Goal: Task Accomplishment & Management: Manage account settings

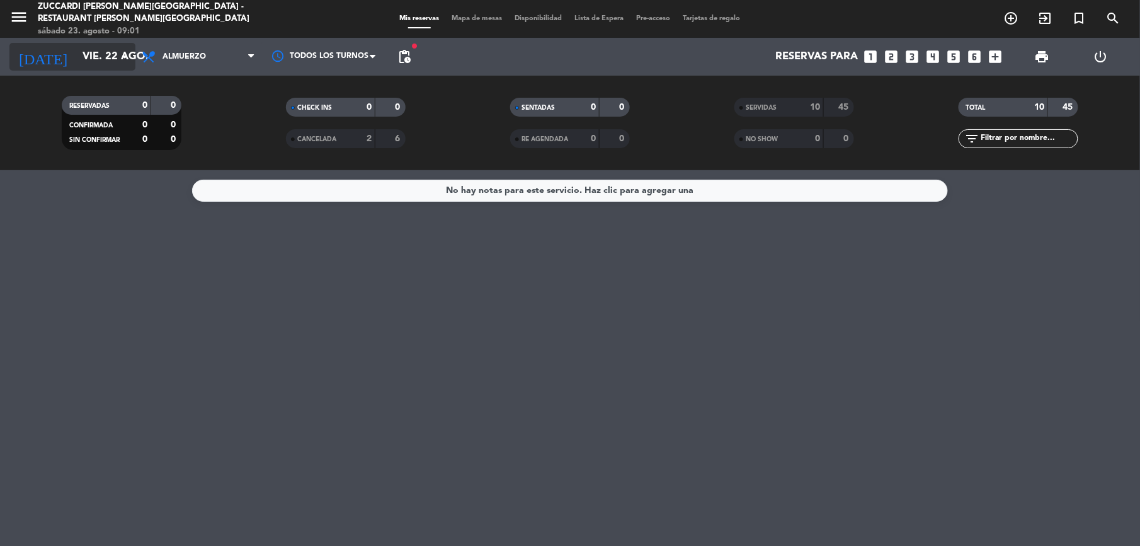
click at [87, 58] on input "vie. 22 ago." at bounding box center [143, 57] width 135 height 25
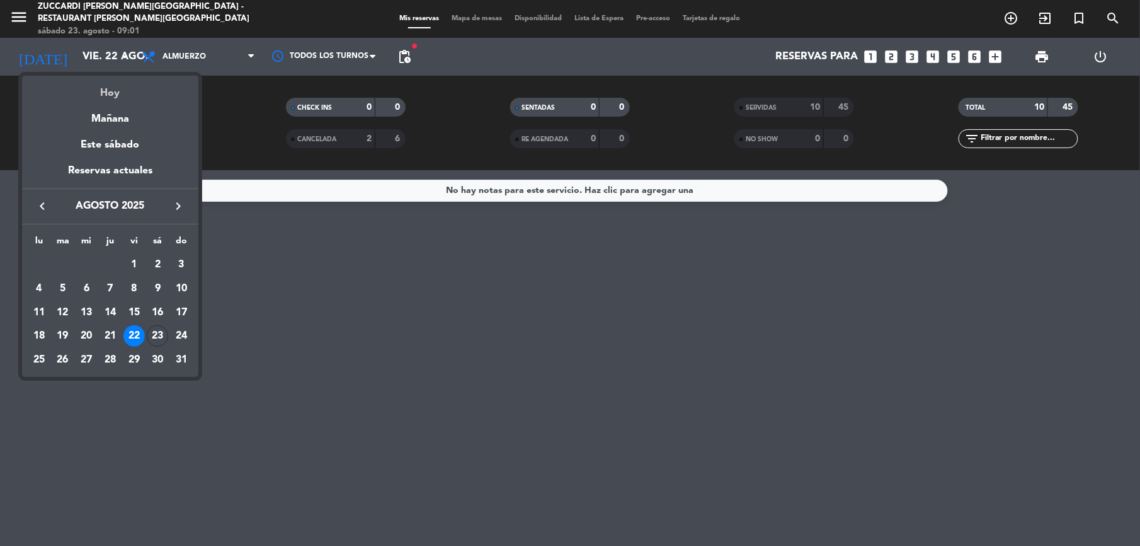
click at [112, 96] on div "Hoy" at bounding box center [110, 89] width 176 height 26
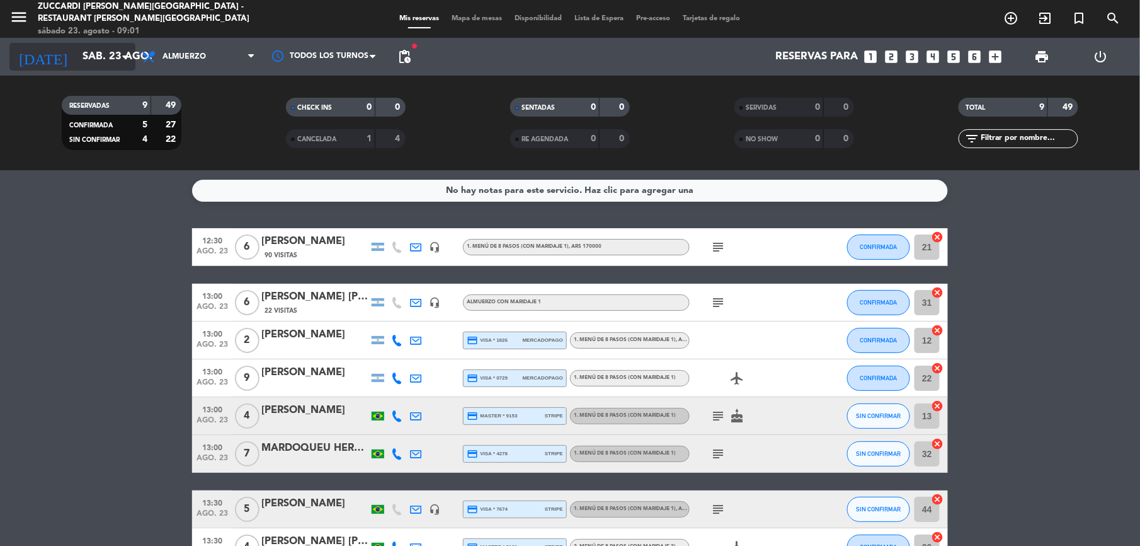
drag, startPoint x: 76, startPoint y: 60, endPoint x: 76, endPoint y: 52, distance: 8.8
click at [76, 52] on input "sáb. 23 ago." at bounding box center [143, 57] width 135 height 25
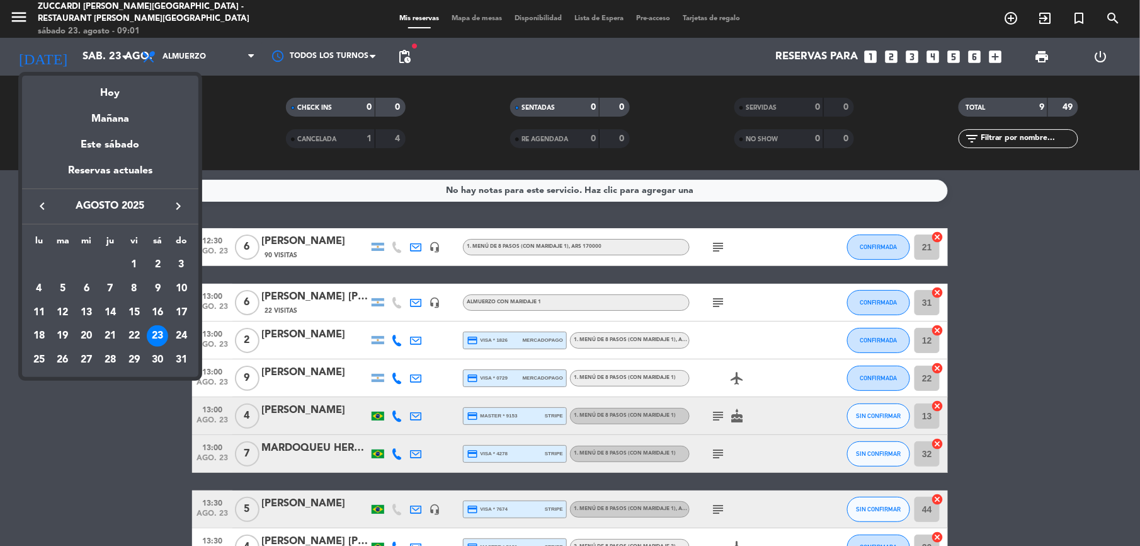
click at [13, 16] on div at bounding box center [570, 273] width 1140 height 546
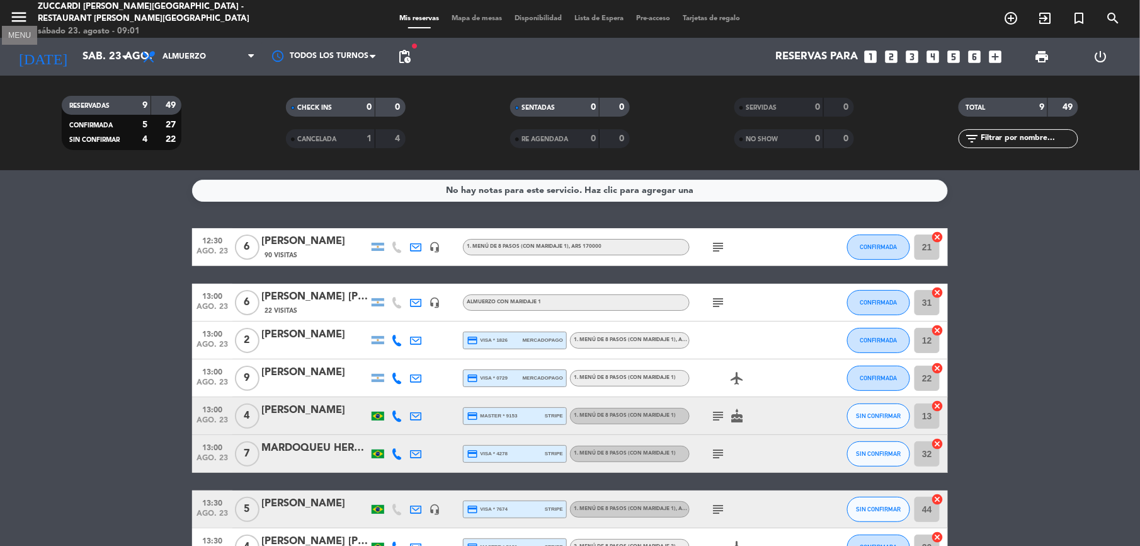
click at [19, 20] on icon "menu" at bounding box center [18, 17] width 19 height 19
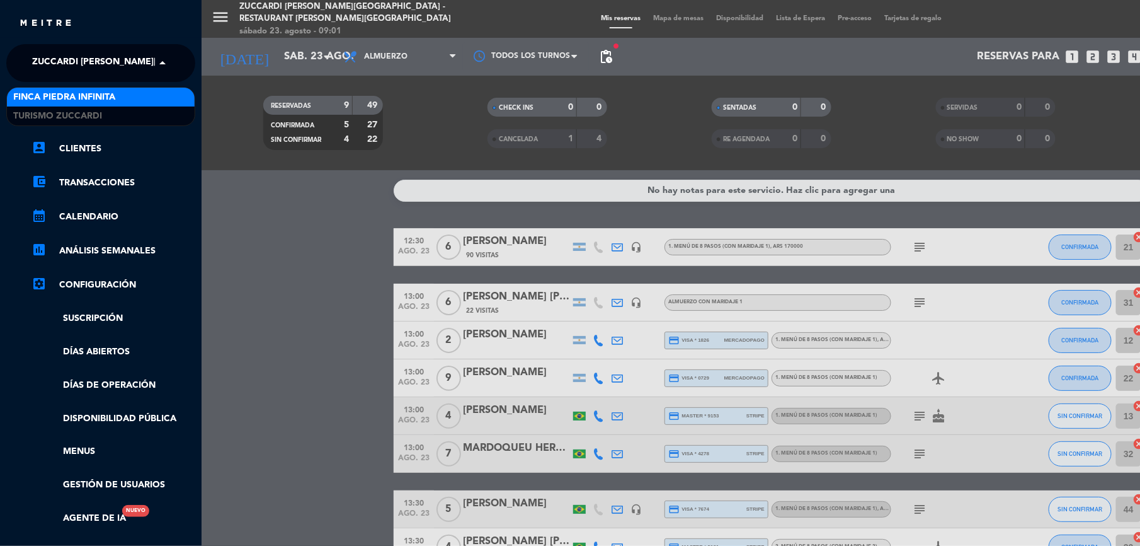
click at [144, 69] on span "Zuccardi [PERSON_NAME][GEOGRAPHIC_DATA] - Restaurant [PERSON_NAME][GEOGRAPHIC_D…" at bounding box center [256, 63] width 449 height 26
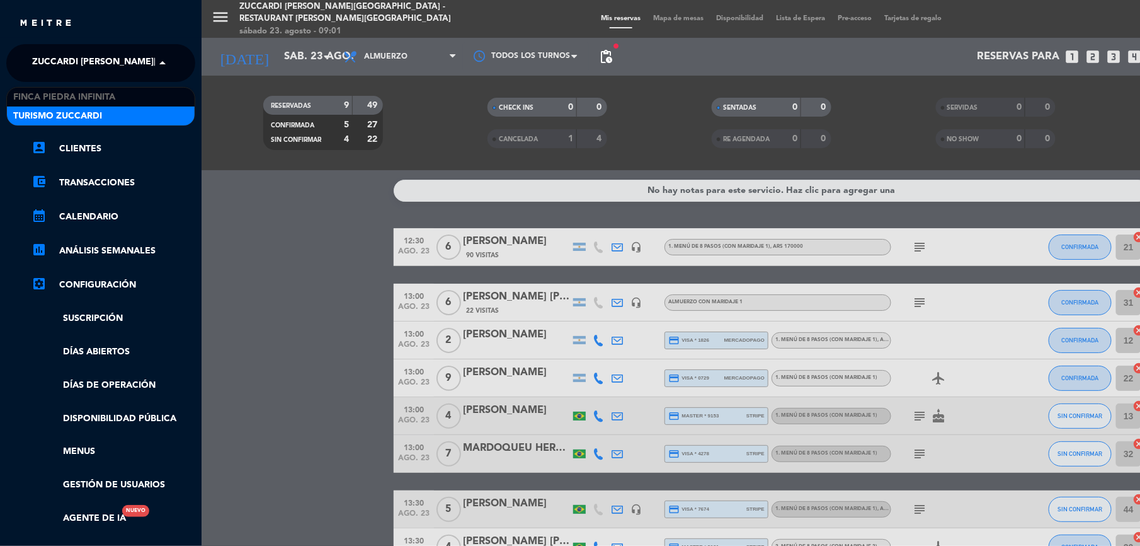
click at [154, 127] on ul "chrome_reader_mode Listado de Reservas account_box Clientes account_balance_wal…" at bounding box center [100, 316] width 189 height 418
click at [173, 68] on span at bounding box center [165, 63] width 21 height 26
click at [175, 118] on div "Turismo Zuccardi" at bounding box center [101, 115] width 188 height 19
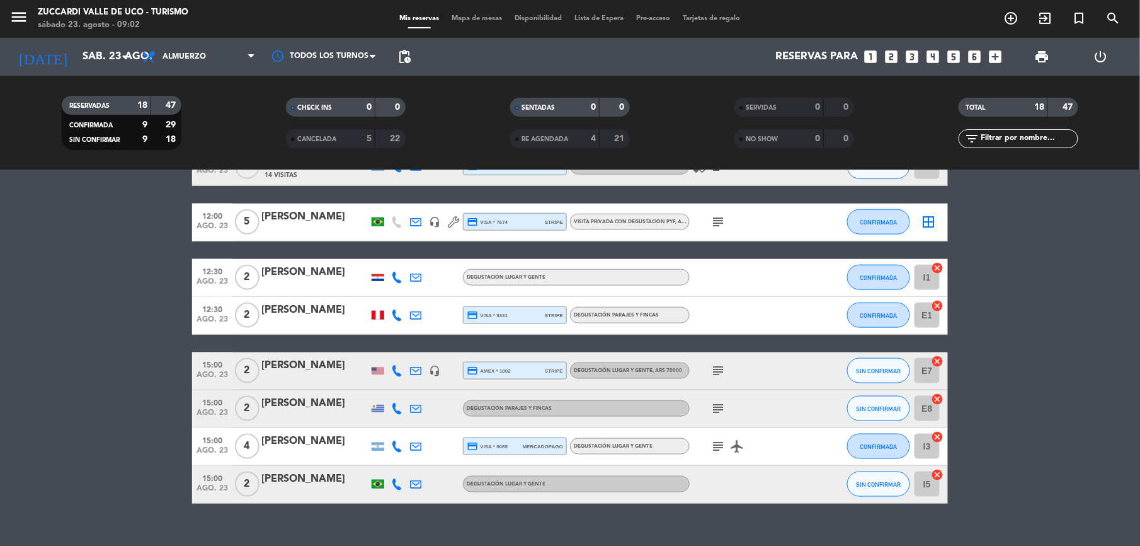
scroll to position [545, 0]
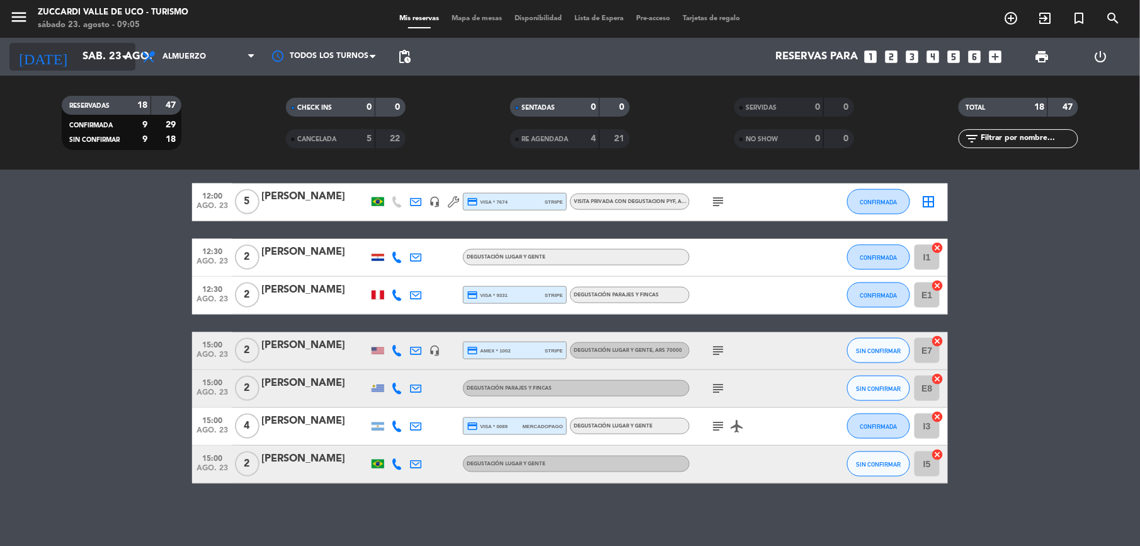
click at [89, 62] on input "sáb. 23 ago." at bounding box center [143, 57] width 135 height 25
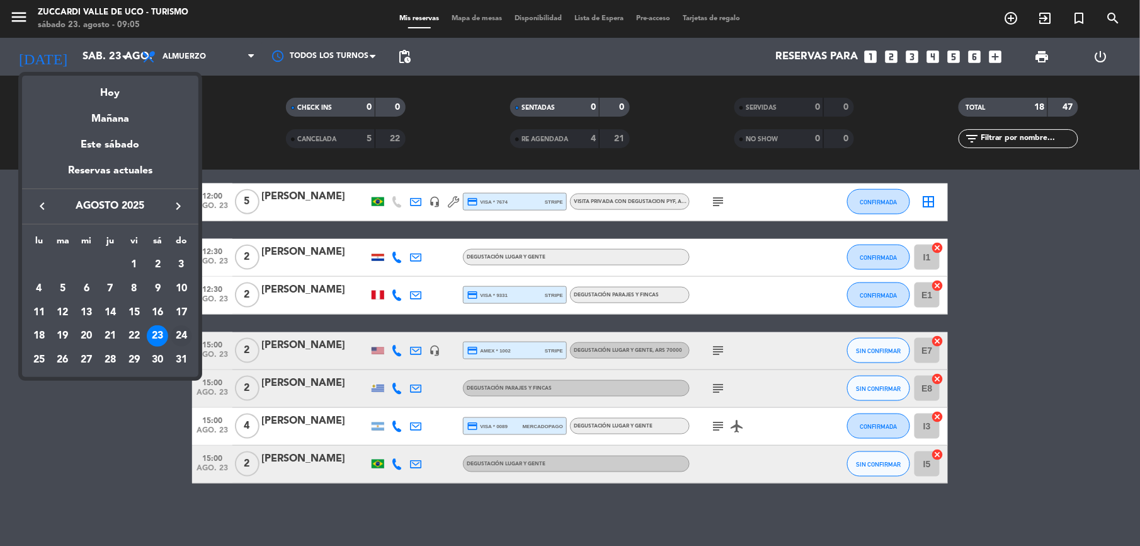
click at [185, 336] on div "24" at bounding box center [181, 335] width 21 height 21
type input "dom. 24 ago."
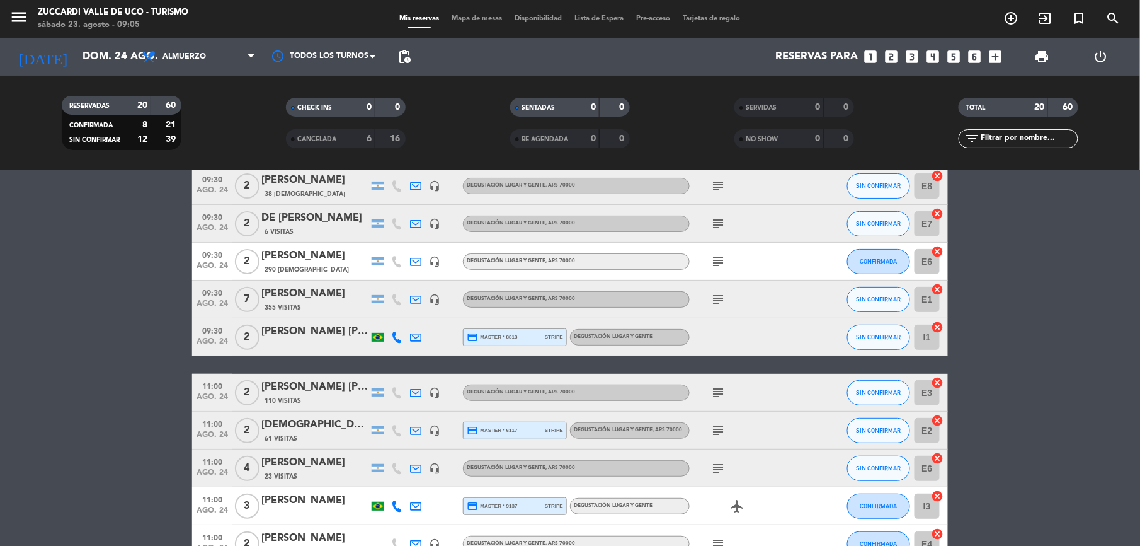
scroll to position [252, 0]
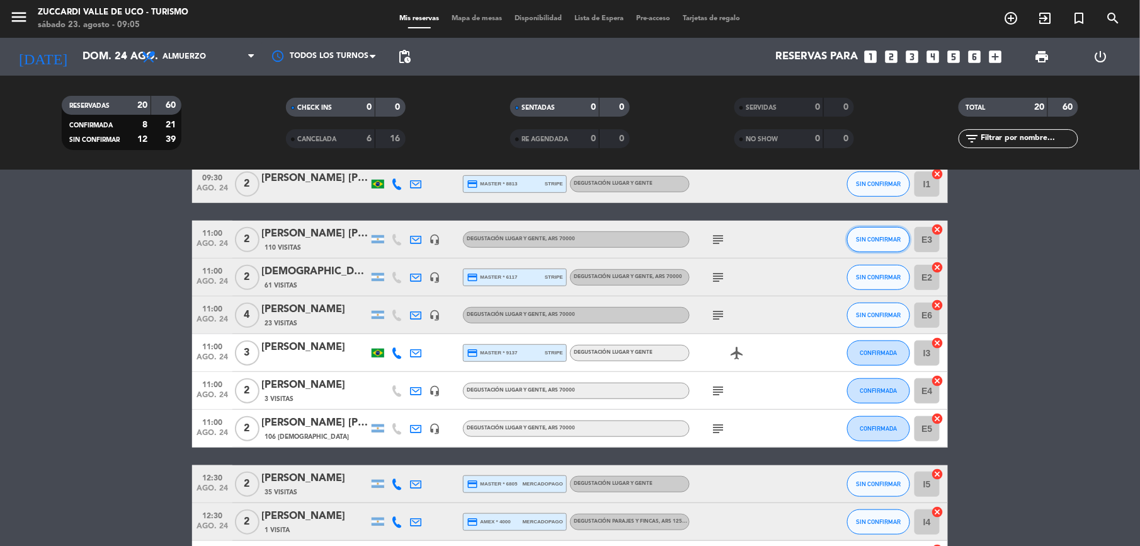
click at [885, 250] on button "SIN CONFIRMAR" at bounding box center [878, 239] width 63 height 25
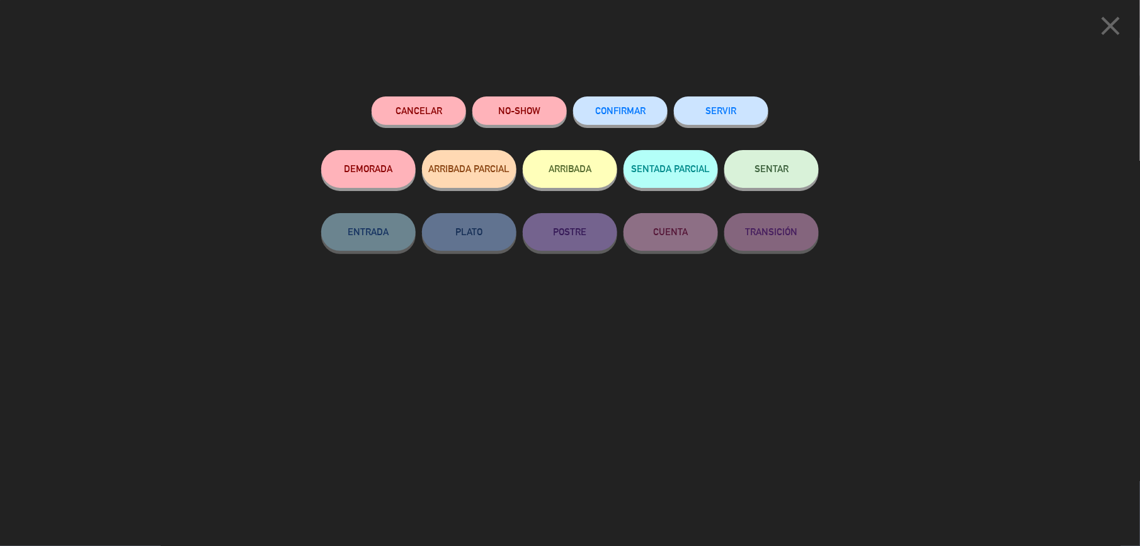
click at [614, 115] on span "CONFIRMAR" at bounding box center [620, 110] width 50 height 11
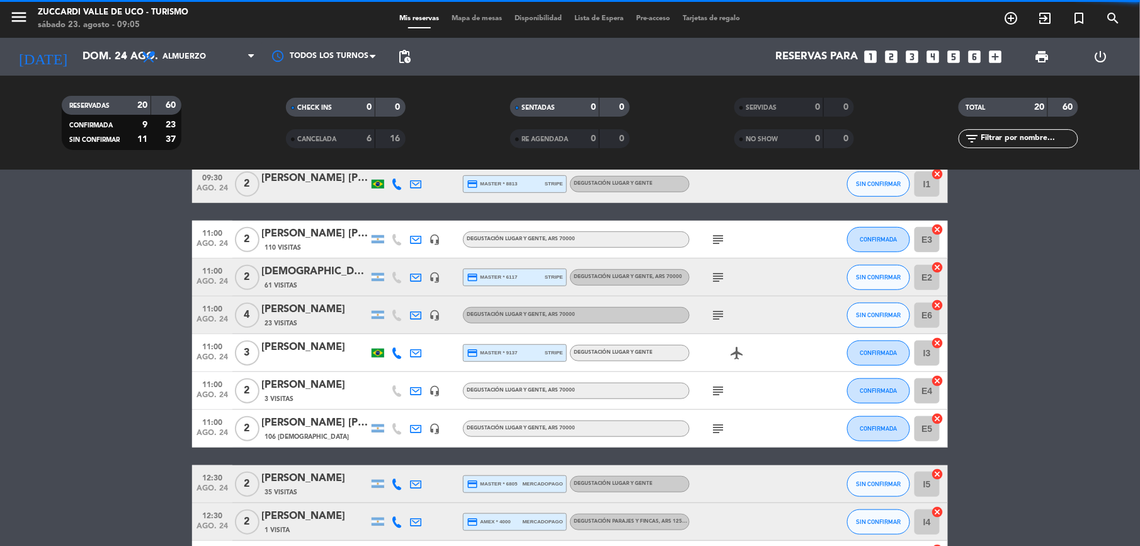
click at [301, 235] on div "[PERSON_NAME] [PERSON_NAME]" at bounding box center [314, 234] width 107 height 16
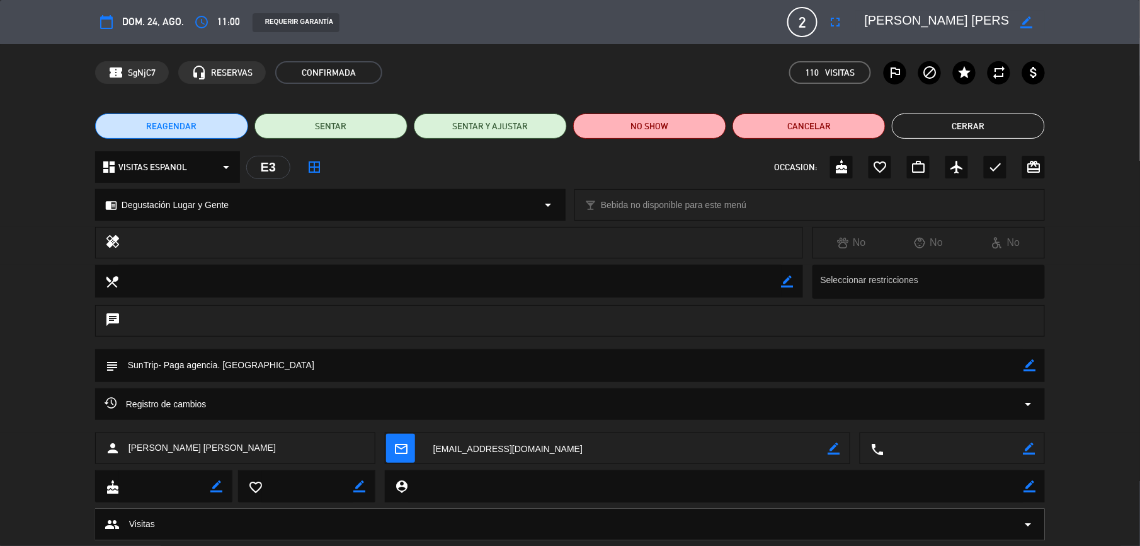
click at [1028, 362] on icon "border_color" at bounding box center [1030, 365] width 12 height 12
click at [644, 363] on textarea at bounding box center [570, 365] width 905 height 32
type textarea "SunTrip- Paga agencia. PORT- Op Sol - Conf x wsp 23/8"
click at [1026, 364] on icon at bounding box center [1030, 365] width 12 height 12
click at [982, 125] on button "Cerrar" at bounding box center [968, 125] width 153 height 25
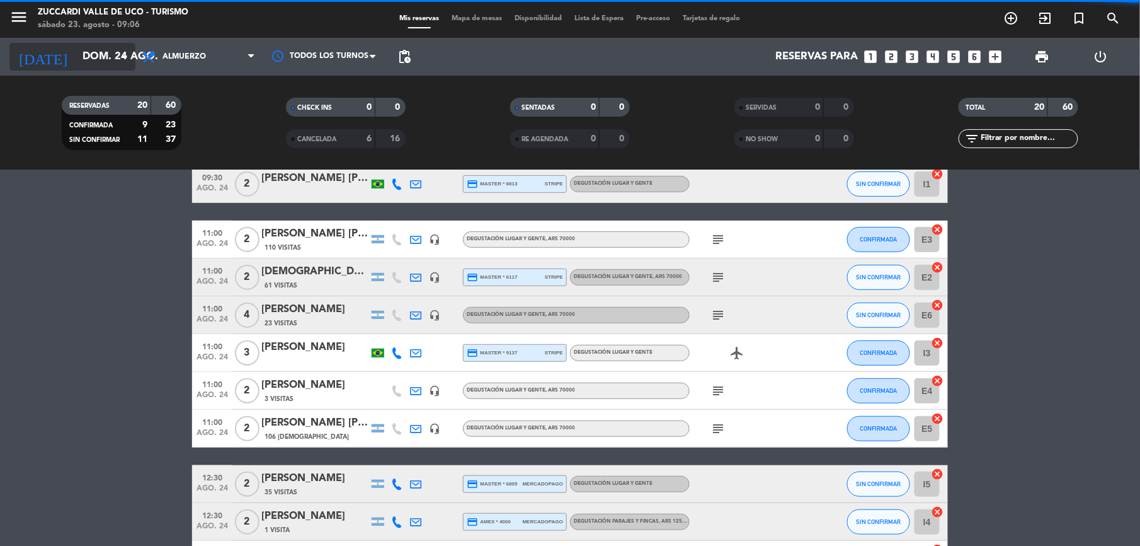
click at [101, 49] on input "dom. 24 ago." at bounding box center [143, 57] width 135 height 25
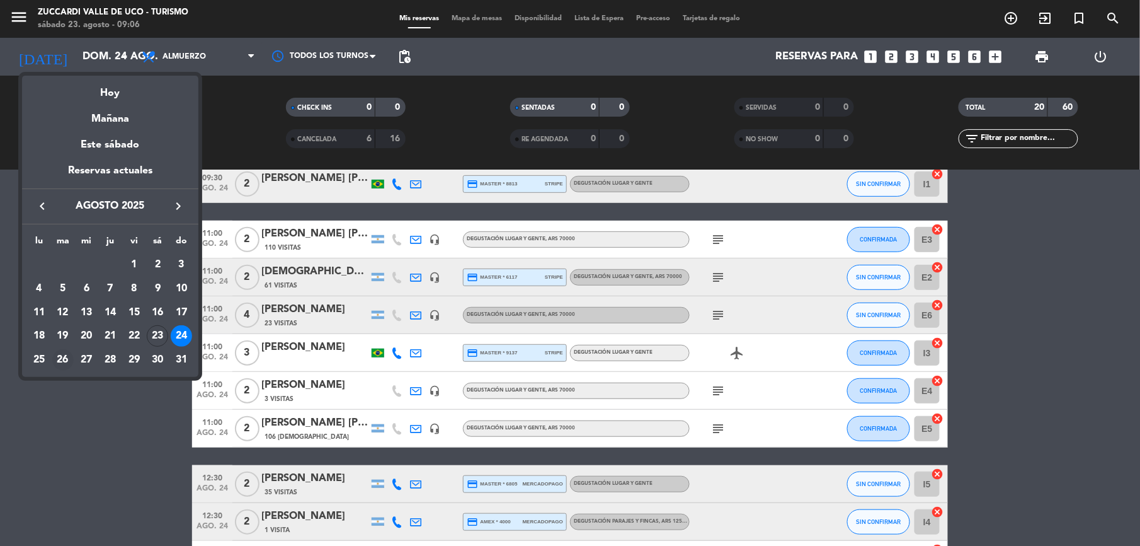
click at [71, 360] on div "26" at bounding box center [62, 359] width 21 height 21
type input "[DATE] ago."
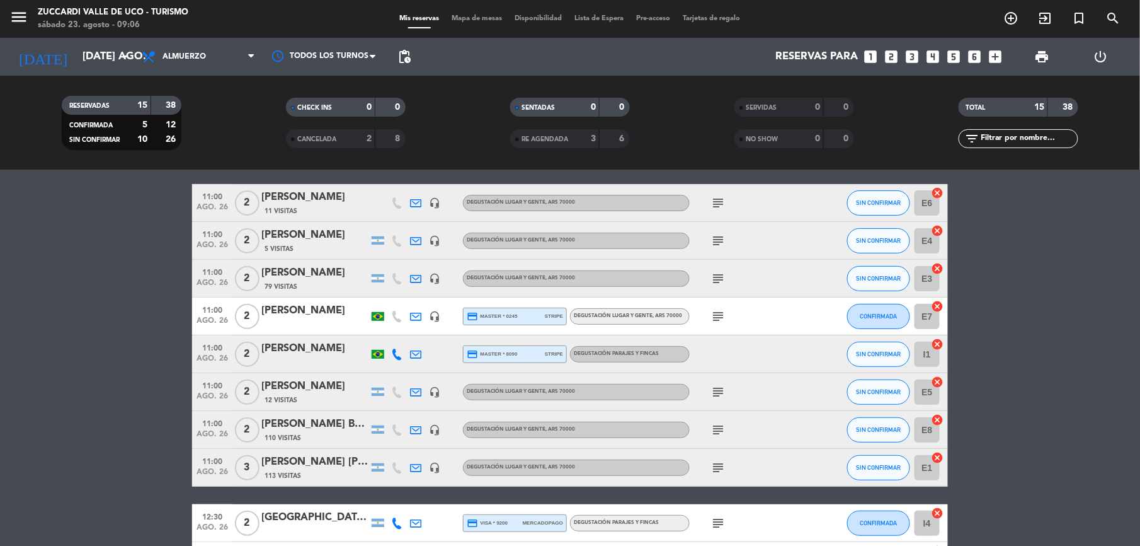
scroll to position [84, 0]
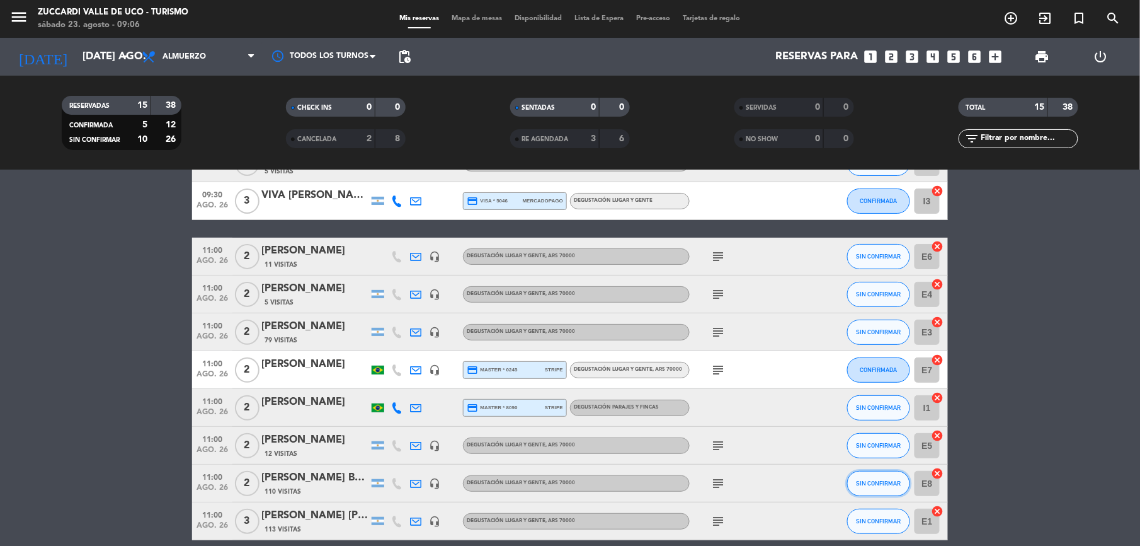
click at [885, 487] on button "SIN CONFIRMAR" at bounding box center [878, 483] width 63 height 25
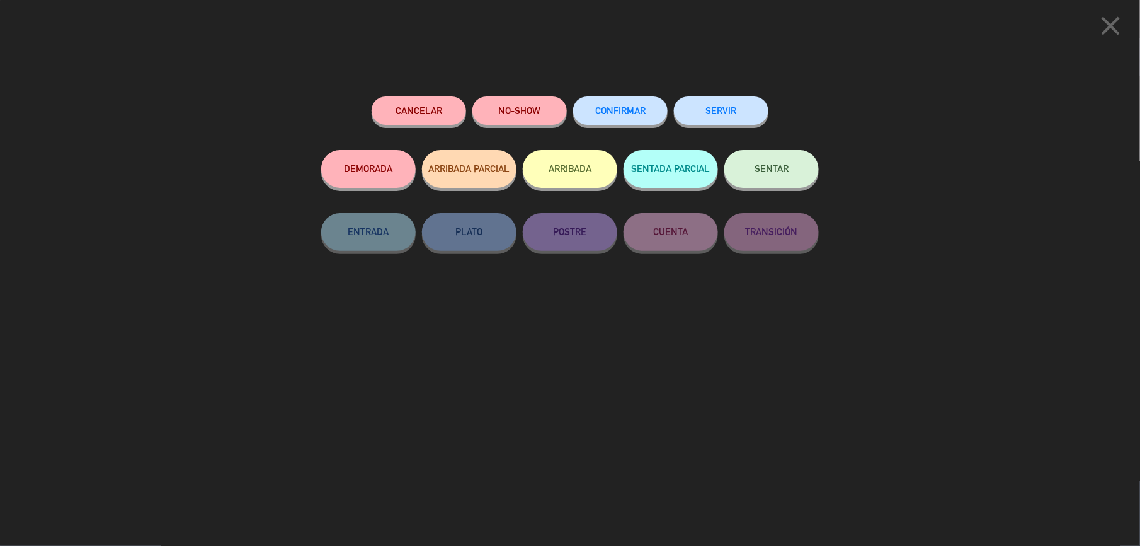
click at [633, 106] on span "CONFIRMAR" at bounding box center [620, 110] width 50 height 11
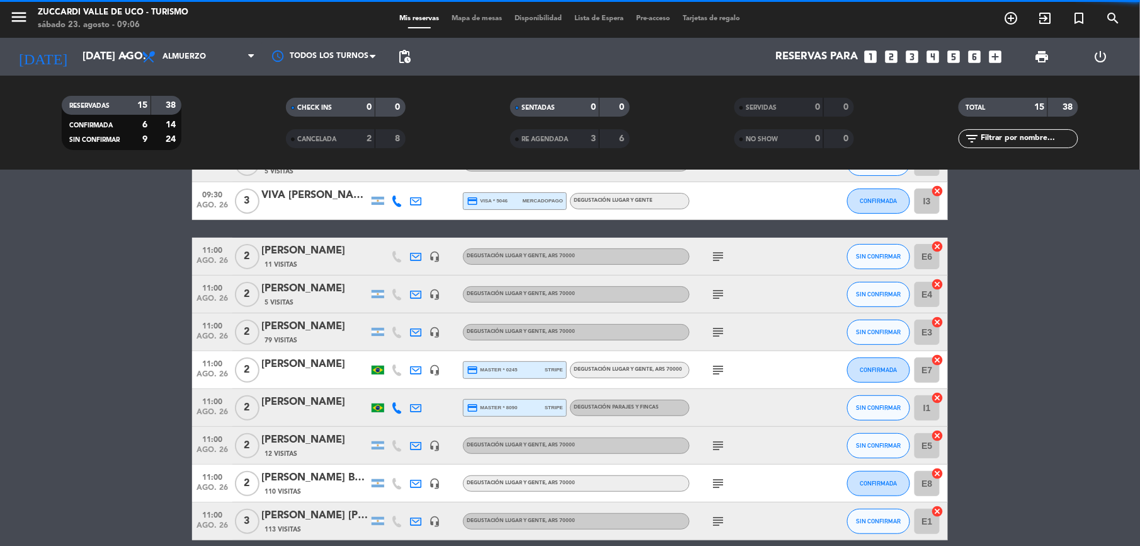
click at [313, 480] on div "[PERSON_NAME] Bahia [PERSON_NAME]" at bounding box center [314, 477] width 107 height 16
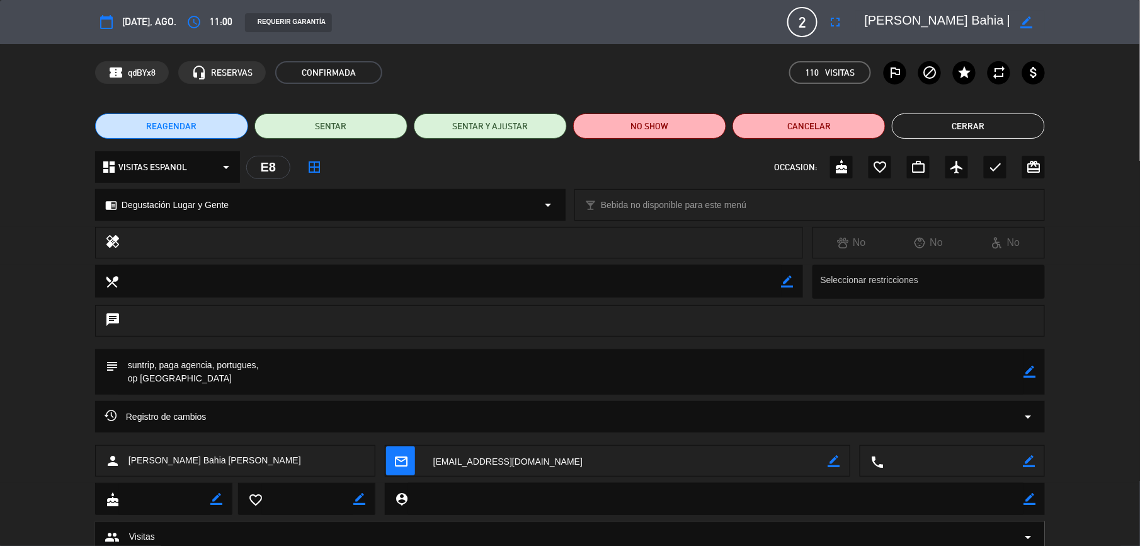
click at [1030, 378] on div "border_color" at bounding box center [1030, 371] width 12 height 45
click at [1030, 372] on icon "border_color" at bounding box center [1030, 371] width 12 height 12
click at [469, 373] on textarea at bounding box center [570, 371] width 905 height 45
click at [469, 370] on textarea at bounding box center [570, 371] width 905 height 45
type textarea "suntrip, paga agencia, portugues, Cpmf x wsp 23/8 op Camila"
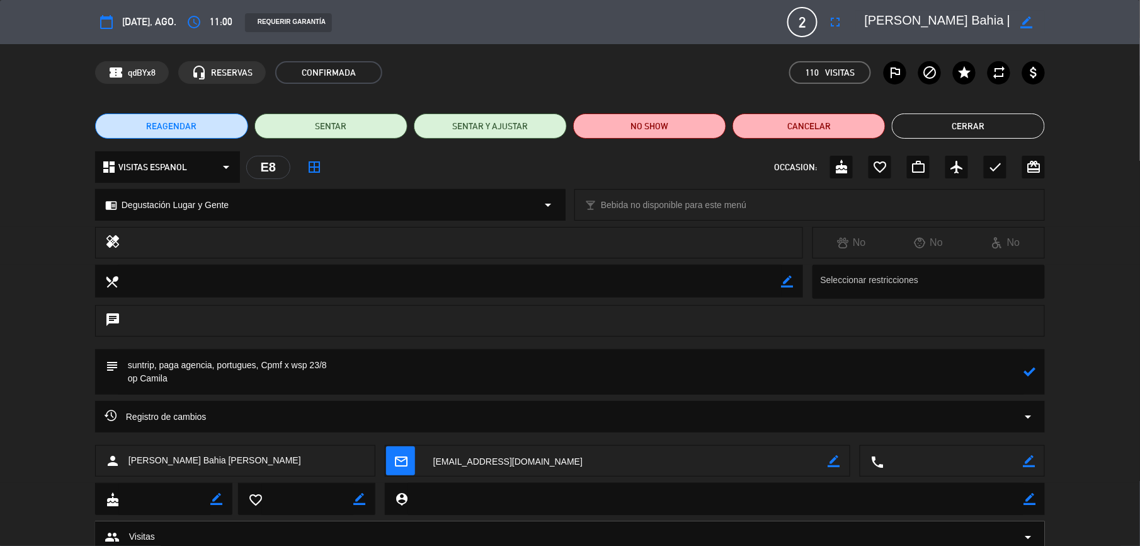
click at [1031, 369] on icon at bounding box center [1030, 371] width 12 height 12
click at [999, 130] on button "Cerrar" at bounding box center [968, 125] width 153 height 25
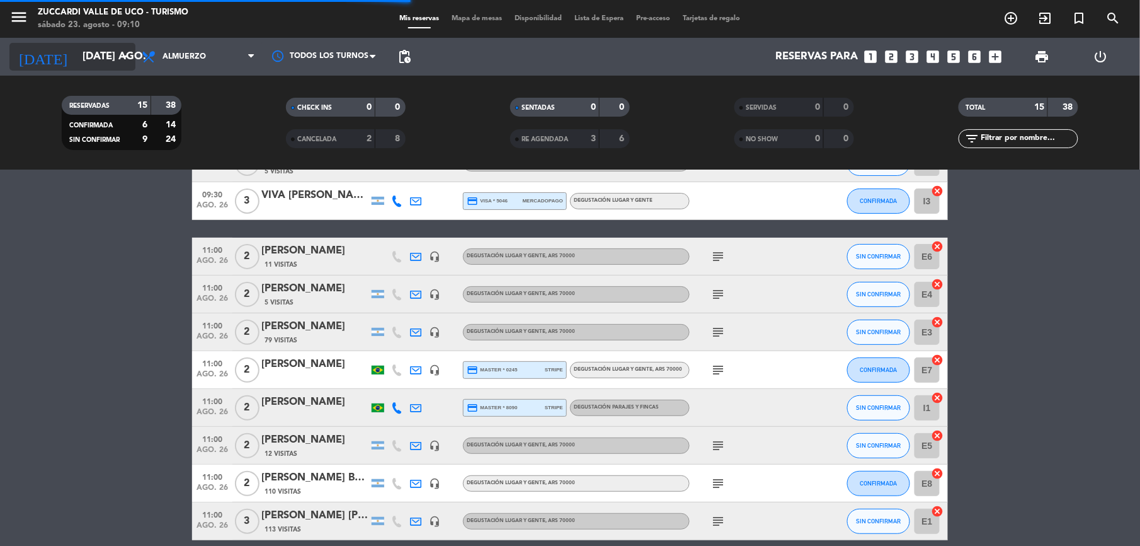
click at [103, 58] on input "[DATE] ago." at bounding box center [143, 57] width 135 height 25
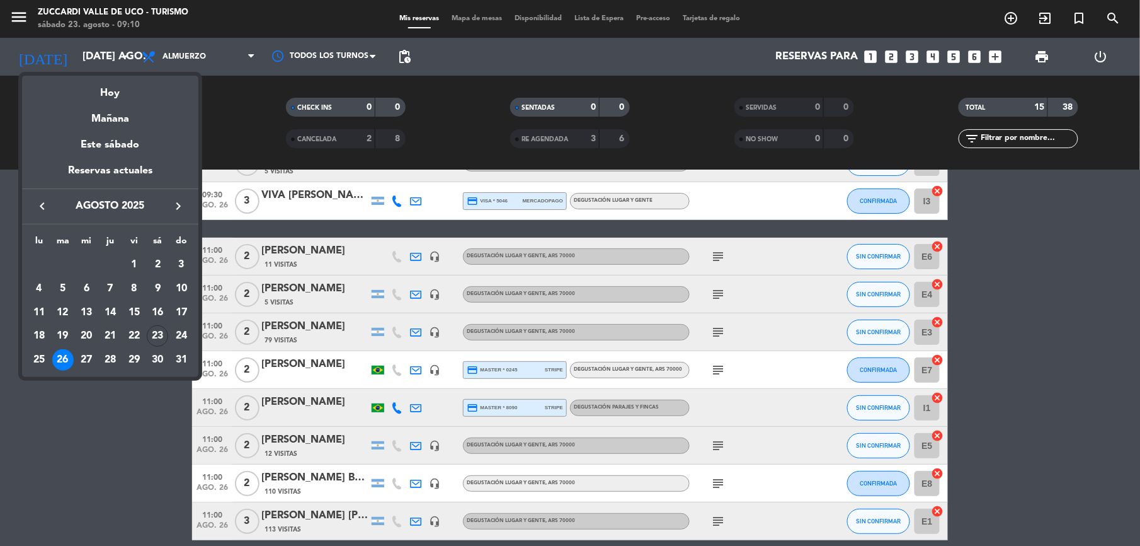
click at [174, 202] on icon "keyboard_arrow_right" at bounding box center [178, 205] width 15 height 15
click at [132, 326] on div "17" at bounding box center [133, 335] width 21 height 21
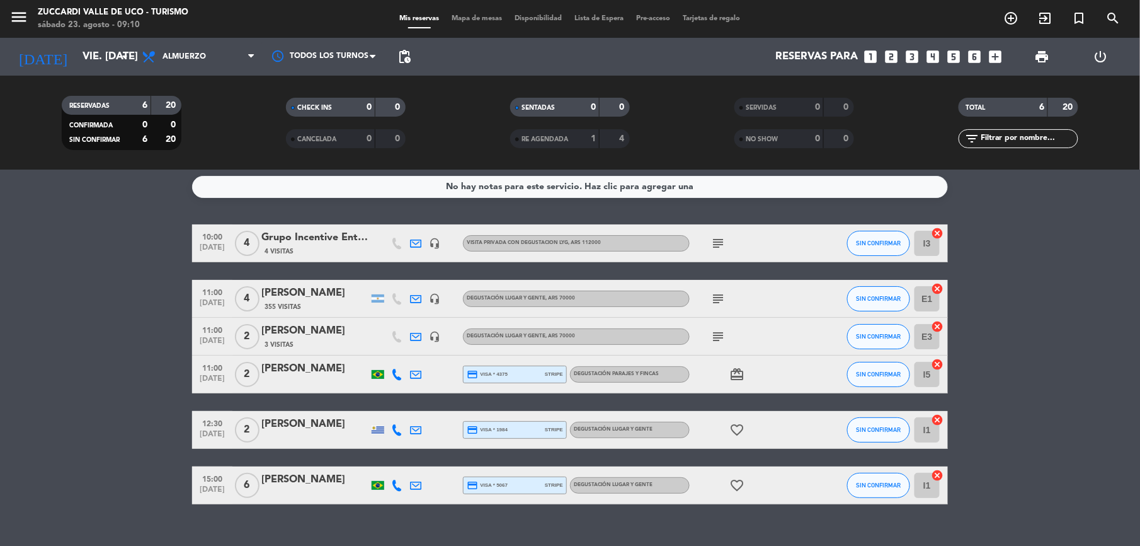
scroll to position [0, 0]
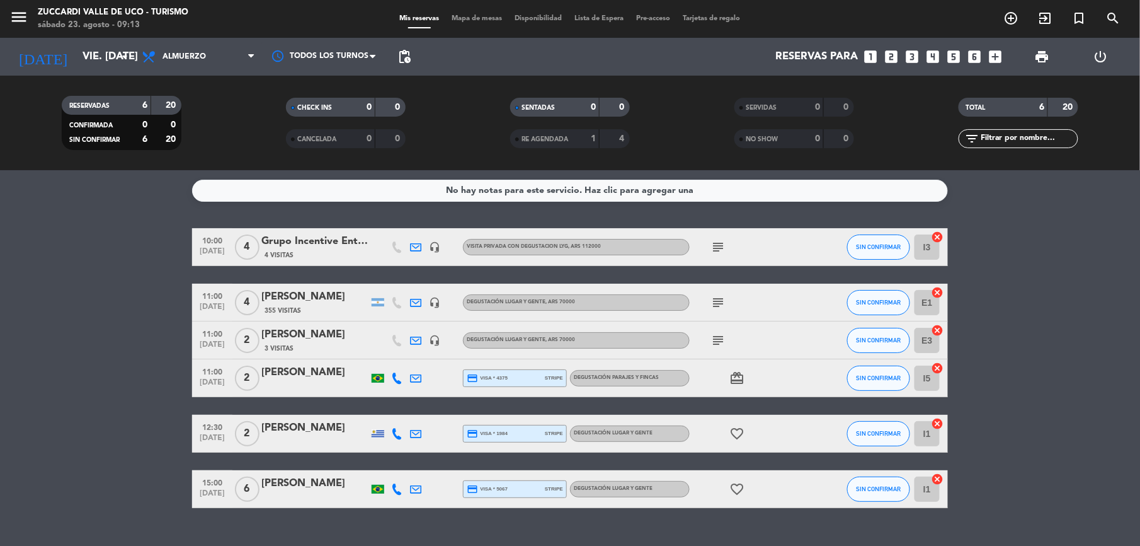
click at [330, 245] on div "Grupo Incentive Enterprises / Alchemy" at bounding box center [314, 241] width 107 height 16
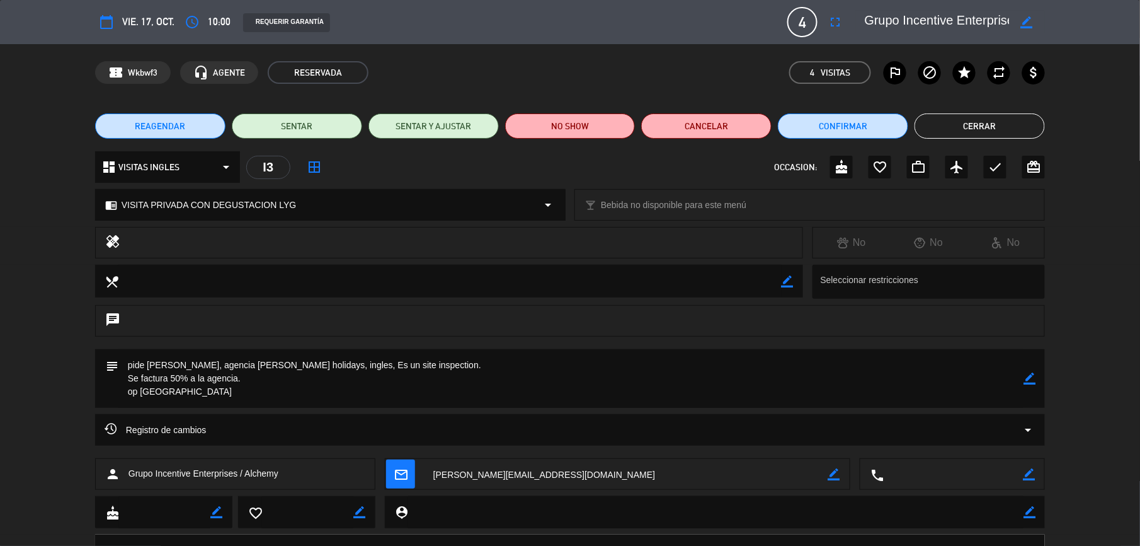
click at [969, 129] on button "Cerrar" at bounding box center [980, 125] width 130 height 25
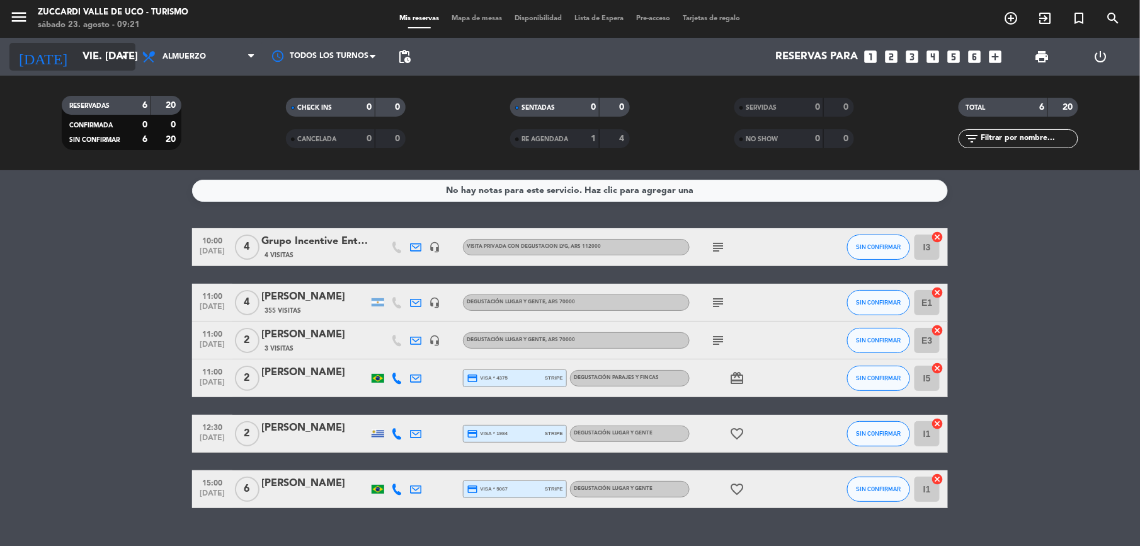
click at [76, 59] on input "vie. [DATE]" at bounding box center [143, 57] width 135 height 25
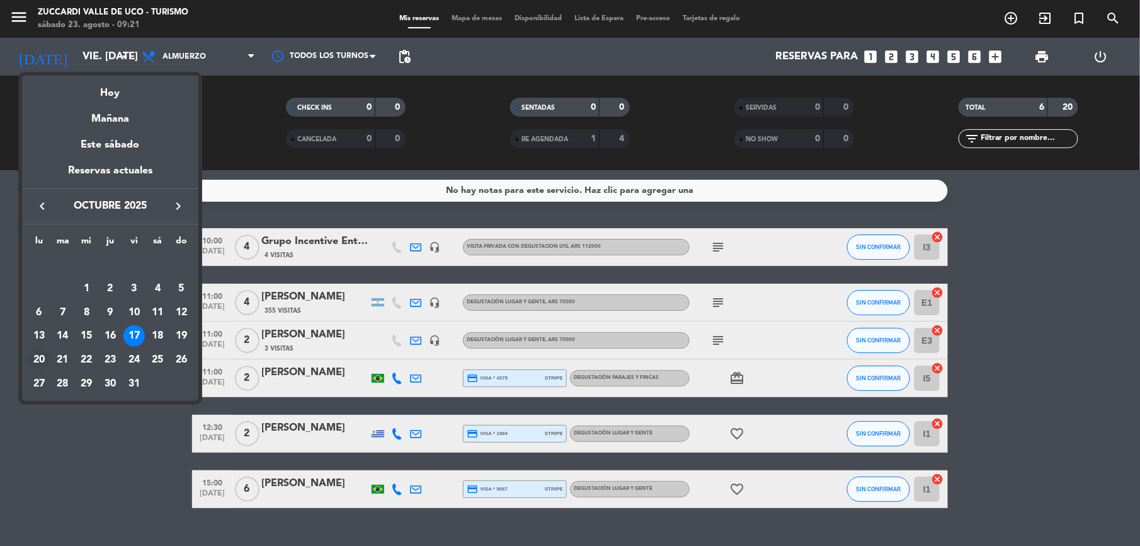
click at [38, 365] on div "20" at bounding box center [38, 359] width 21 height 21
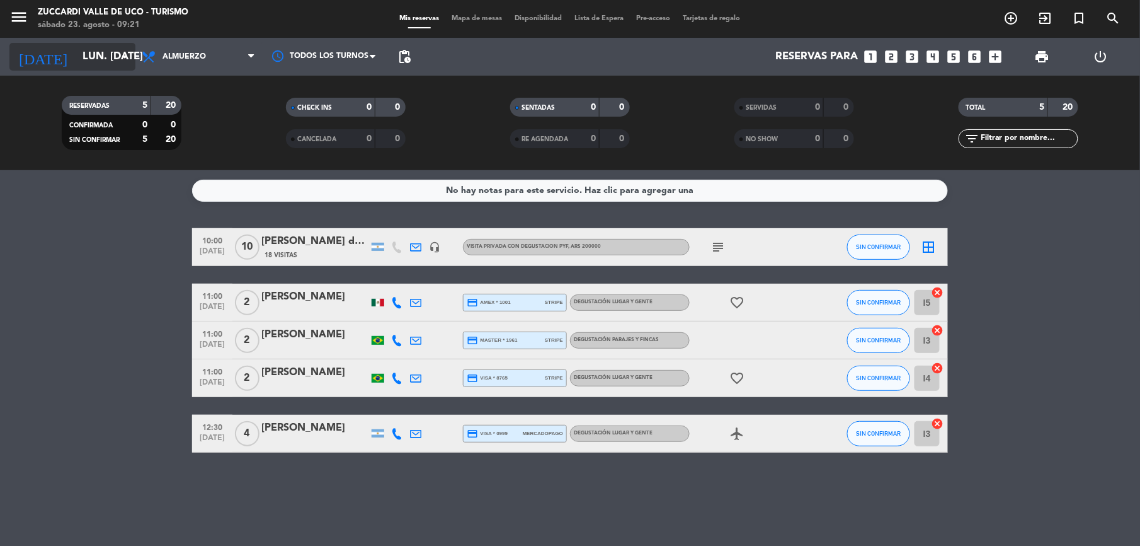
click at [96, 66] on input "lun. [DATE]" at bounding box center [143, 57] width 135 height 25
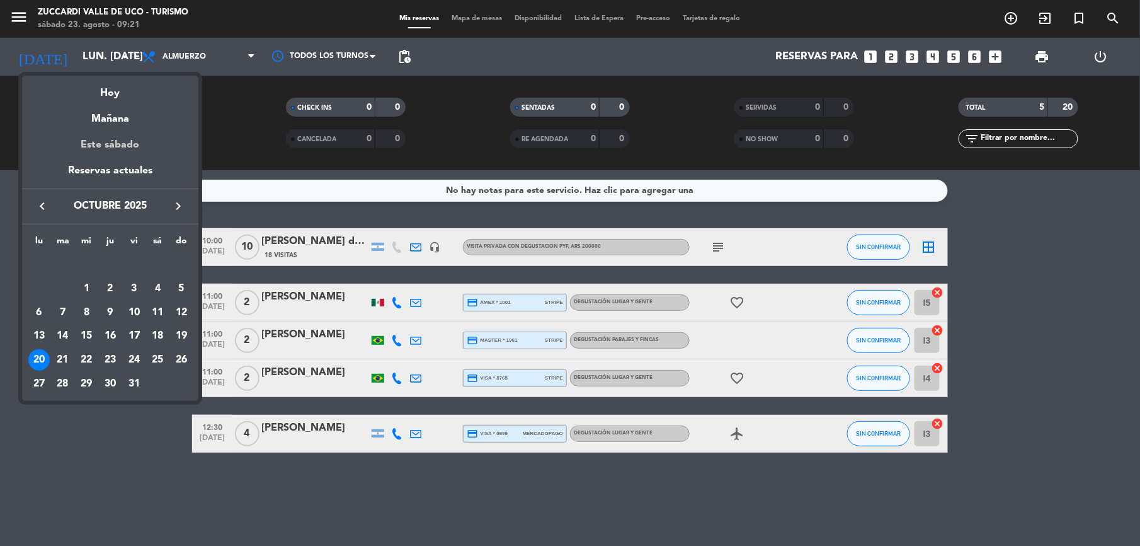
click at [121, 147] on div "Este sábado" at bounding box center [110, 144] width 176 height 35
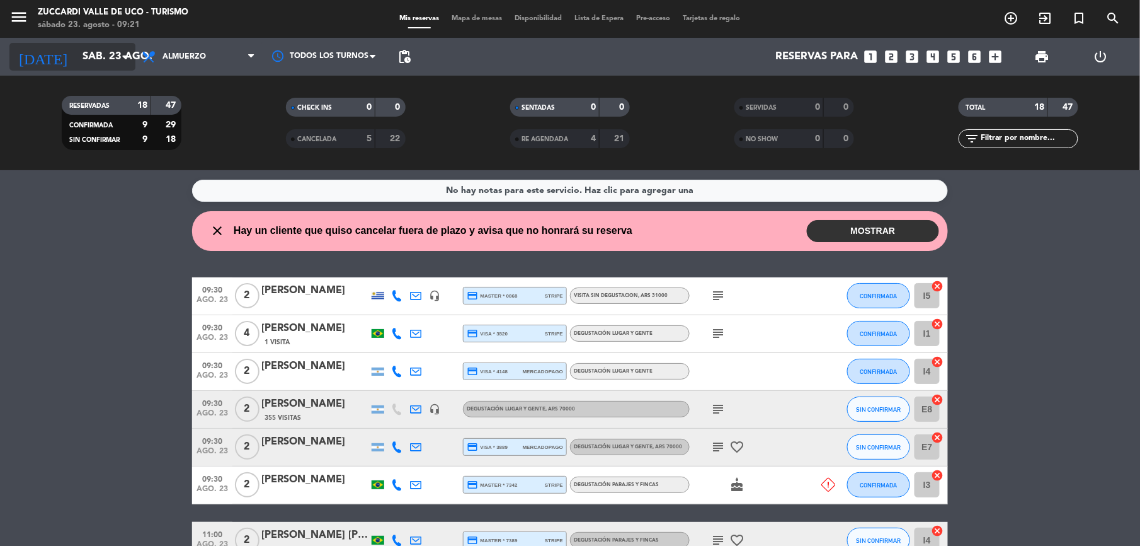
click at [79, 59] on input "sáb. 23 ago." at bounding box center [143, 57] width 135 height 25
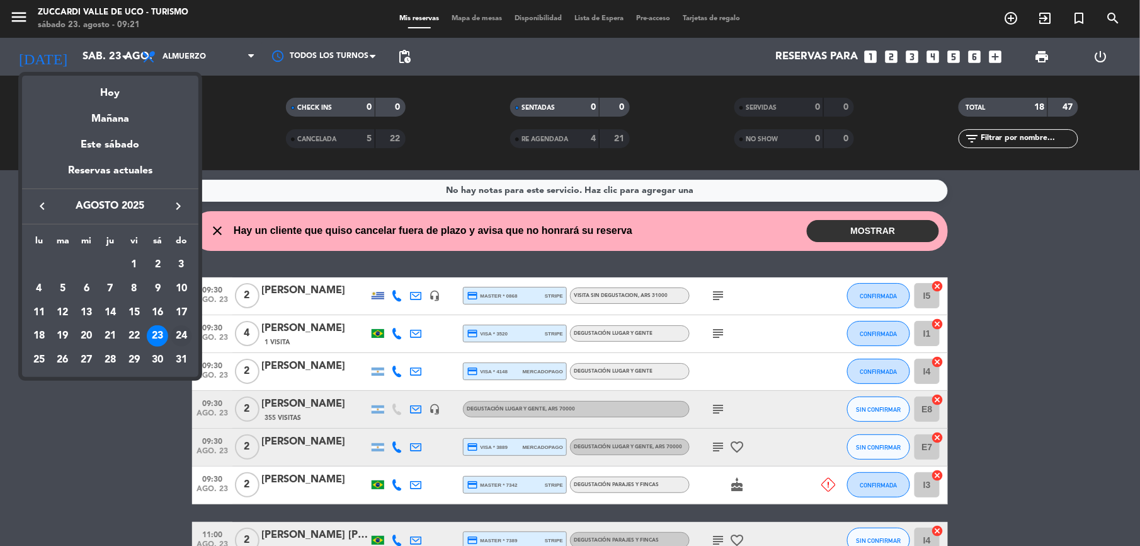
click at [180, 334] on div "24" at bounding box center [181, 335] width 21 height 21
type input "dom. 24 ago."
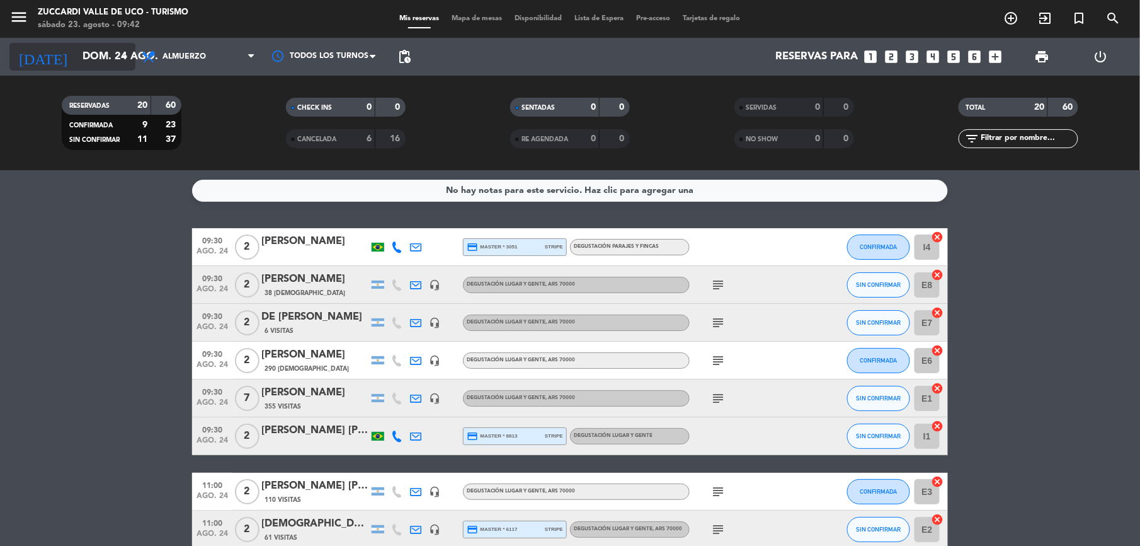
click at [96, 59] on input "dom. 24 ago." at bounding box center [143, 57] width 135 height 25
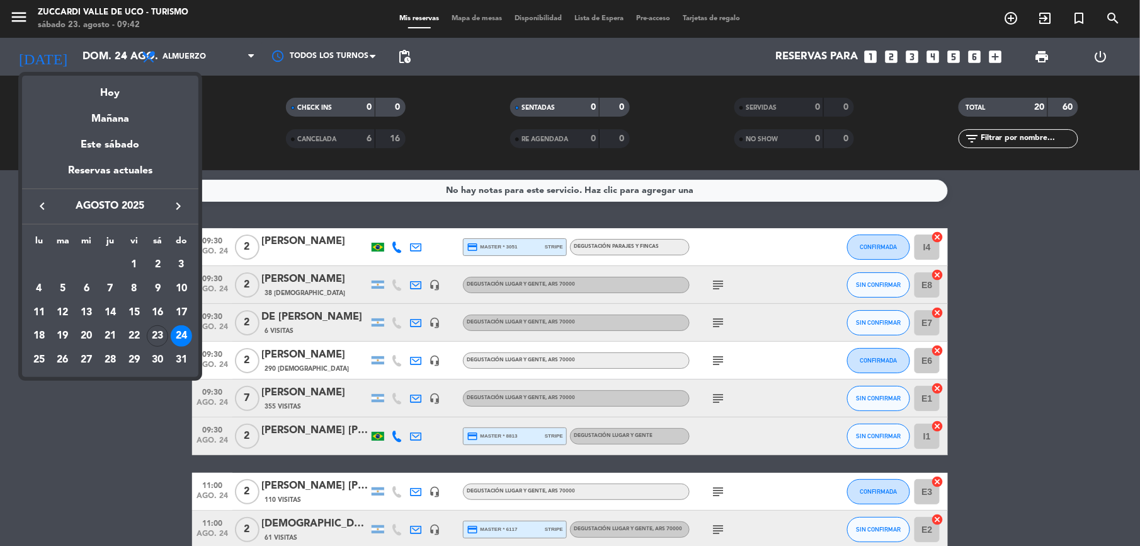
click at [139, 422] on div at bounding box center [570, 273] width 1140 height 546
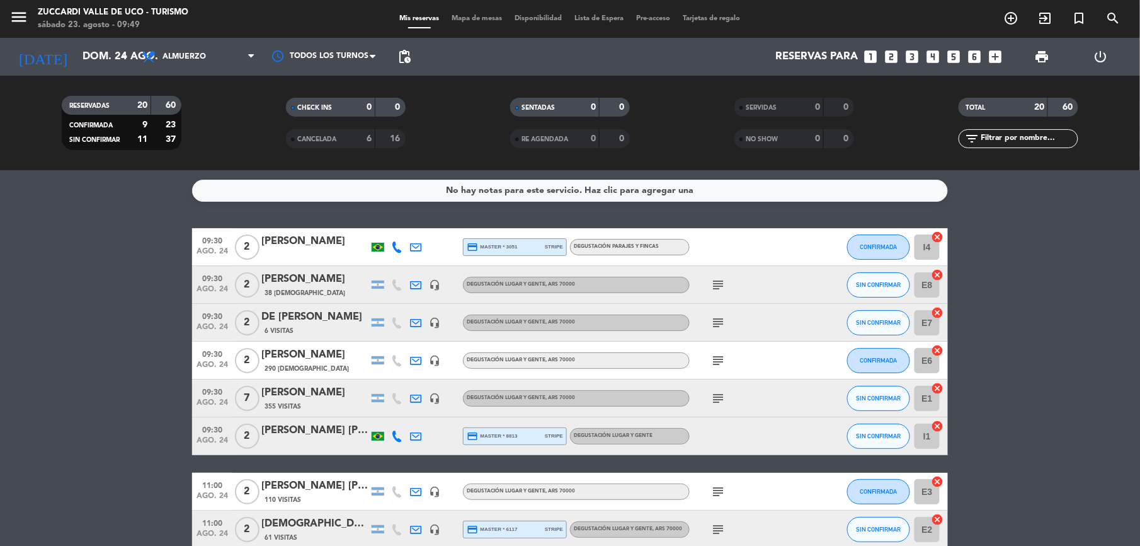
click at [324, 238] on div "[PERSON_NAME]" at bounding box center [314, 241] width 107 height 16
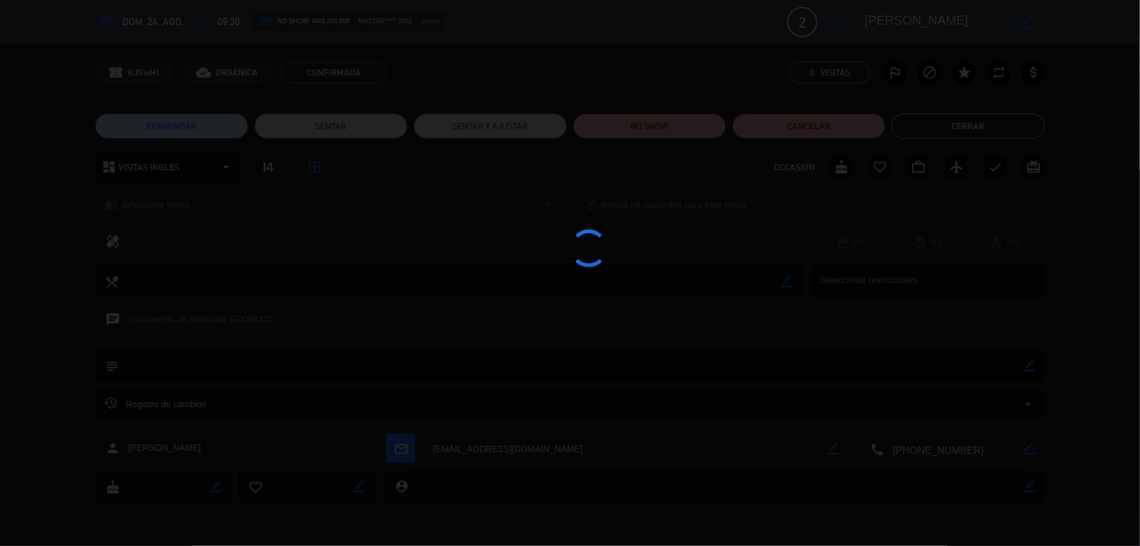
click at [938, 449] on div at bounding box center [570, 273] width 1140 height 546
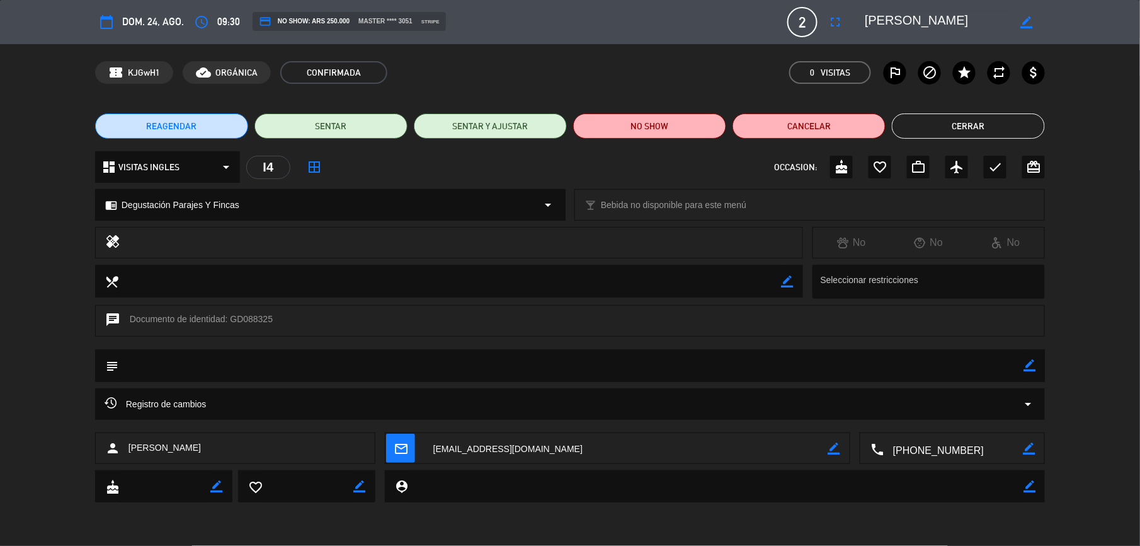
click at [943, 449] on textarea at bounding box center [953, 449] width 139 height 32
click at [932, 450] on textarea at bounding box center [953, 449] width 139 height 32
click at [951, 119] on button "Cerrar" at bounding box center [968, 125] width 153 height 25
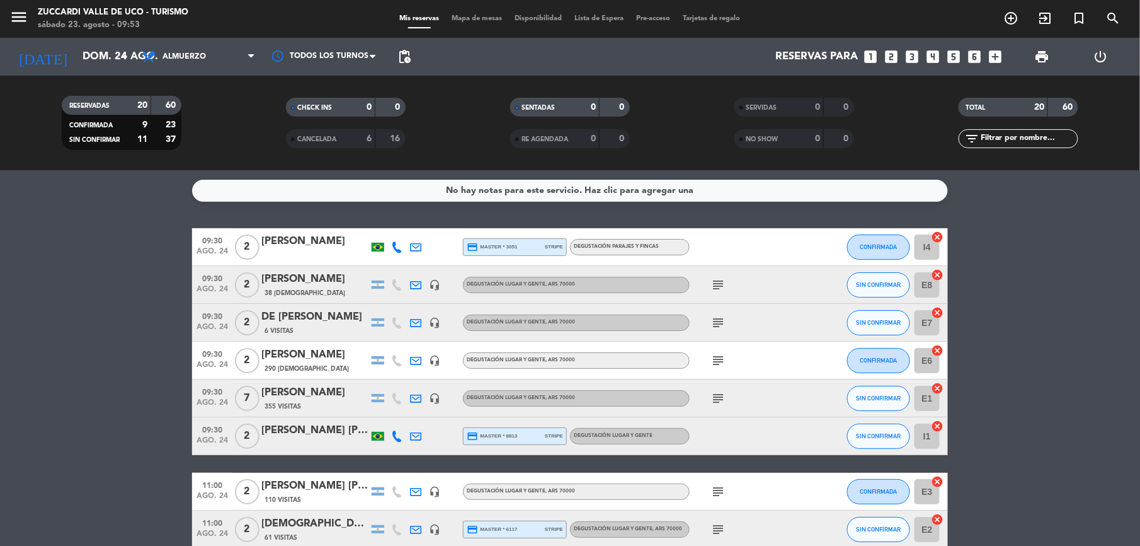
click at [321, 248] on div "[PERSON_NAME]" at bounding box center [314, 241] width 107 height 16
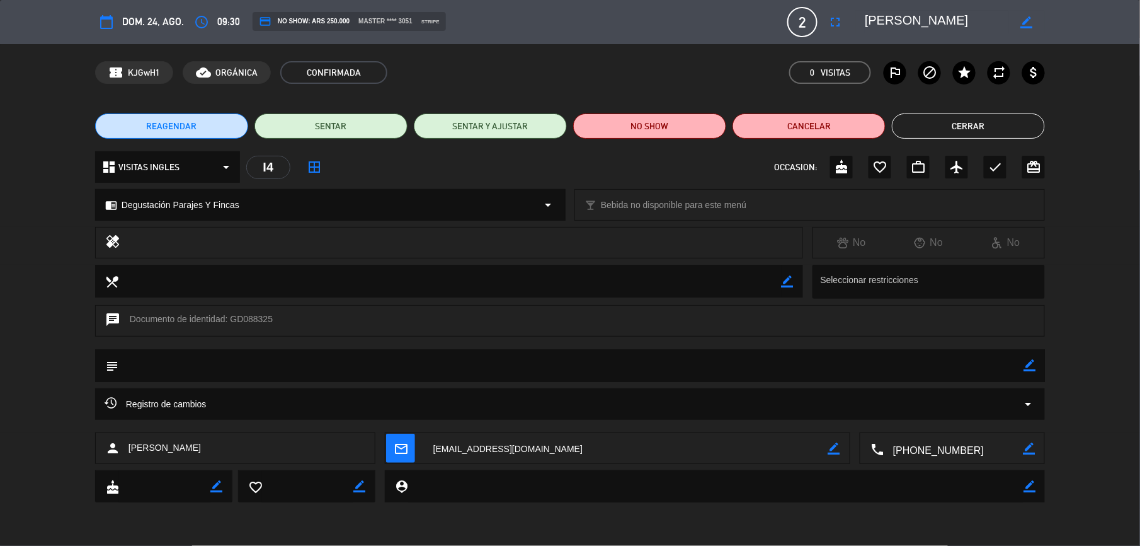
click at [943, 446] on textarea at bounding box center [953, 449] width 139 height 32
drag, startPoint x: 967, startPoint y: 14, endPoint x: 851, endPoint y: 21, distance: 116.1
click at [851, 21] on editable-input "border_color" at bounding box center [947, 22] width 195 height 23
click at [973, 116] on button "Cerrar" at bounding box center [968, 125] width 153 height 25
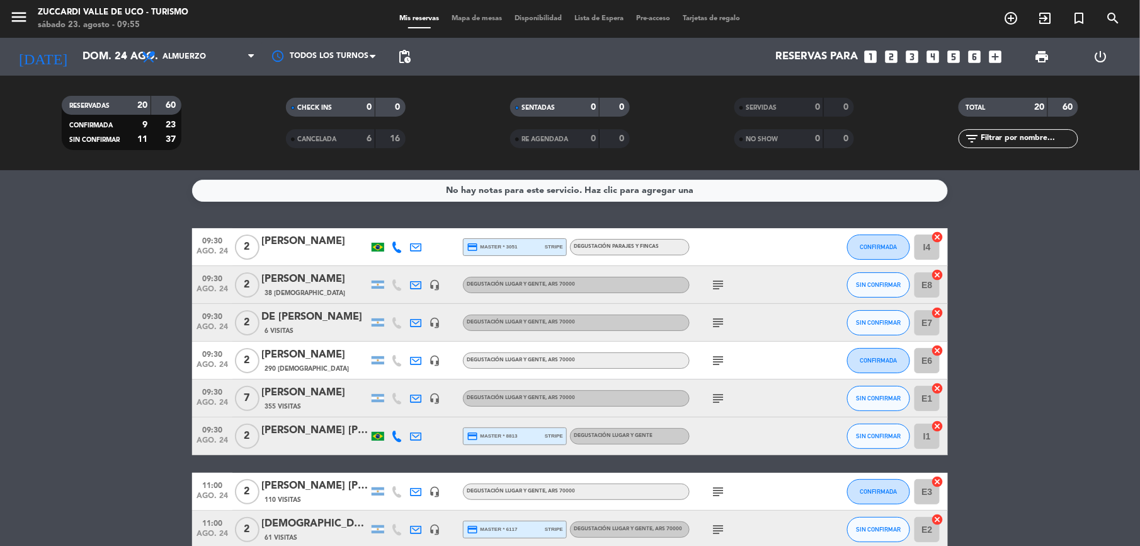
click at [307, 289] on div "38 [DEMOGRAPHIC_DATA]" at bounding box center [314, 292] width 107 height 11
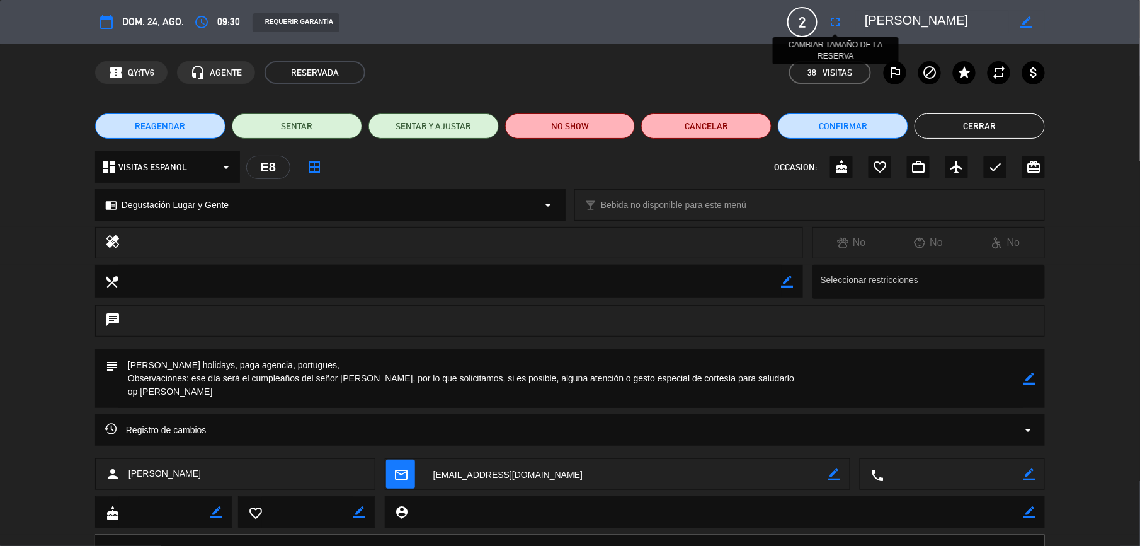
drag, startPoint x: 968, startPoint y: 21, endPoint x: 840, endPoint y: 13, distance: 128.2
click at [840, 13] on div "calendar_today dom. 24, ago. access_time 09:30 REQUERIR GARANTÍA 2 [PERSON_NAME…" at bounding box center [570, 22] width 950 height 30
click at [964, 118] on button "Cerrar" at bounding box center [980, 125] width 130 height 25
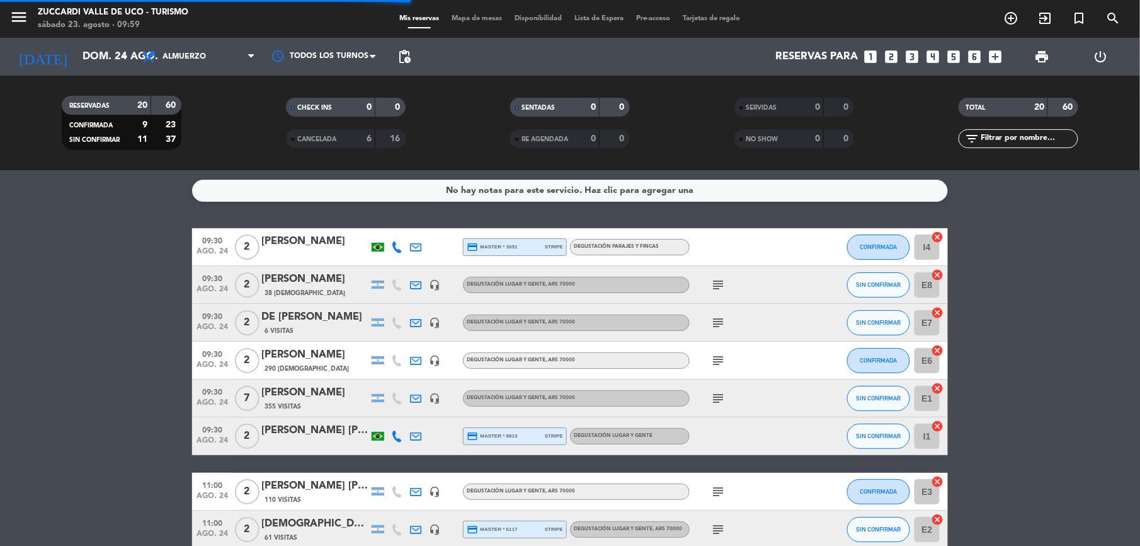
click at [314, 321] on div "DE [PERSON_NAME]" at bounding box center [314, 317] width 107 height 16
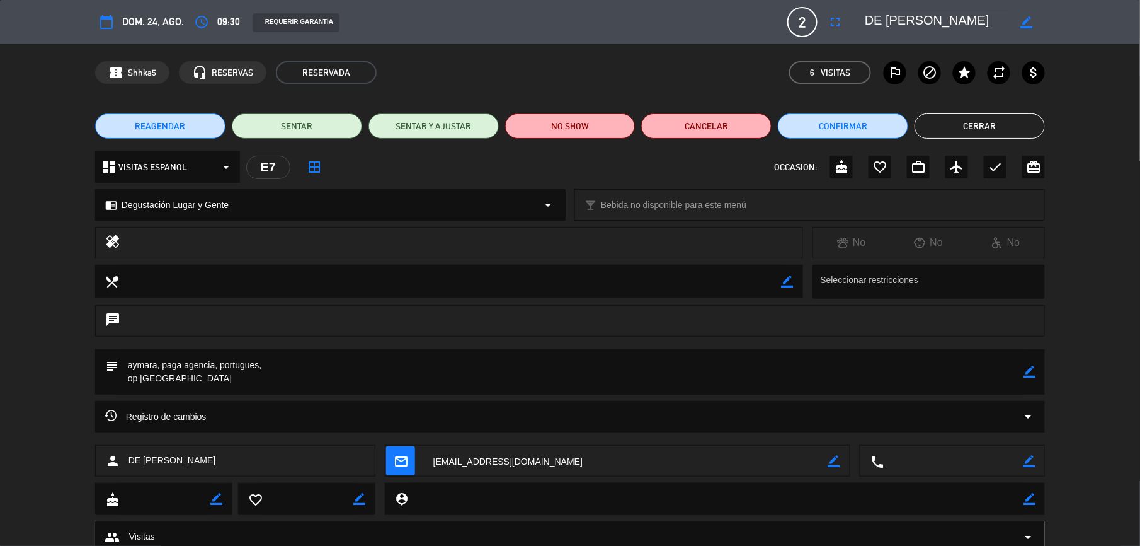
drag, startPoint x: 999, startPoint y: 14, endPoint x: 814, endPoint y: 30, distance: 186.0
click at [814, 30] on div "calendar_today dom. 24, ago. access_time 09:30 REQUERIR GARANTÍA 2 DE [PERSON_N…" at bounding box center [570, 22] width 950 height 30
click at [941, 116] on button "Cerrar" at bounding box center [980, 125] width 130 height 25
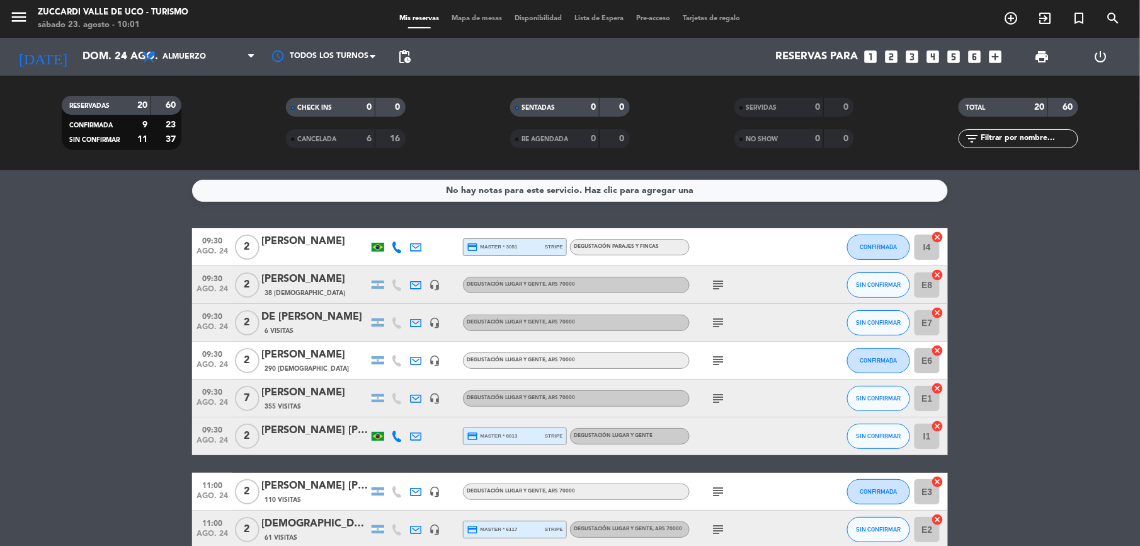
click at [310, 362] on div "[PERSON_NAME]" at bounding box center [314, 355] width 107 height 16
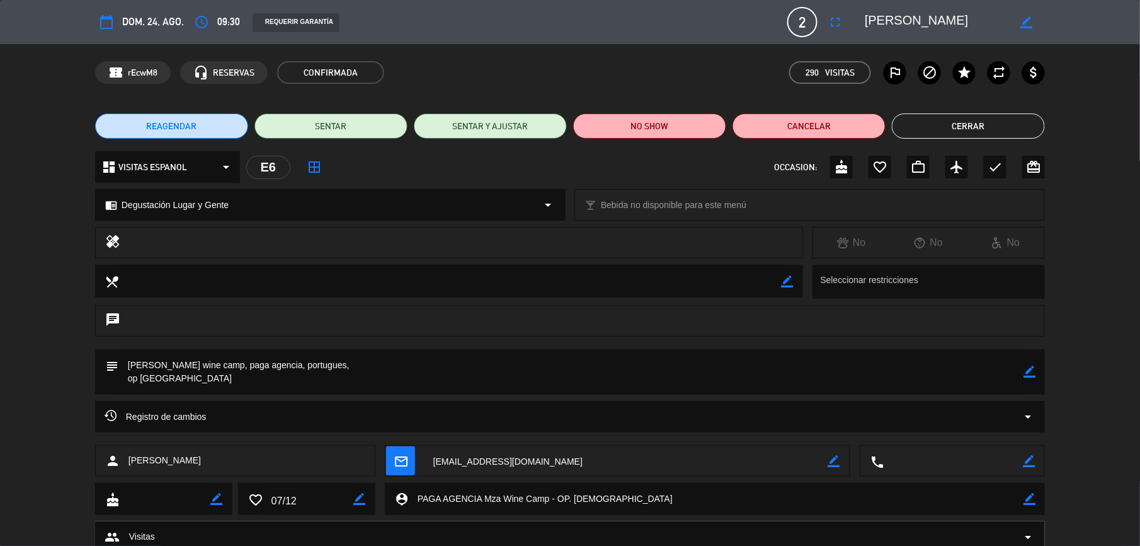
drag, startPoint x: 956, startPoint y: 19, endPoint x: 849, endPoint y: 24, distance: 106.6
click at [849, 24] on div "calendar_today dom. 24, ago. access_time 09:30 REQUERIR GARANTÍA 2 [PERSON_NAME…" at bounding box center [570, 22] width 950 height 30
click at [911, 123] on button "Cerrar" at bounding box center [968, 125] width 153 height 25
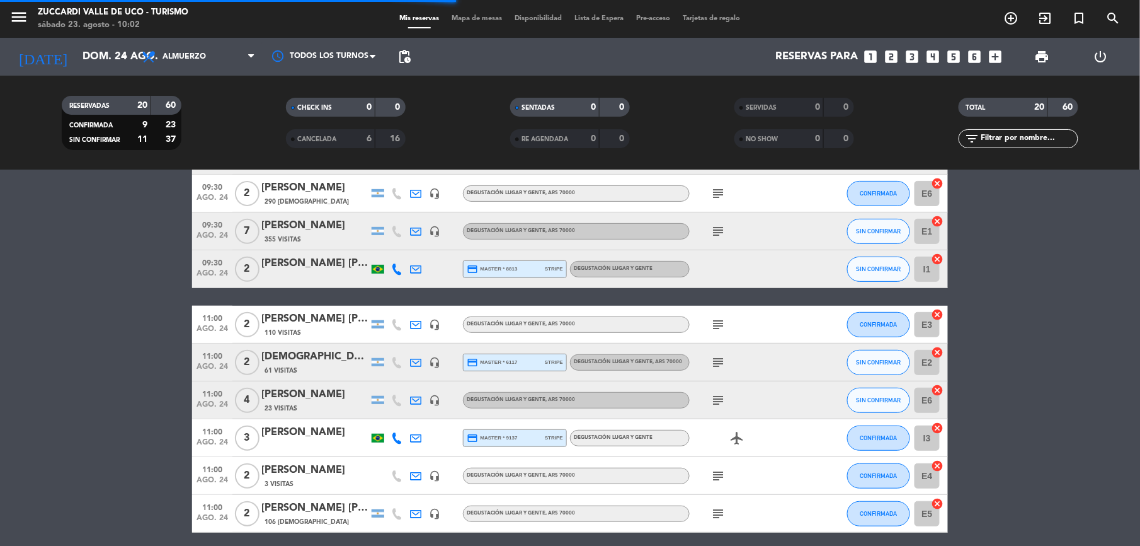
scroll to position [168, 0]
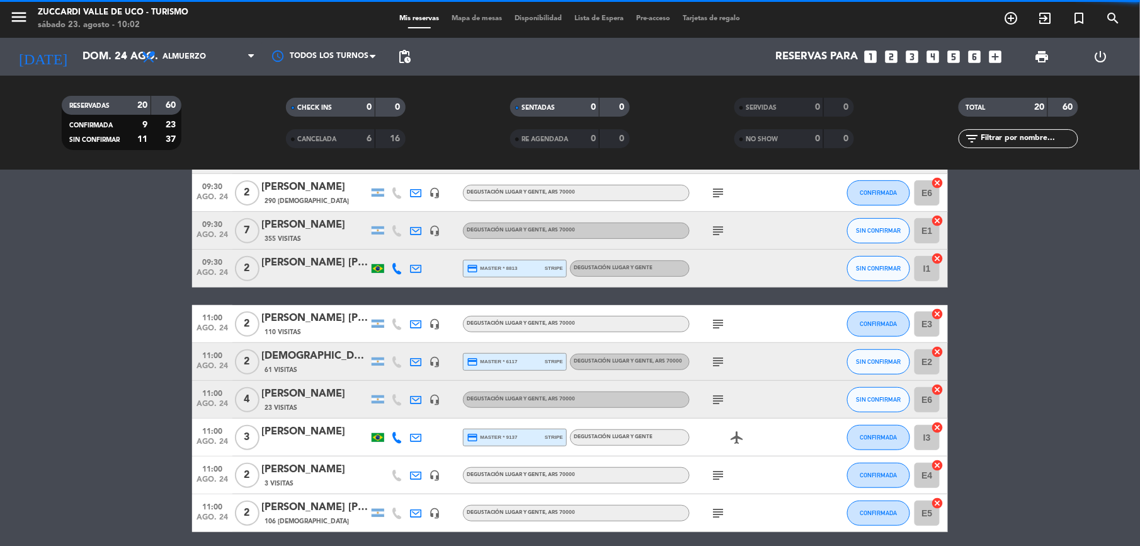
click at [318, 231] on div "[PERSON_NAME]" at bounding box center [314, 225] width 107 height 16
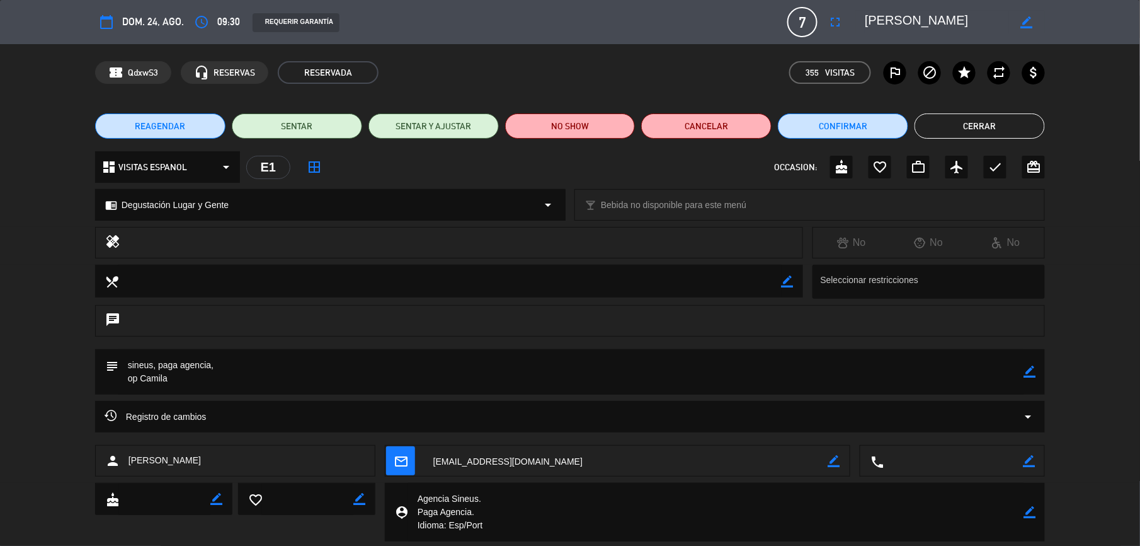
click at [979, 132] on button "Cerrar" at bounding box center [980, 125] width 130 height 25
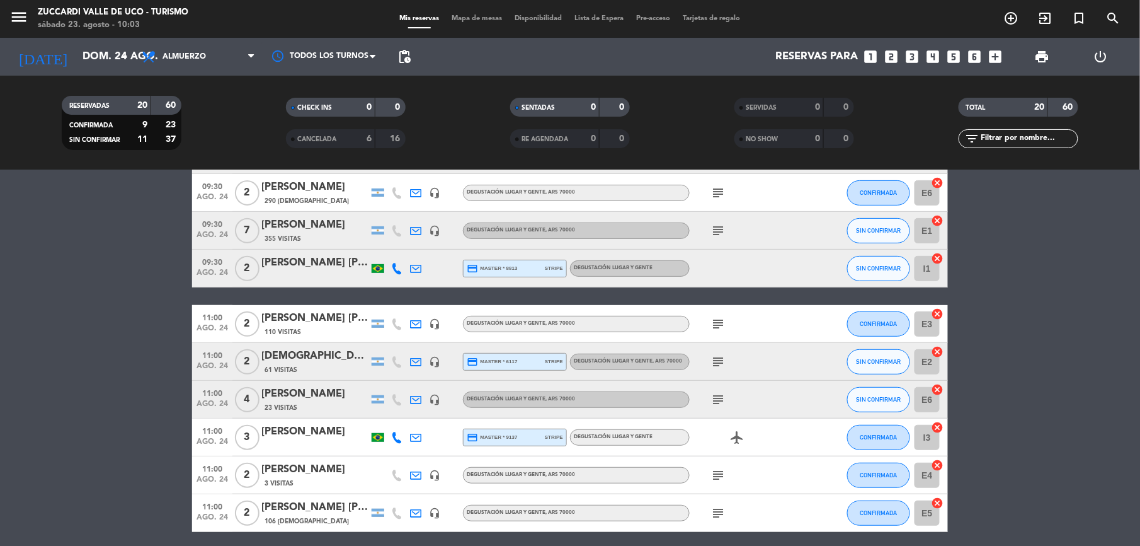
click at [306, 263] on div "[PERSON_NAME] [PERSON_NAME]" at bounding box center [314, 263] width 107 height 16
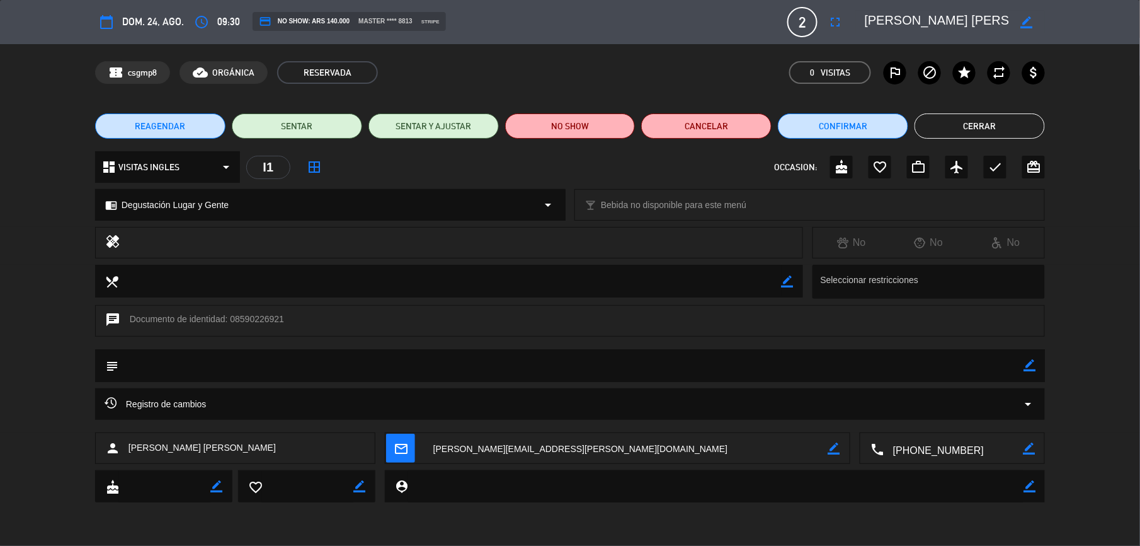
click at [941, 447] on textarea at bounding box center [953, 449] width 139 height 32
drag, startPoint x: 866, startPoint y: 20, endPoint x: 1008, endPoint y: 23, distance: 142.4
click at [1008, 23] on textarea at bounding box center [937, 22] width 144 height 23
click at [948, 130] on button "Cerrar" at bounding box center [980, 125] width 130 height 25
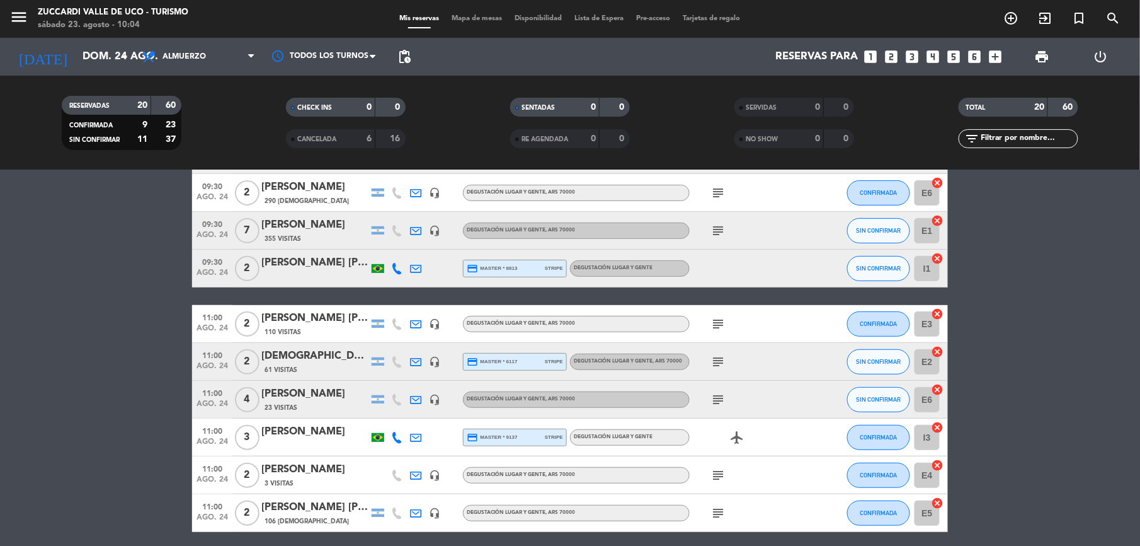
scroll to position [252, 0]
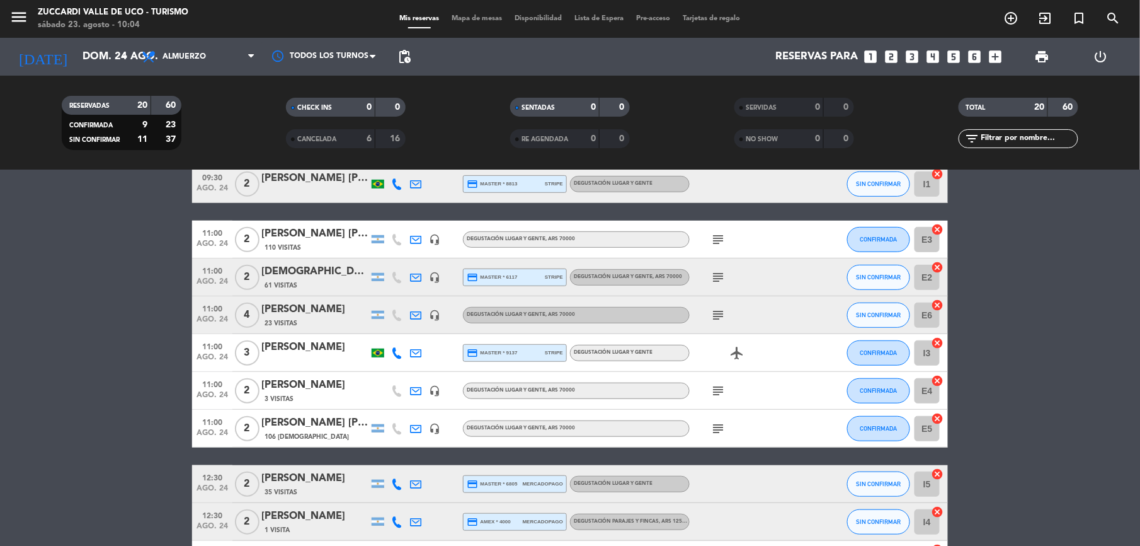
click at [323, 231] on div "[PERSON_NAME] [PERSON_NAME]" at bounding box center [314, 234] width 107 height 16
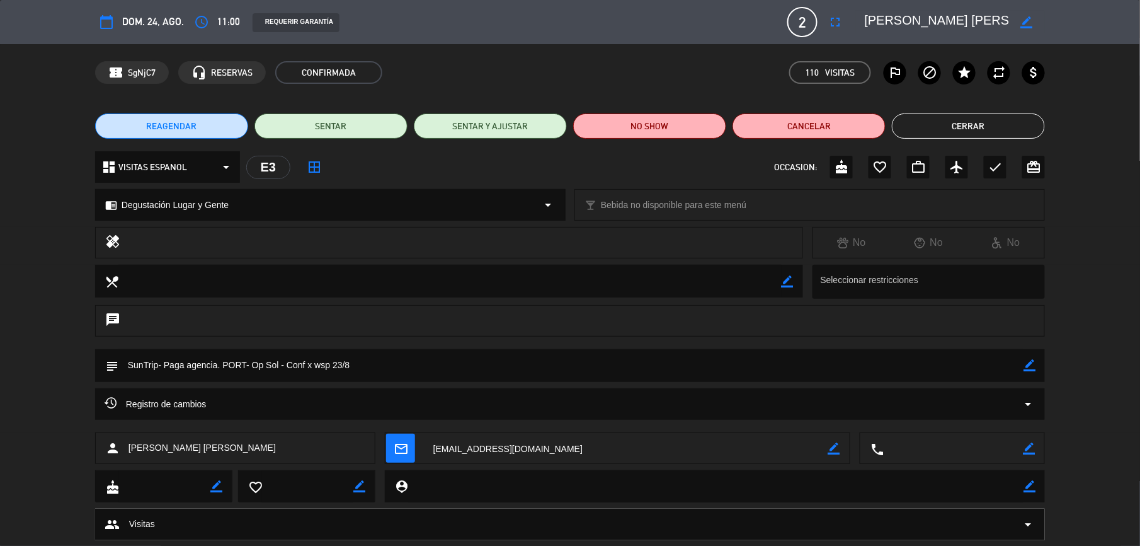
scroll to position [0, 63]
drag, startPoint x: 868, startPoint y: 14, endPoint x: 1014, endPoint y: 10, distance: 145.6
click at [1014, 11] on div "border_color" at bounding box center [950, 22] width 189 height 23
click at [1011, 122] on button "Cerrar" at bounding box center [968, 125] width 153 height 25
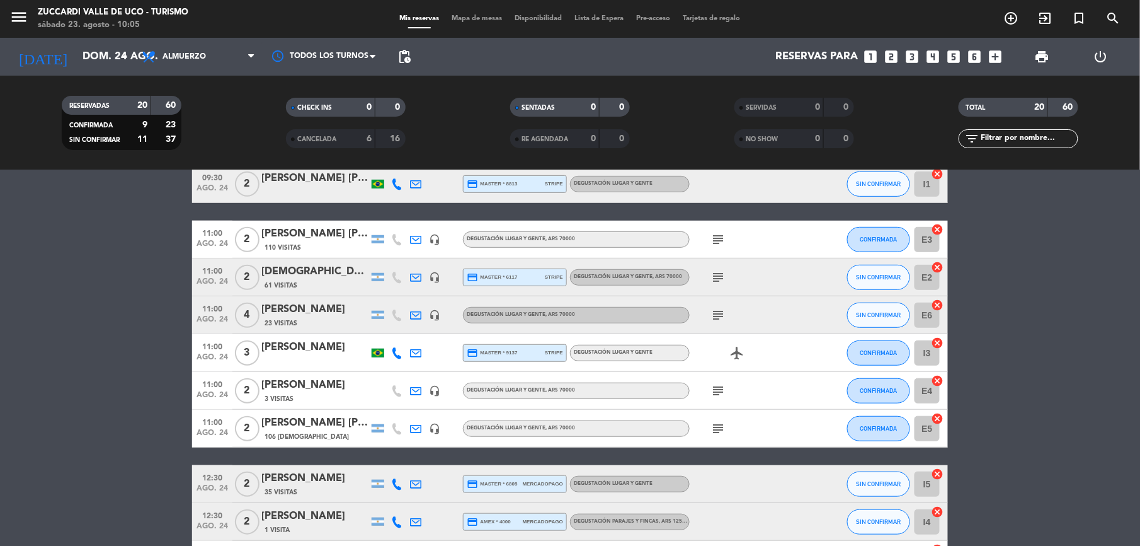
scroll to position [168, 0]
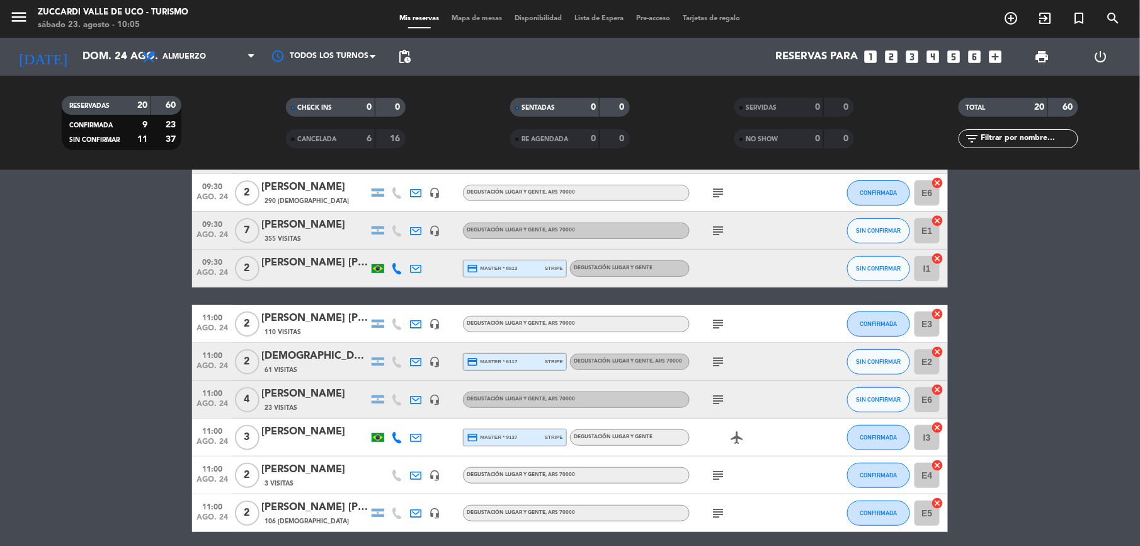
click at [321, 362] on div "[DEMOGRAPHIC_DATA] DA [PERSON_NAME]" at bounding box center [314, 356] width 107 height 16
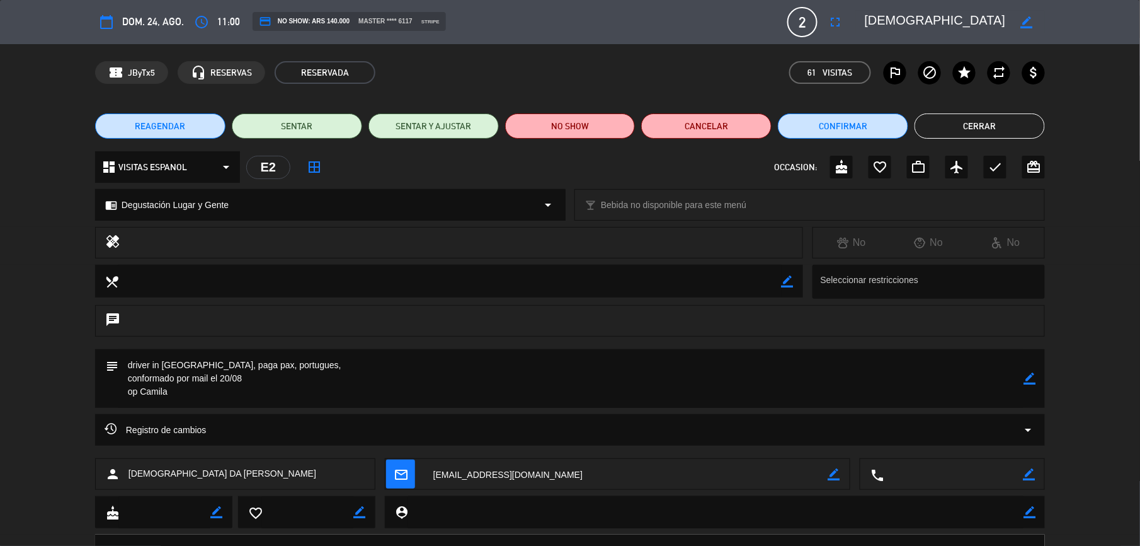
scroll to position [0, 43]
drag, startPoint x: 868, startPoint y: 20, endPoint x: 1018, endPoint y: 21, distance: 150.6
click at [1018, 21] on div "border_color" at bounding box center [950, 22] width 189 height 23
click at [981, 127] on button "Cerrar" at bounding box center [980, 125] width 130 height 25
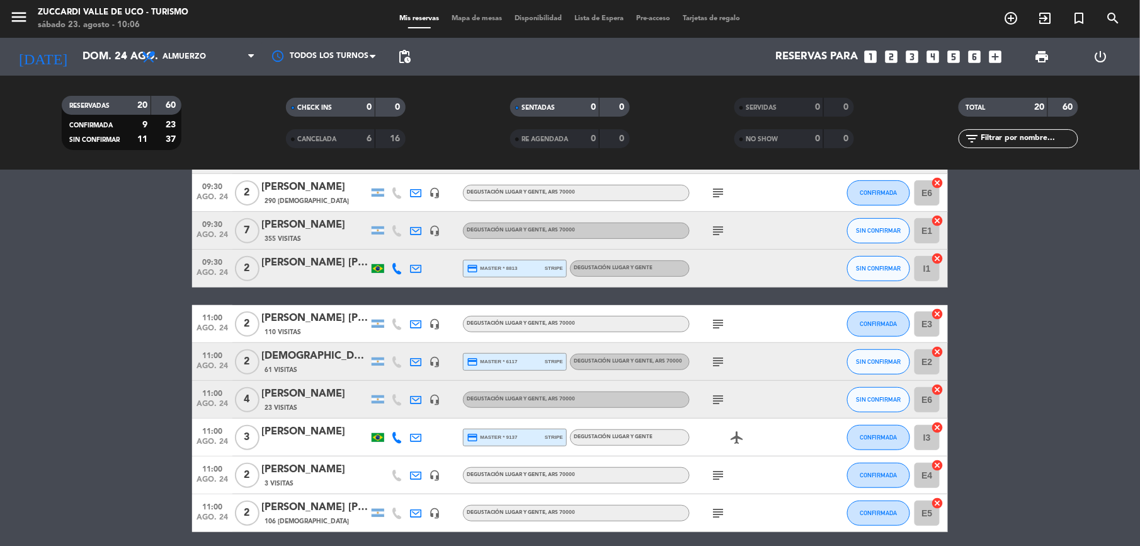
click at [717, 396] on icon "subject" at bounding box center [718, 399] width 15 height 15
drag, startPoint x: 316, startPoint y: 398, endPoint x: 256, endPoint y: 399, distance: 59.9
click at [256, 399] on div "11:00 ago. 24 4 [PERSON_NAME] 23 Visitas headset_mic Degustación Lugar y Gente …" at bounding box center [570, 400] width 756 height 38
copy div "[PERSON_NAME]"
click at [318, 393] on div "[PERSON_NAME]" at bounding box center [314, 394] width 107 height 16
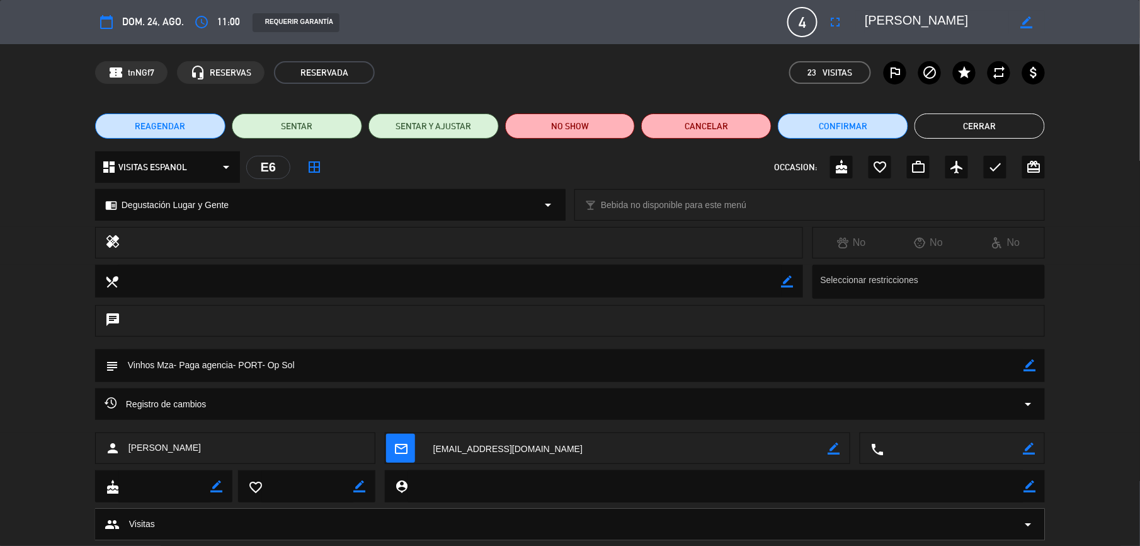
click at [968, 132] on button "Cerrar" at bounding box center [980, 125] width 130 height 25
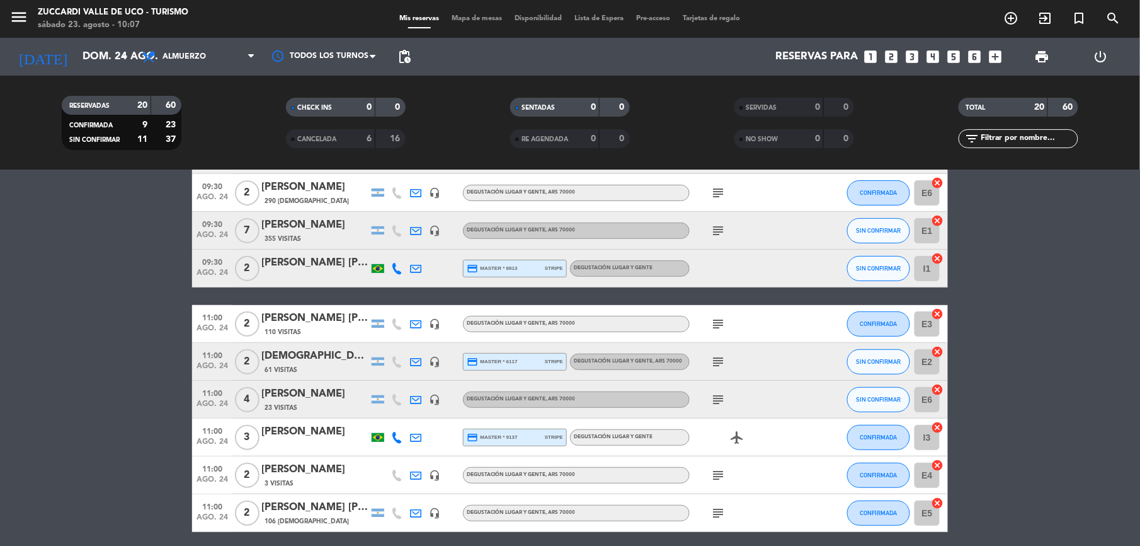
click at [307, 431] on div "[PERSON_NAME]" at bounding box center [314, 431] width 107 height 16
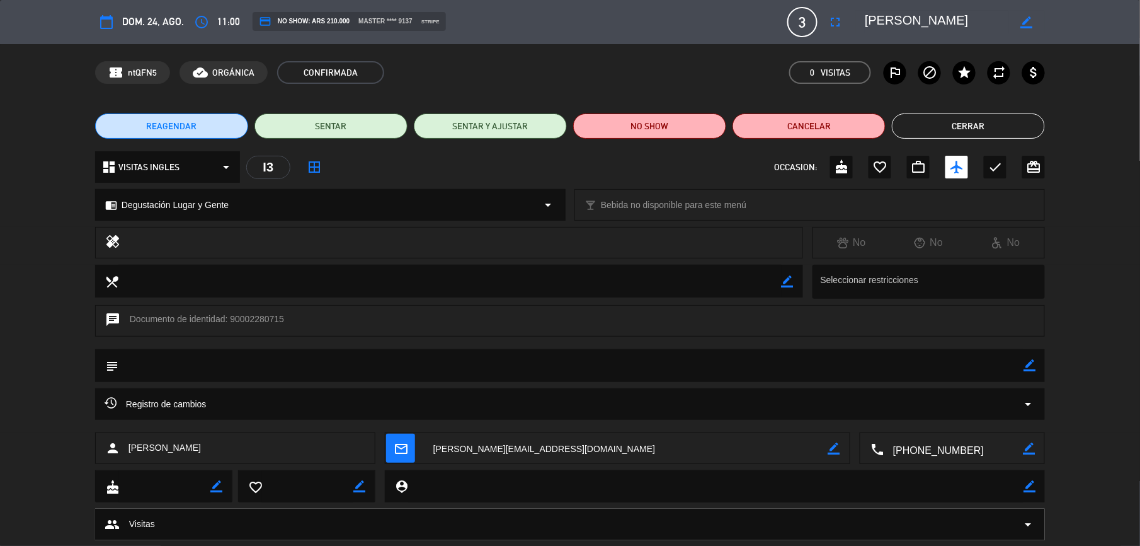
click at [955, 450] on textarea at bounding box center [953, 449] width 139 height 32
drag, startPoint x: 867, startPoint y: 18, endPoint x: 1016, endPoint y: 21, distance: 148.7
click at [1016, 21] on div "border_color" at bounding box center [950, 22] width 189 height 23
click at [958, 122] on button "Cerrar" at bounding box center [968, 125] width 153 height 25
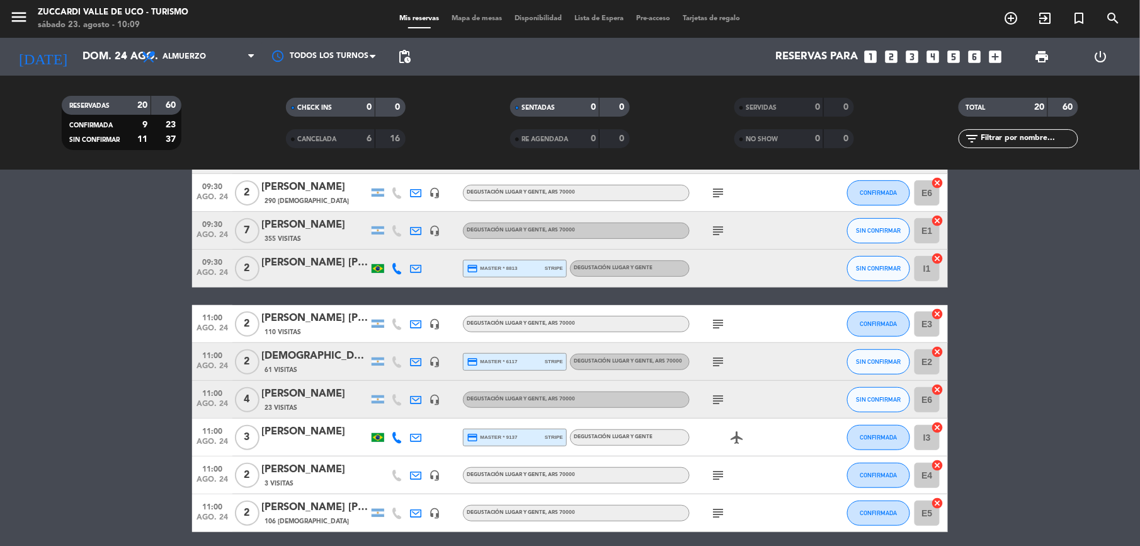
click at [309, 480] on div "3 Visitas" at bounding box center [314, 483] width 107 height 11
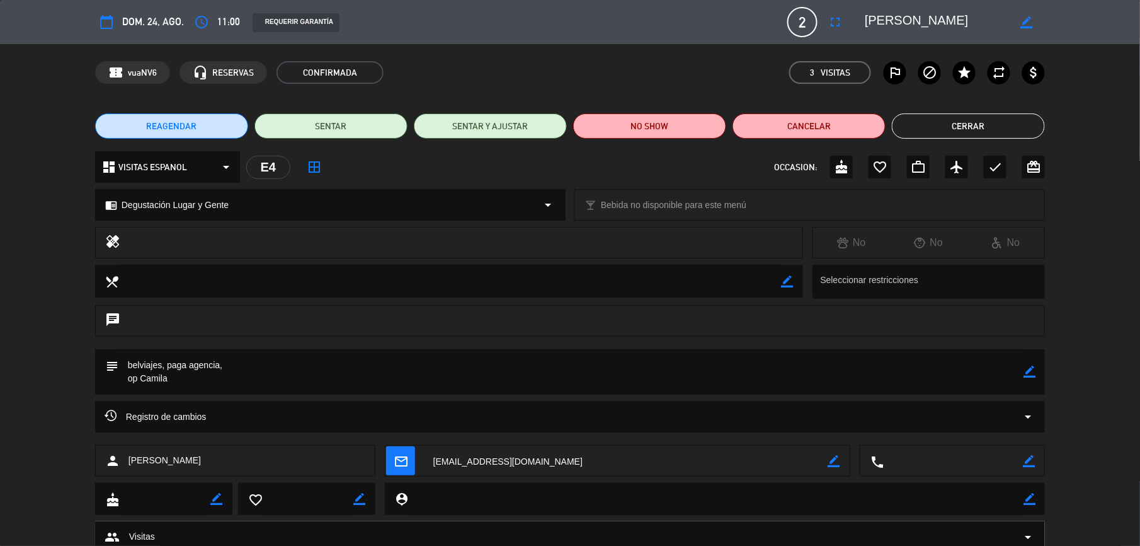
drag, startPoint x: 984, startPoint y: 20, endPoint x: 772, endPoint y: 6, distance: 212.8
click at [772, 6] on div "calendar_today dom. 24, ago. access_time 11:00 REQUERIR GARANTÍA 2 [PERSON_NAME…" at bounding box center [570, 22] width 1140 height 44
click at [906, 125] on button "Cerrar" at bounding box center [968, 125] width 153 height 25
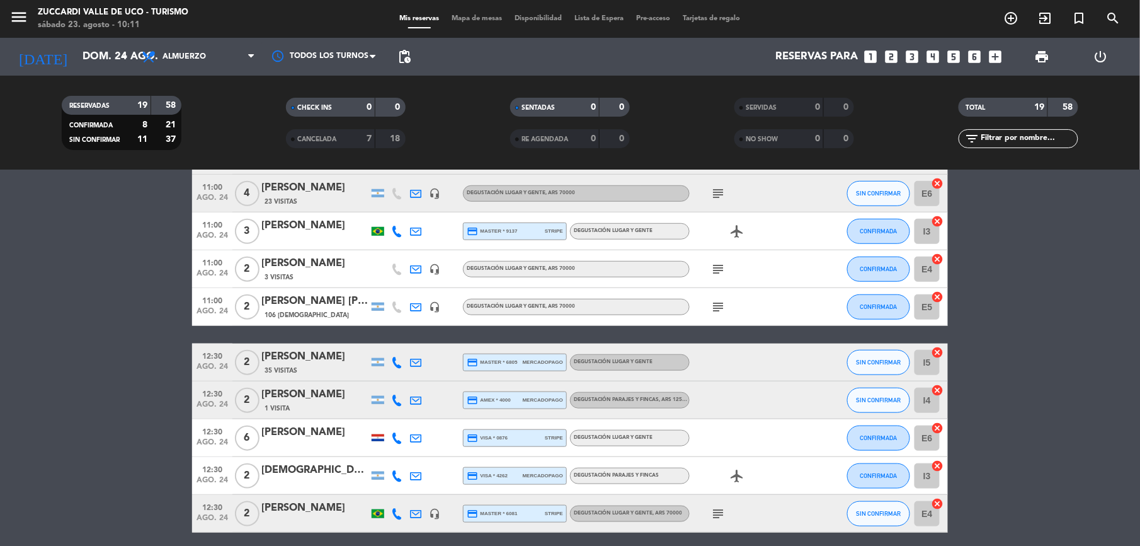
scroll to position [420, 0]
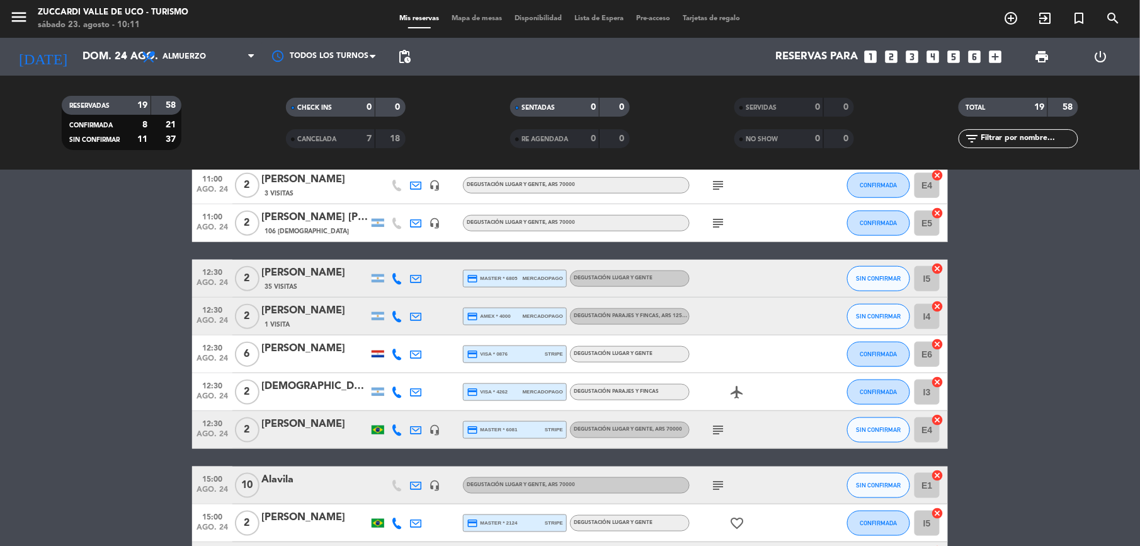
click at [319, 220] on div "[PERSON_NAME] [PERSON_NAME]" at bounding box center [314, 217] width 107 height 16
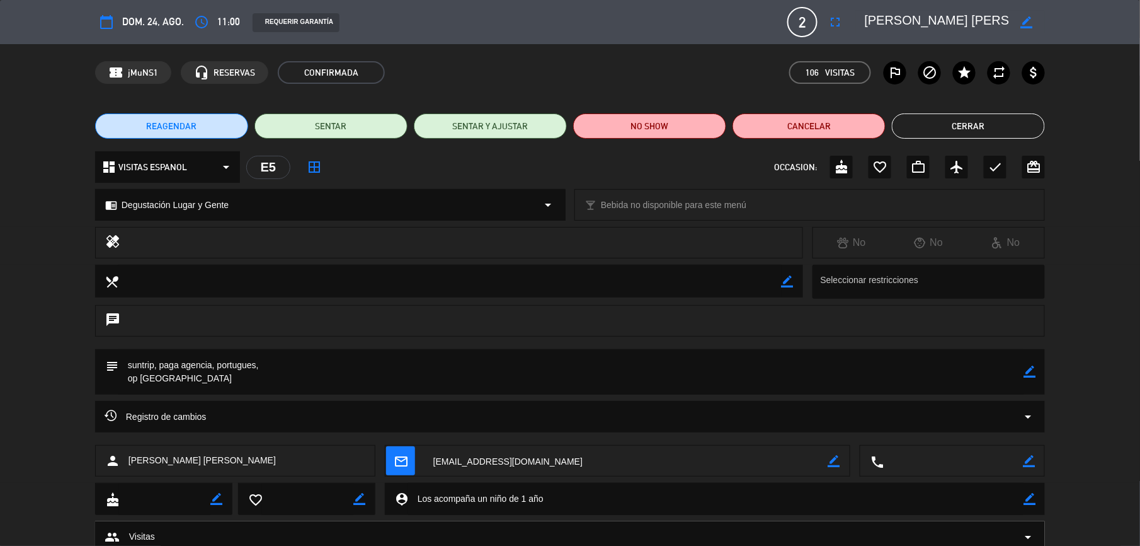
drag, startPoint x: 868, startPoint y: 23, endPoint x: 1019, endPoint y: 18, distance: 151.3
click at [1019, 18] on div "border_color" at bounding box center [950, 22] width 189 height 23
click at [931, 122] on button "Cerrar" at bounding box center [968, 125] width 153 height 25
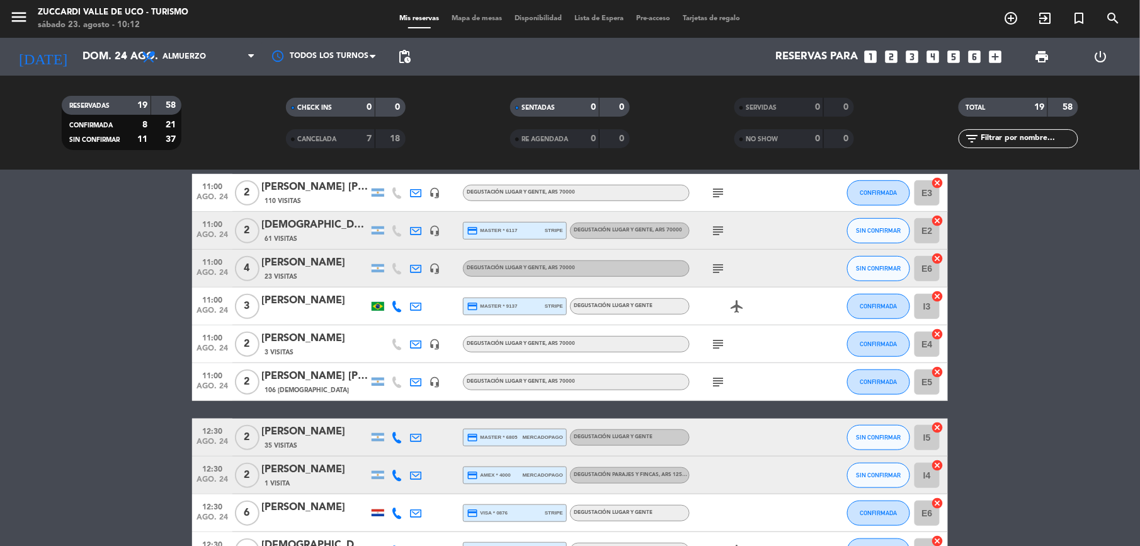
scroll to position [252, 0]
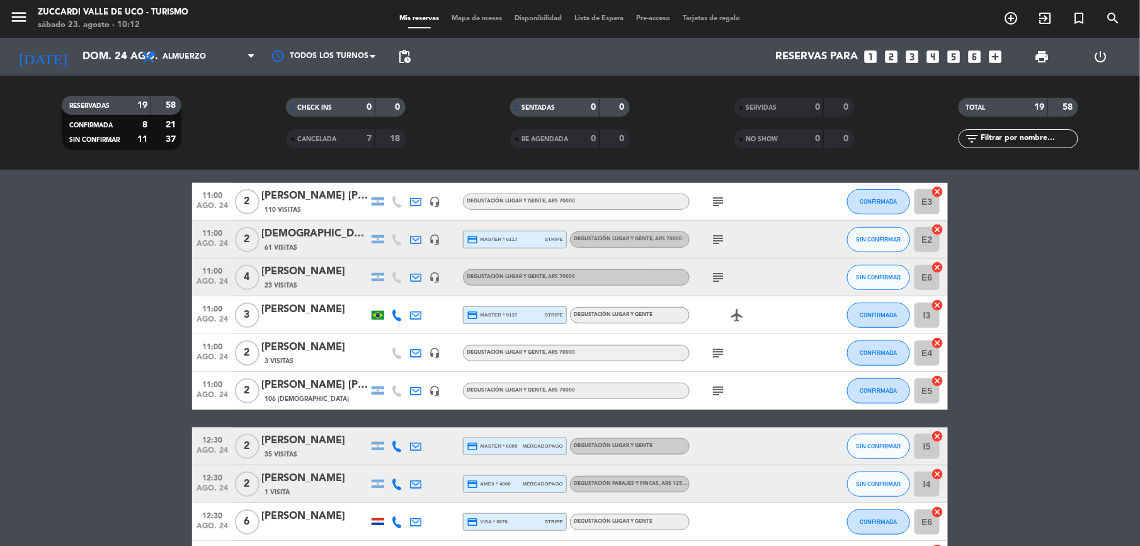
click at [724, 237] on icon "subject" at bounding box center [718, 239] width 15 height 15
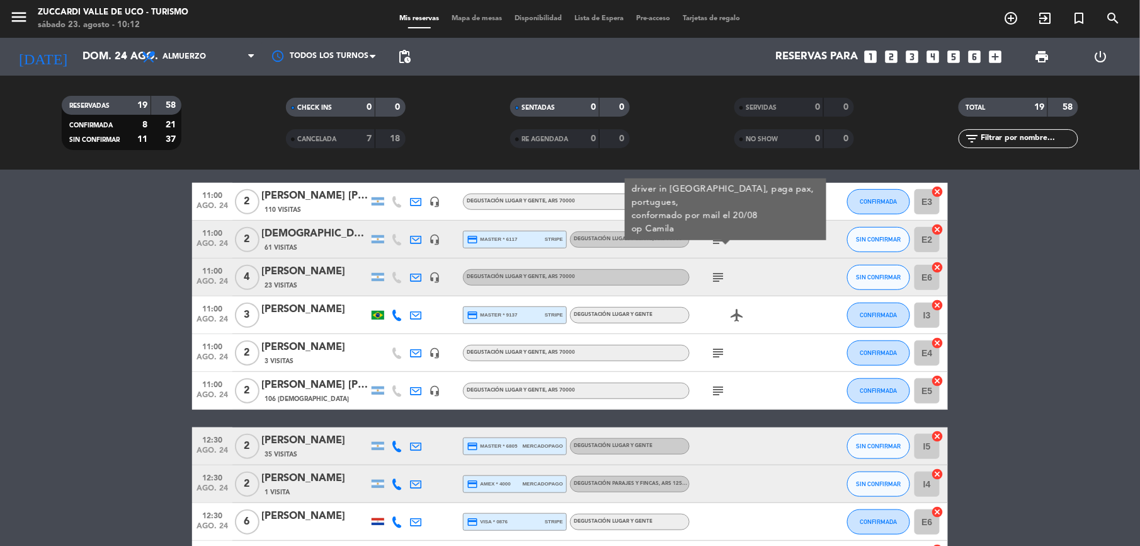
click at [303, 240] on div "[DEMOGRAPHIC_DATA] DA [PERSON_NAME]" at bounding box center [314, 234] width 107 height 16
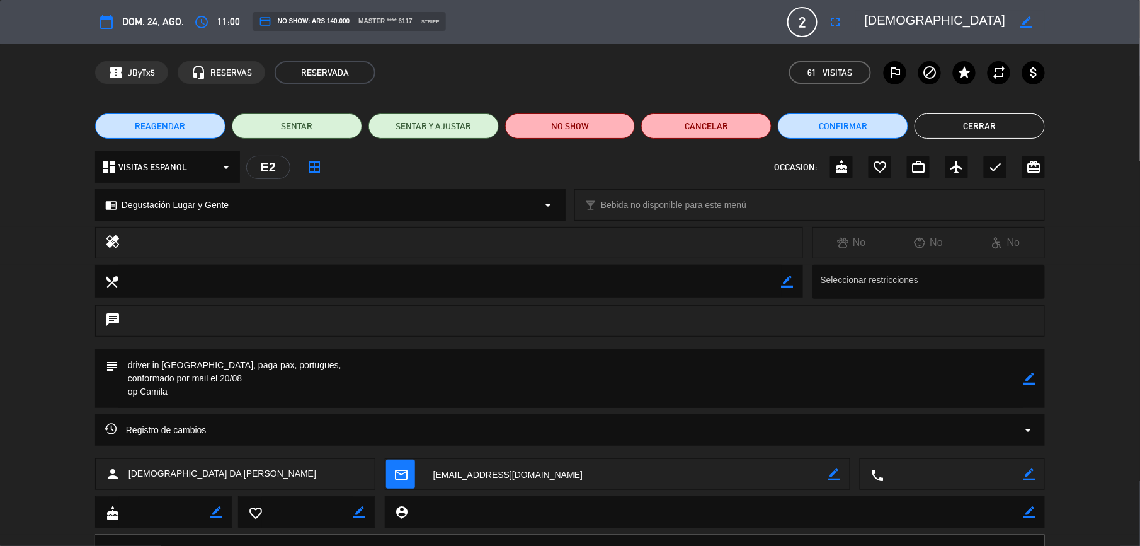
click at [954, 135] on button "Cerrar" at bounding box center [980, 125] width 130 height 25
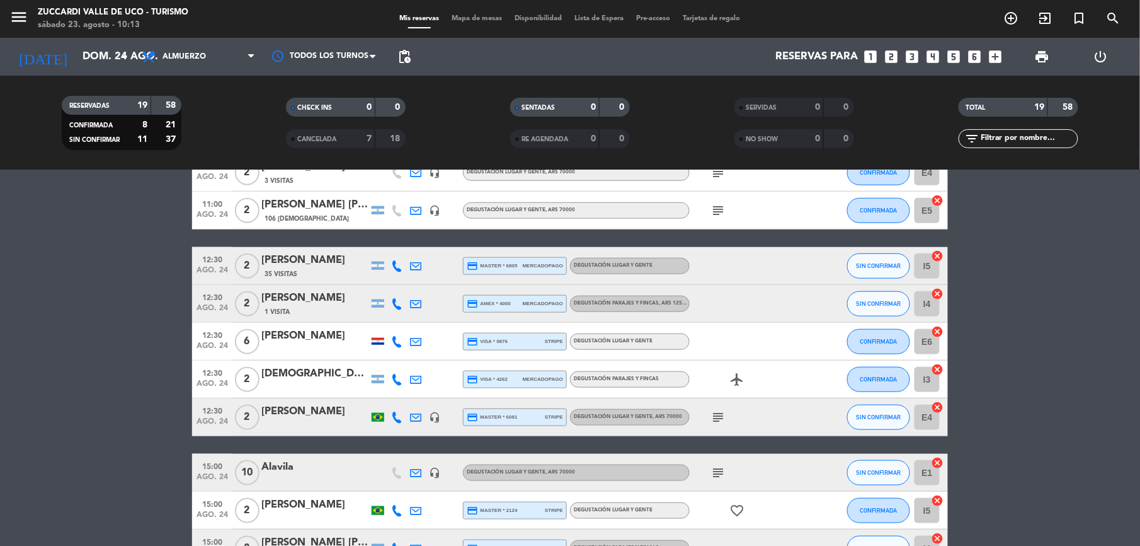
scroll to position [504, 0]
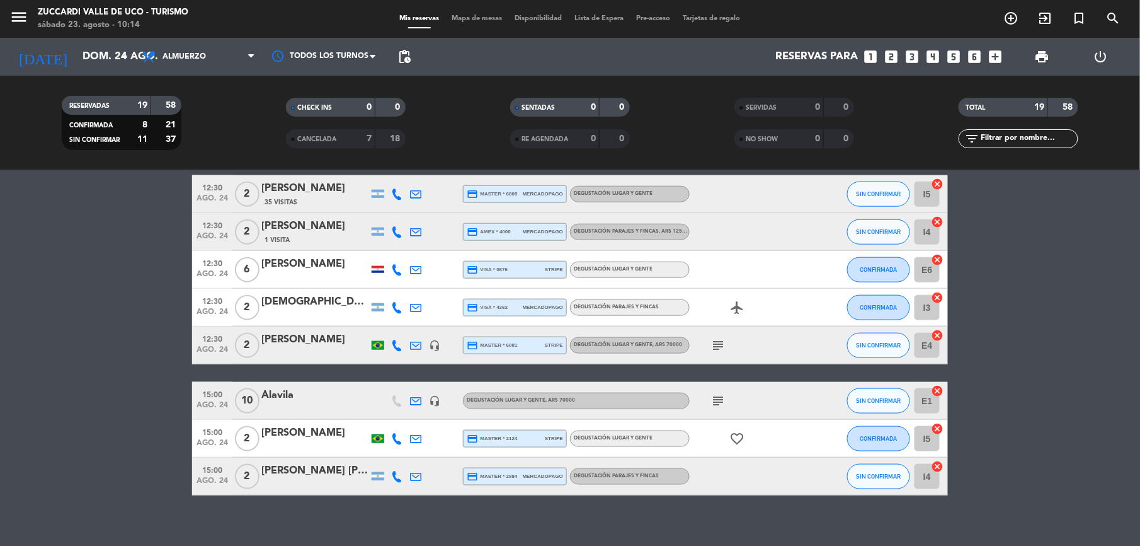
click at [316, 226] on div "[PERSON_NAME]" at bounding box center [314, 226] width 107 height 16
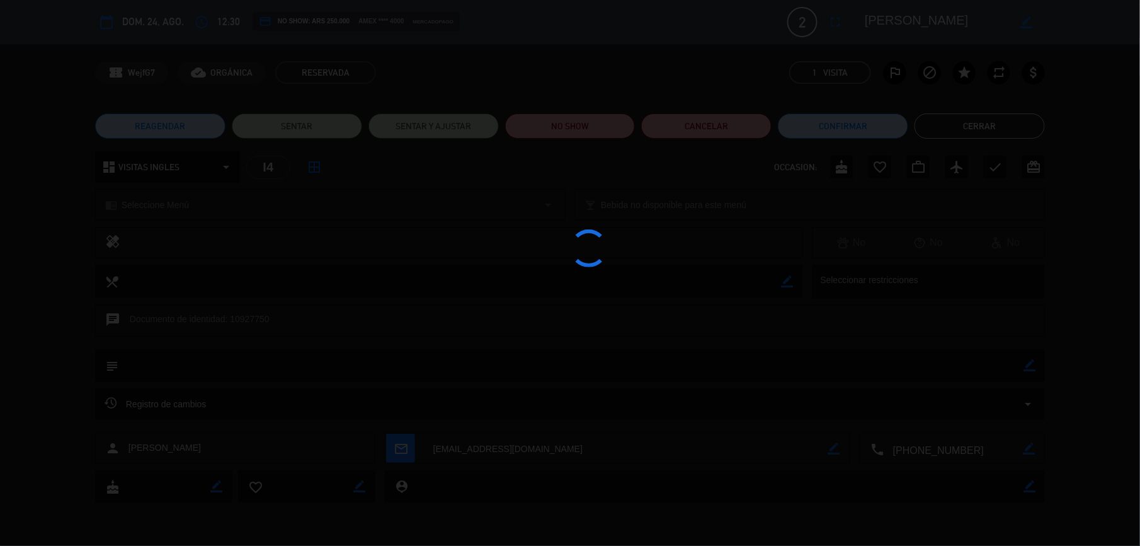
click at [926, 449] on div at bounding box center [570, 273] width 1140 height 546
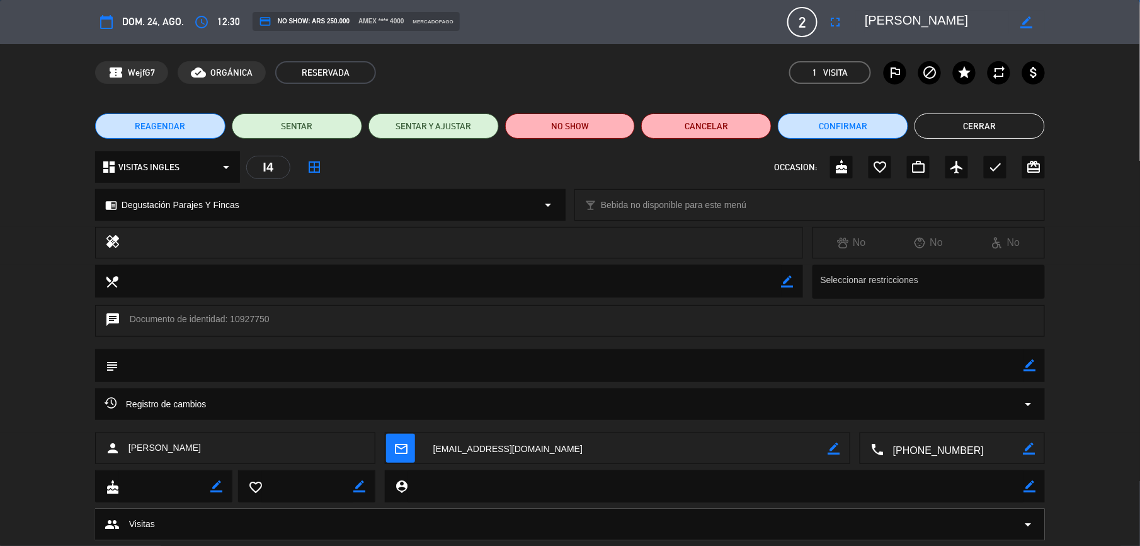
click at [938, 452] on textarea at bounding box center [953, 449] width 139 height 32
drag, startPoint x: 994, startPoint y: 14, endPoint x: 849, endPoint y: 33, distance: 145.6
click at [849, 33] on div "calendar_today dom. 24, ago. access_time 12:30 credit_card NO SHOW: ARS 250.000…" at bounding box center [570, 22] width 950 height 30
click at [987, 119] on button "Cerrar" at bounding box center [980, 125] width 130 height 25
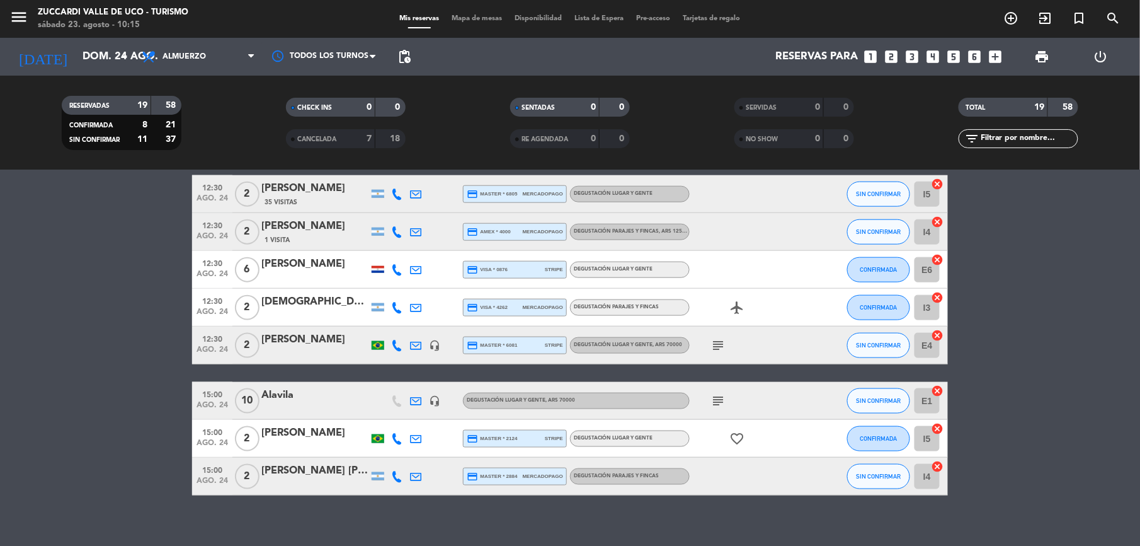
click at [284, 273] on div at bounding box center [314, 278] width 107 height 10
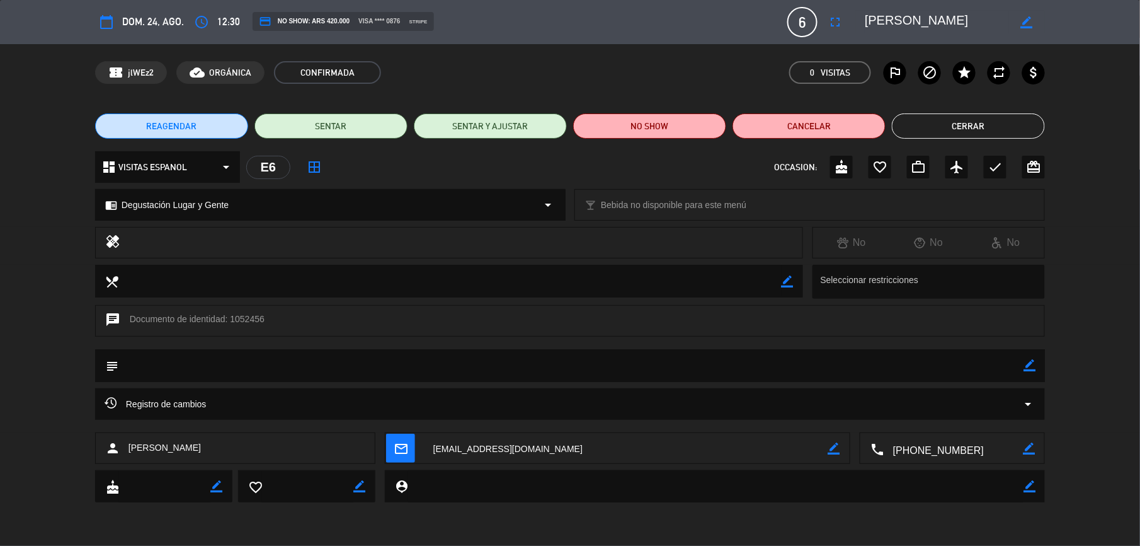
click at [961, 121] on button "Cerrar" at bounding box center [968, 125] width 153 height 25
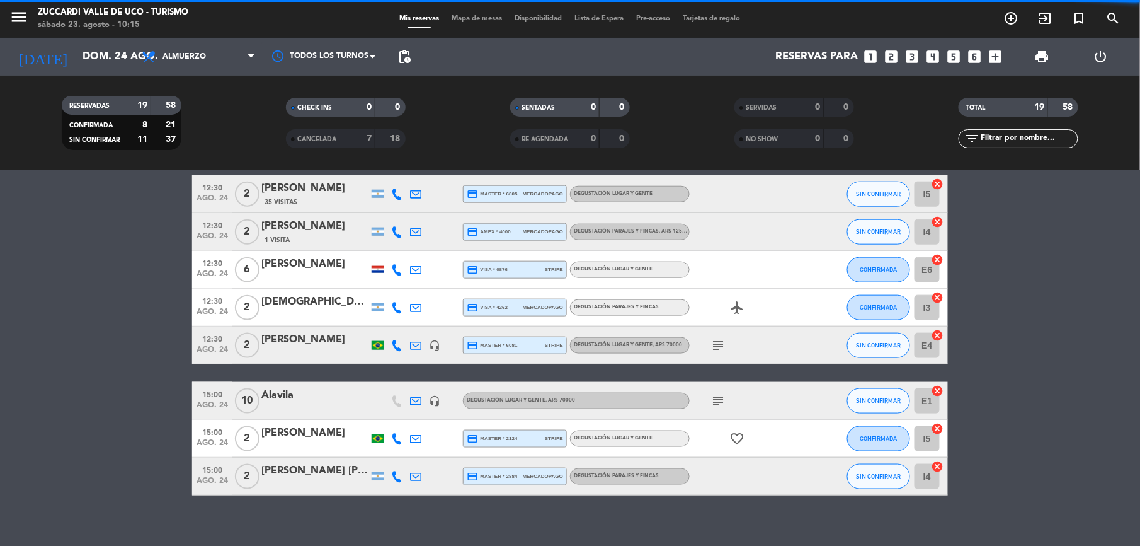
click at [374, 266] on div at bounding box center [378, 269] width 13 height 7
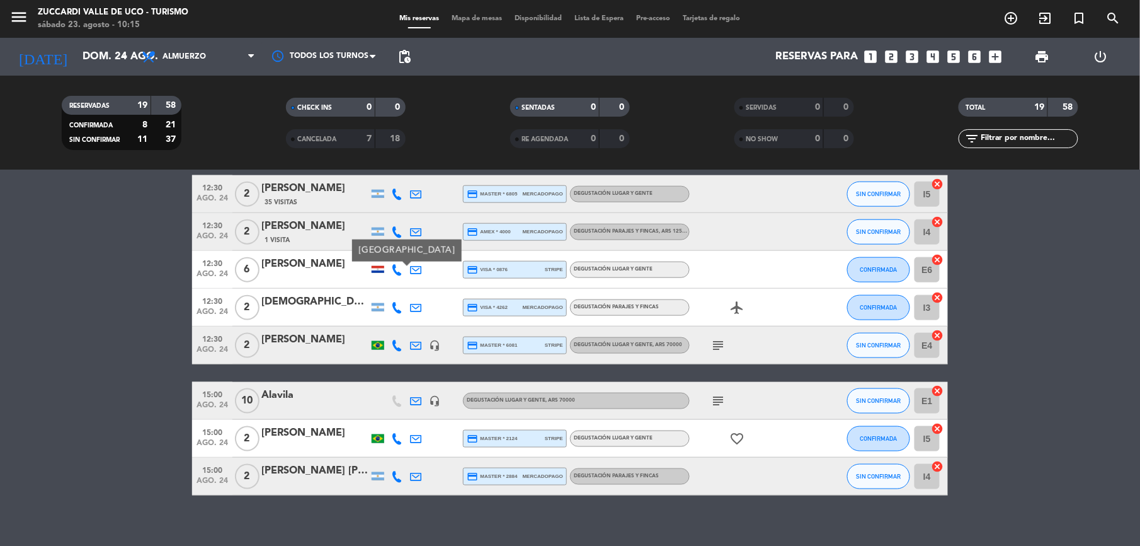
click at [296, 270] on div "[PERSON_NAME]" at bounding box center [314, 264] width 107 height 16
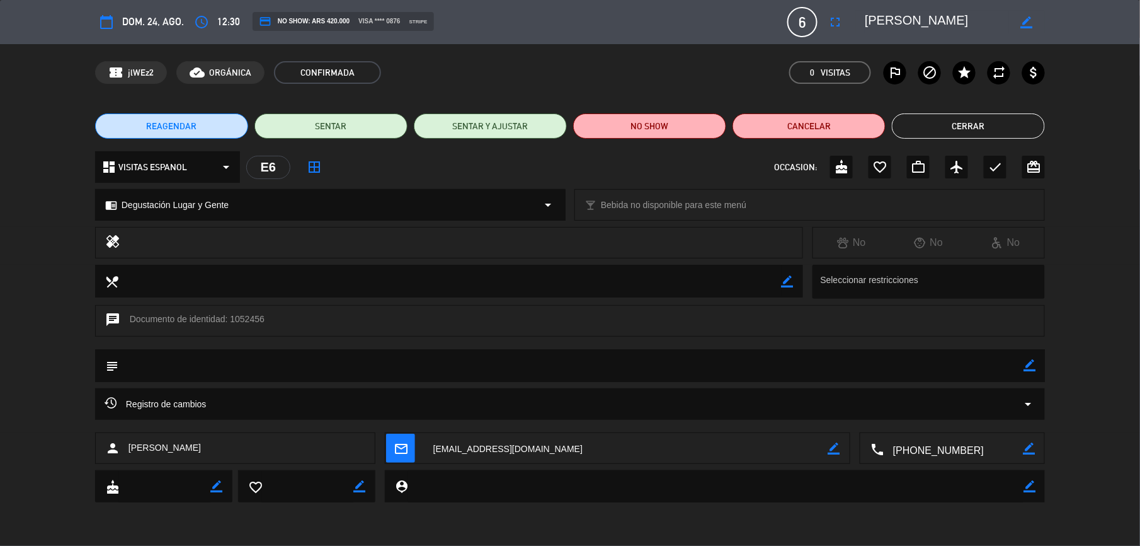
drag, startPoint x: 926, startPoint y: 21, endPoint x: 1028, endPoint y: 25, distance: 102.1
click at [1024, 25] on div "border_color" at bounding box center [950, 22] width 189 height 23
click at [953, 447] on textarea at bounding box center [953, 449] width 139 height 32
drag, startPoint x: 946, startPoint y: 1, endPoint x: 876, endPoint y: 5, distance: 70.0
click at [876, 5] on div "calendar_today dom. 24, ago. access_time 12:30 credit_card NO SHOW: ARS 420.000…" at bounding box center [570, 22] width 1140 height 44
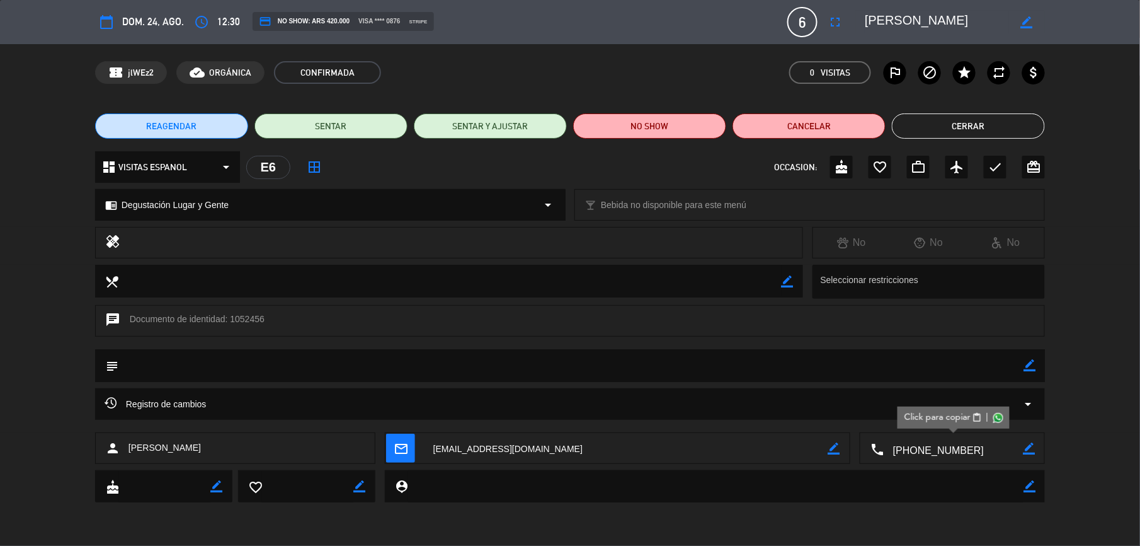
drag, startPoint x: 934, startPoint y: 32, endPoint x: 858, endPoint y: 21, distance: 76.4
click at [858, 21] on div "border_color" at bounding box center [950, 22] width 189 height 23
click at [964, 112] on div "REAGENDAR SENTAR SENTAR Y AJUSTAR NO SHOW Cancelar Cerrar" at bounding box center [570, 126] width 1140 height 50
click at [958, 124] on button "Cerrar" at bounding box center [968, 125] width 153 height 25
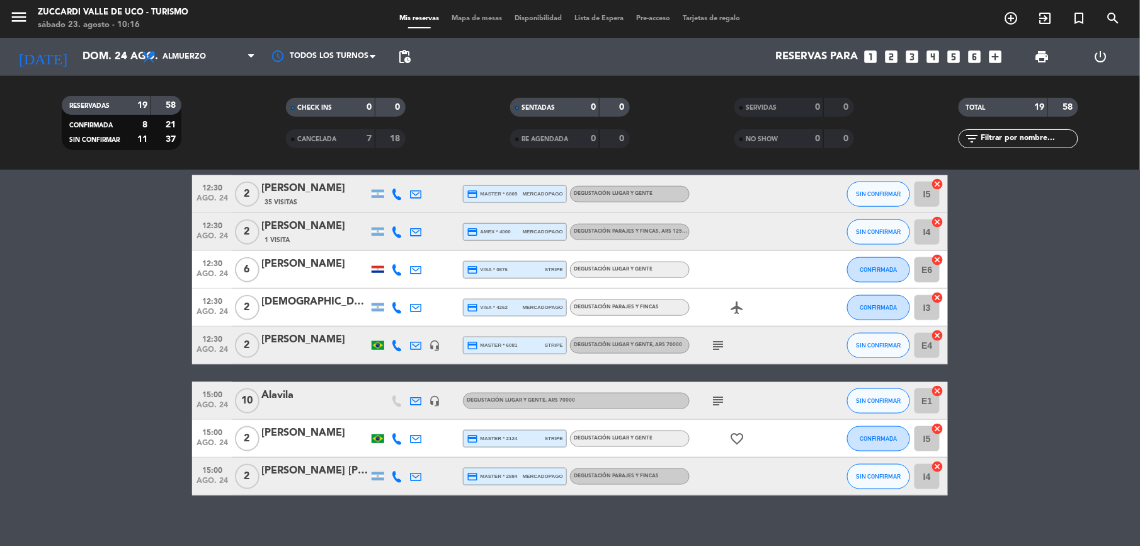
click at [295, 301] on div "[DEMOGRAPHIC_DATA][PERSON_NAME]" at bounding box center [314, 302] width 107 height 16
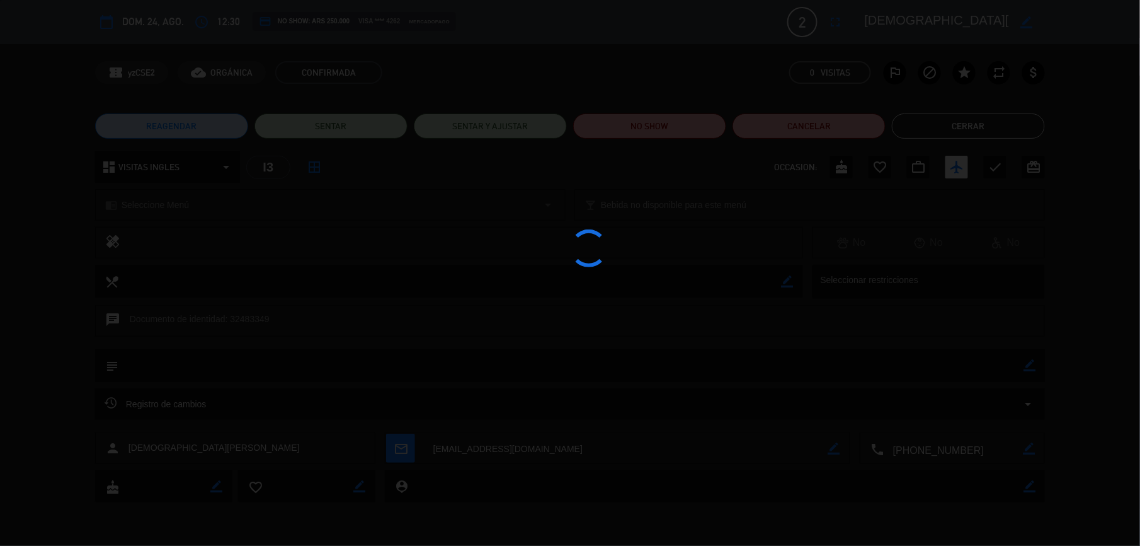
click at [926, 447] on div at bounding box center [570, 273] width 1140 height 546
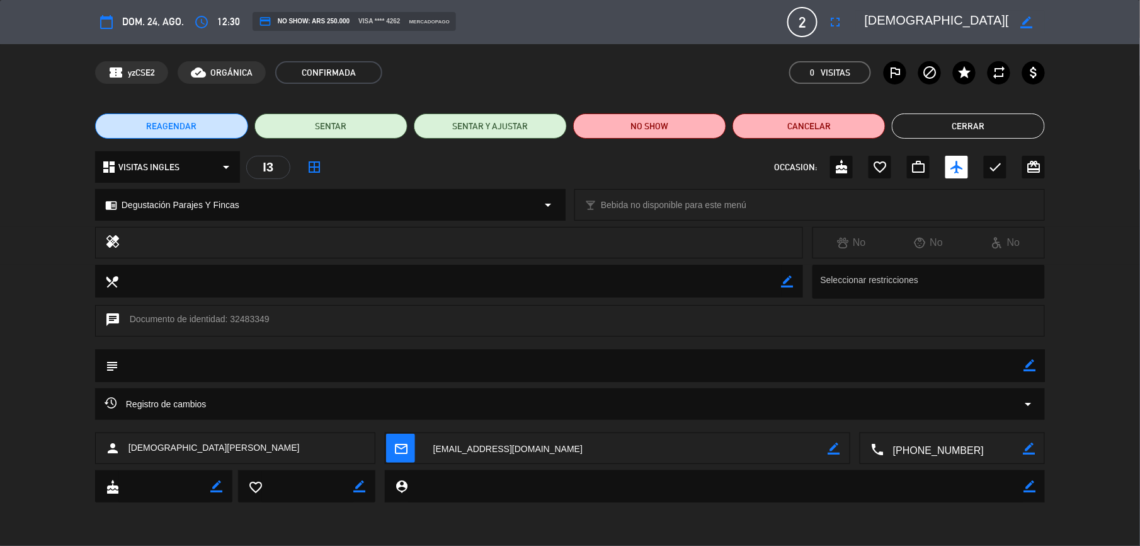
click at [926, 449] on textarea at bounding box center [953, 449] width 139 height 32
drag, startPoint x: 867, startPoint y: 21, endPoint x: 1014, endPoint y: 21, distance: 147.4
click at [1014, 21] on div "border_color" at bounding box center [950, 22] width 189 height 23
click at [916, 137] on button "Cerrar" at bounding box center [968, 125] width 153 height 25
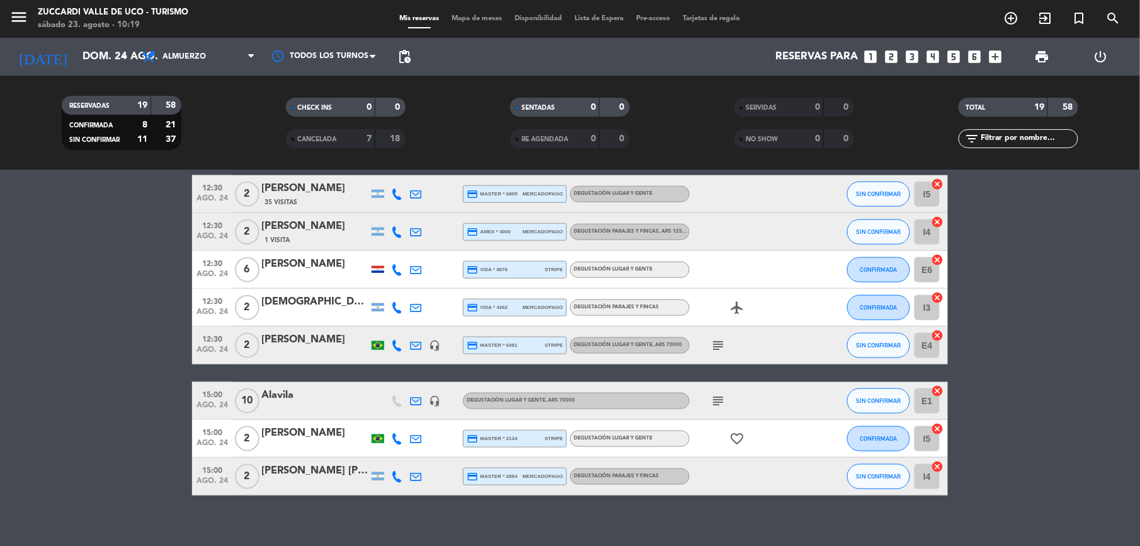
click at [295, 349] on div at bounding box center [314, 353] width 107 height 10
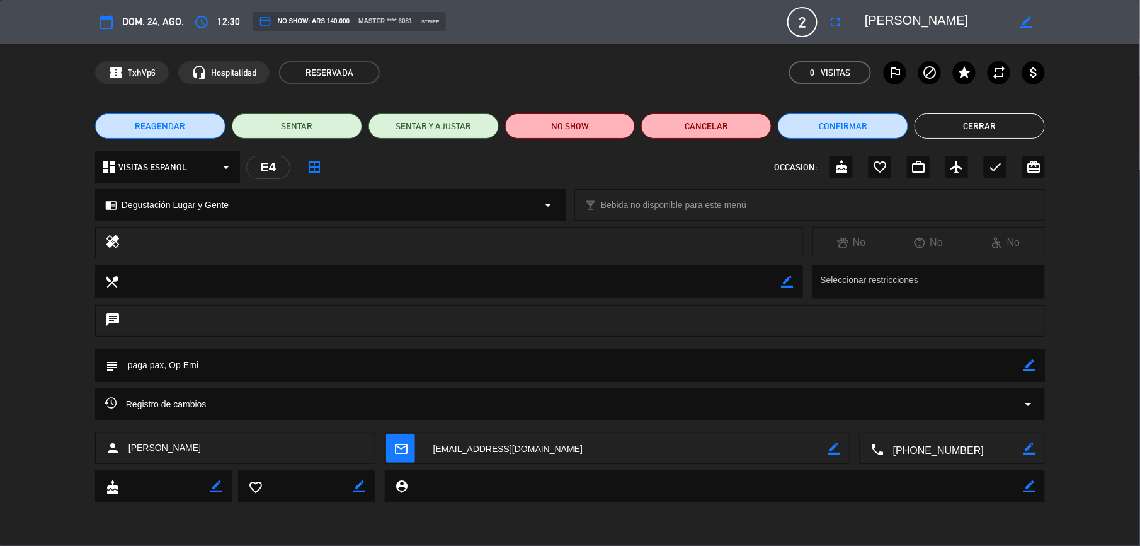
click at [938, 452] on textarea at bounding box center [953, 449] width 139 height 32
drag, startPoint x: 959, startPoint y: 19, endPoint x: 861, endPoint y: 33, distance: 99.4
click at [861, 33] on div "calendar_today dom. 24, ago. access_time 12:30 credit_card NO SHOW: ARS 140.000…" at bounding box center [570, 22] width 950 height 30
click at [941, 122] on button "Cerrar" at bounding box center [980, 125] width 130 height 25
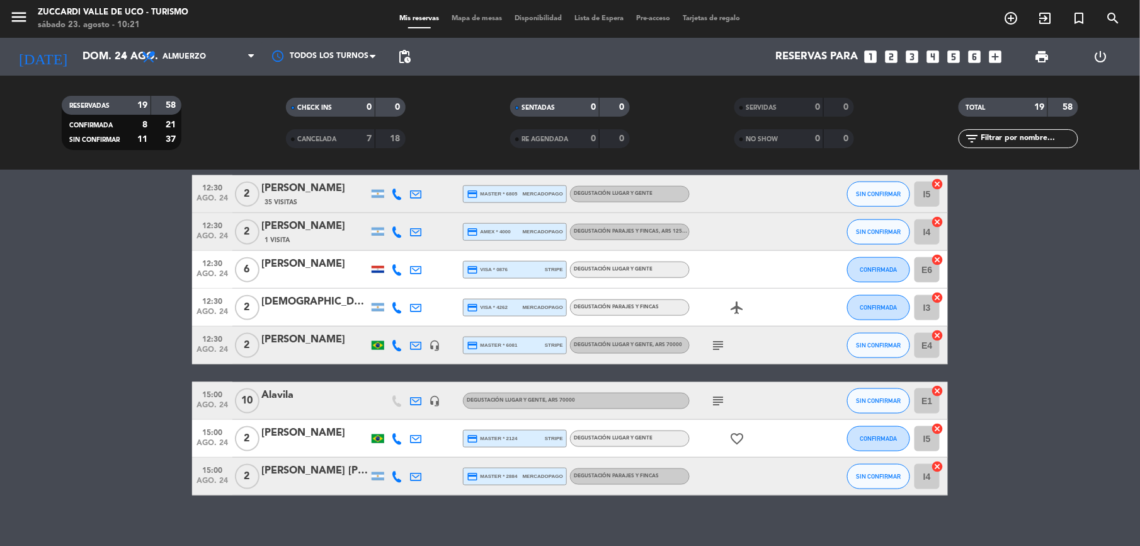
click at [318, 308] on div "[DEMOGRAPHIC_DATA][PERSON_NAME]" at bounding box center [314, 302] width 107 height 16
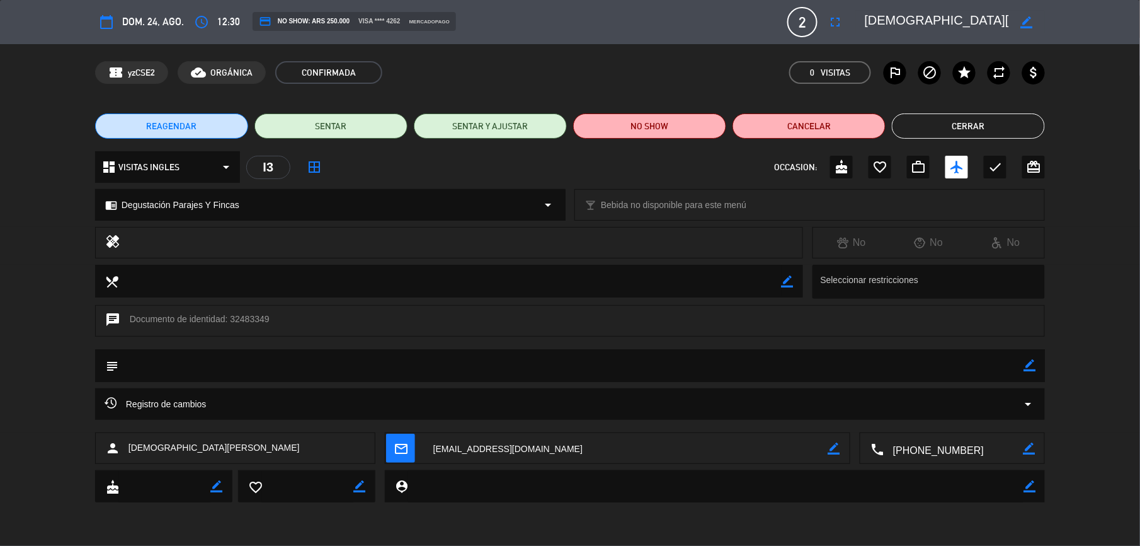
drag, startPoint x: 998, startPoint y: 127, endPoint x: 977, endPoint y: 134, distance: 22.7
click at [997, 127] on button "Cerrar" at bounding box center [968, 125] width 153 height 25
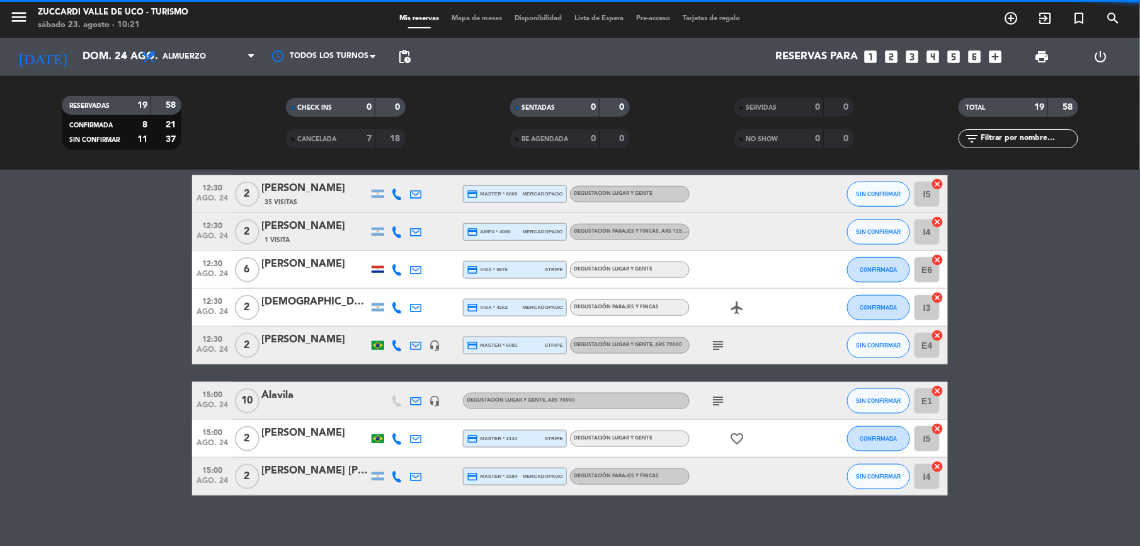
click at [300, 348] on div "[PERSON_NAME]" at bounding box center [314, 339] width 107 height 16
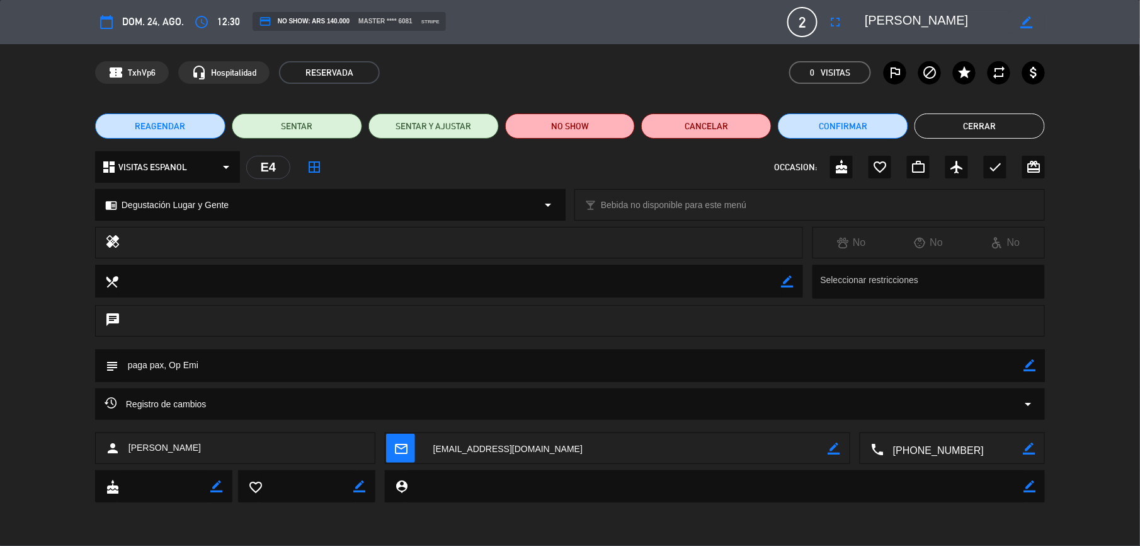
drag, startPoint x: 945, startPoint y: 23, endPoint x: 869, endPoint y: 23, distance: 75.6
click at [869, 23] on textarea at bounding box center [937, 22] width 144 height 23
click at [968, 117] on button "Cerrar" at bounding box center [980, 125] width 130 height 25
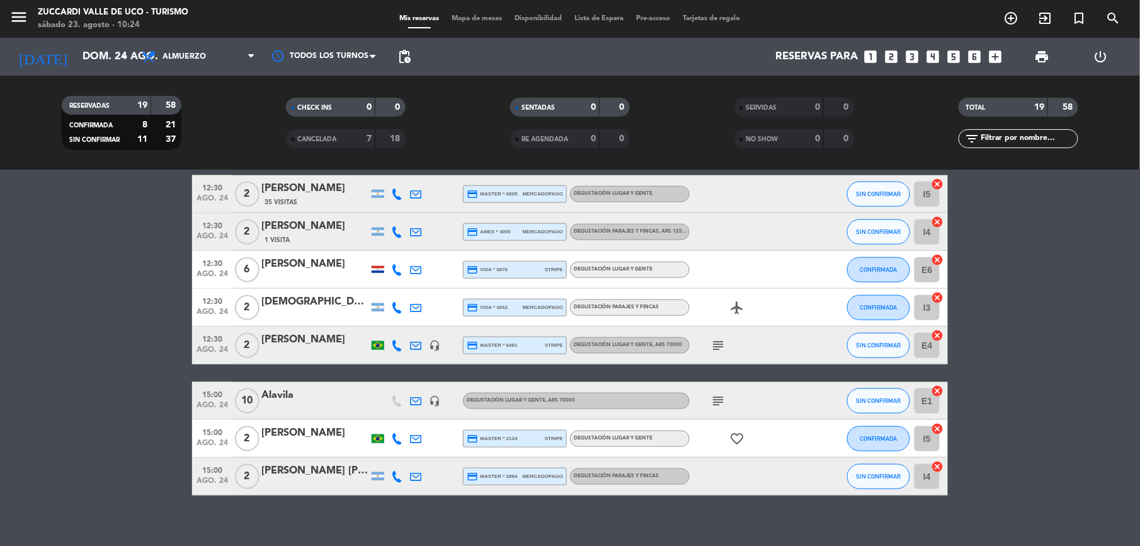
click at [301, 305] on div "[DEMOGRAPHIC_DATA][PERSON_NAME]" at bounding box center [314, 302] width 107 height 16
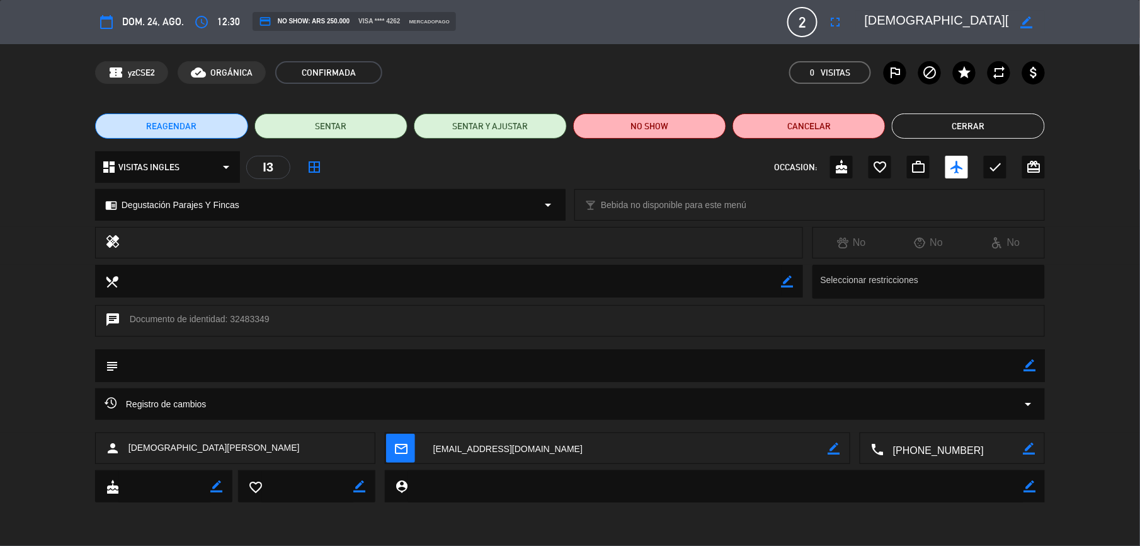
click at [991, 117] on button "Cerrar" at bounding box center [968, 125] width 153 height 25
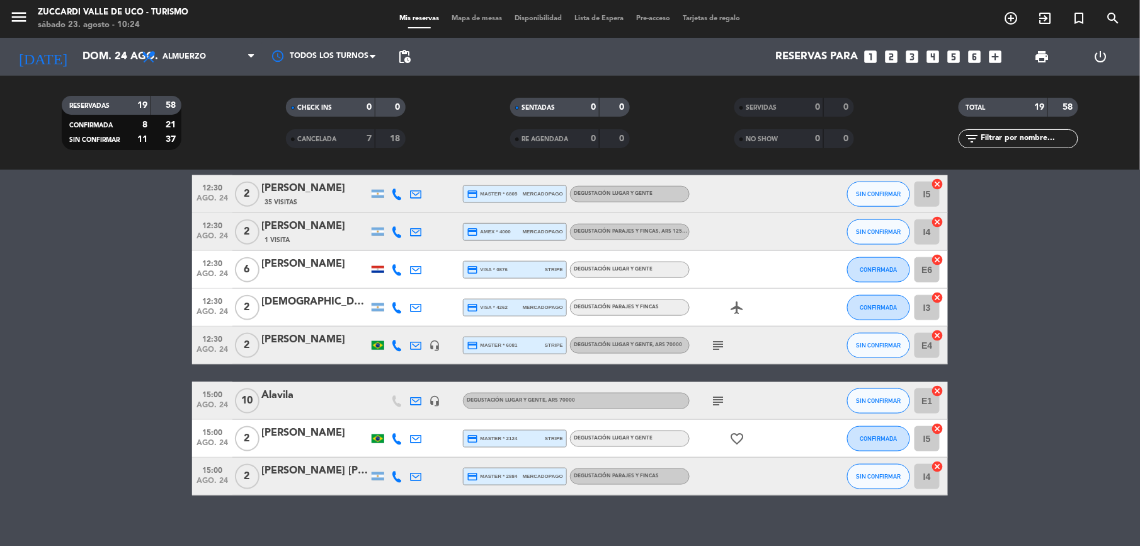
click at [277, 401] on div "Alavila" at bounding box center [314, 395] width 107 height 16
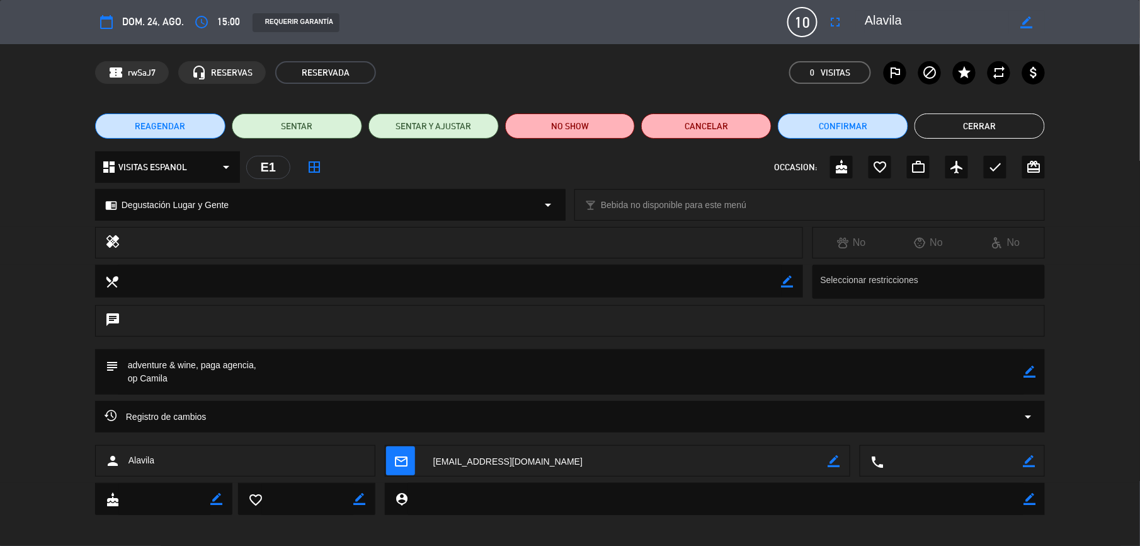
click at [1004, 120] on button "Cerrar" at bounding box center [980, 125] width 130 height 25
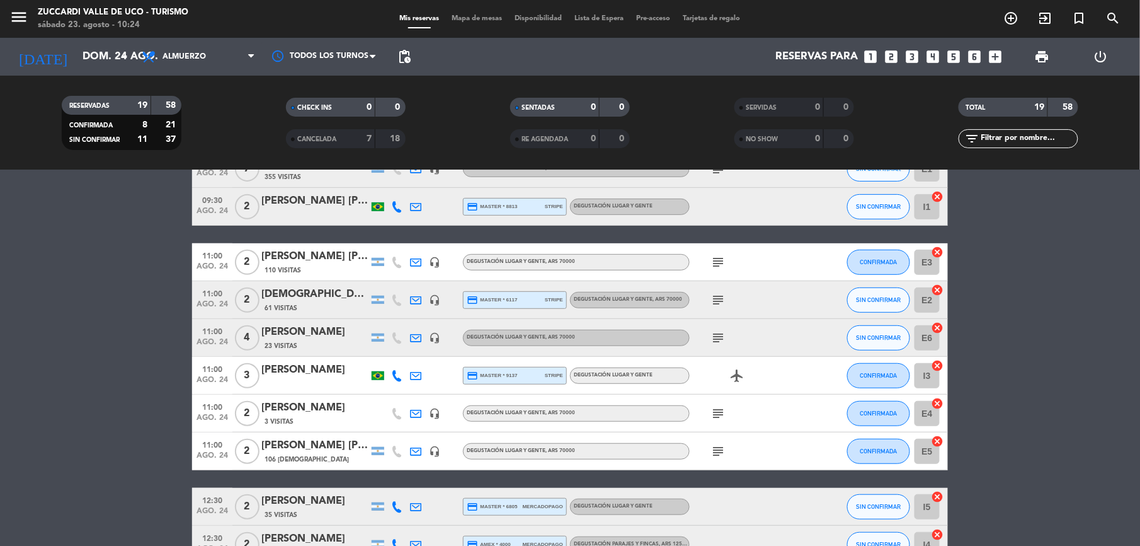
scroll to position [515, 0]
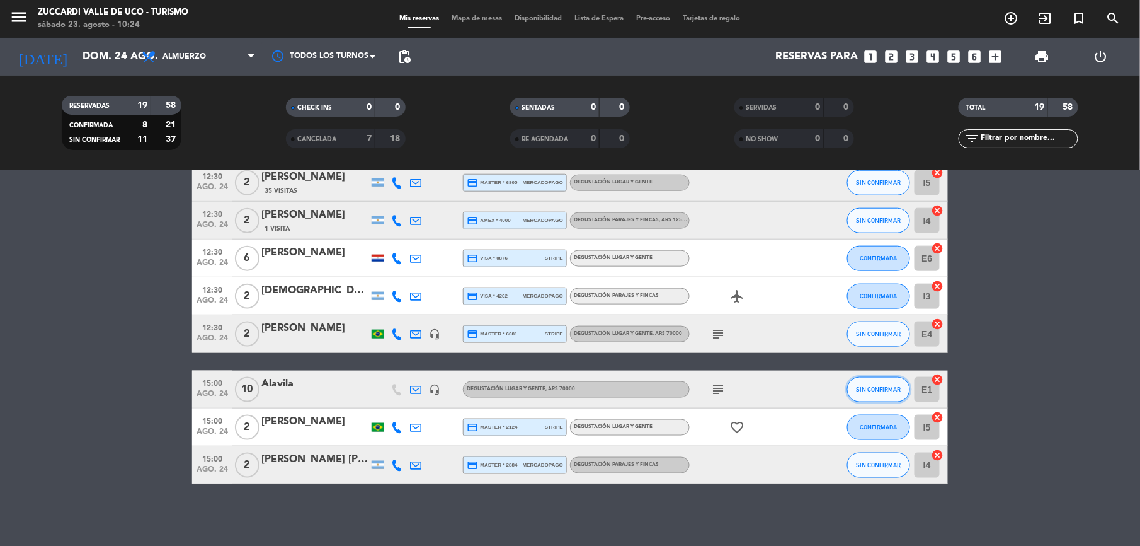
click at [875, 394] on button "SIN CONFIRMAR" at bounding box center [878, 389] width 63 height 25
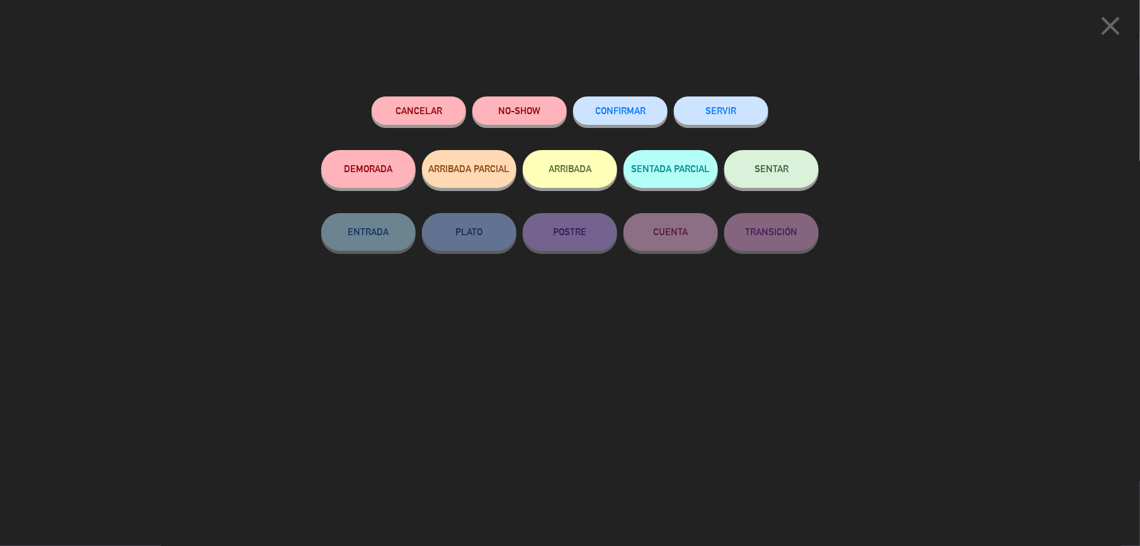
click at [612, 117] on button "CONFIRMAR" at bounding box center [620, 110] width 95 height 28
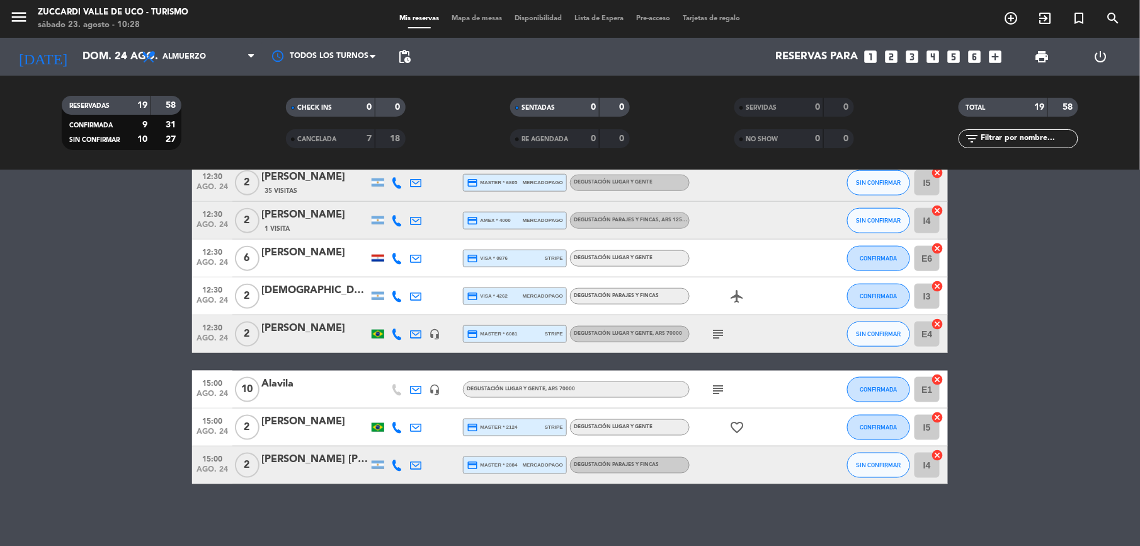
drag, startPoint x: 295, startPoint y: 381, endPoint x: 250, endPoint y: 376, distance: 45.6
click at [250, 376] on div "15:00 ago. 24 10 Alavila headset_mic Degustación Lugar y Gente , ARS 70000 subj…" at bounding box center [570, 389] width 756 height 38
copy div "Alavila"
click at [318, 376] on div "Alavila" at bounding box center [314, 384] width 107 height 16
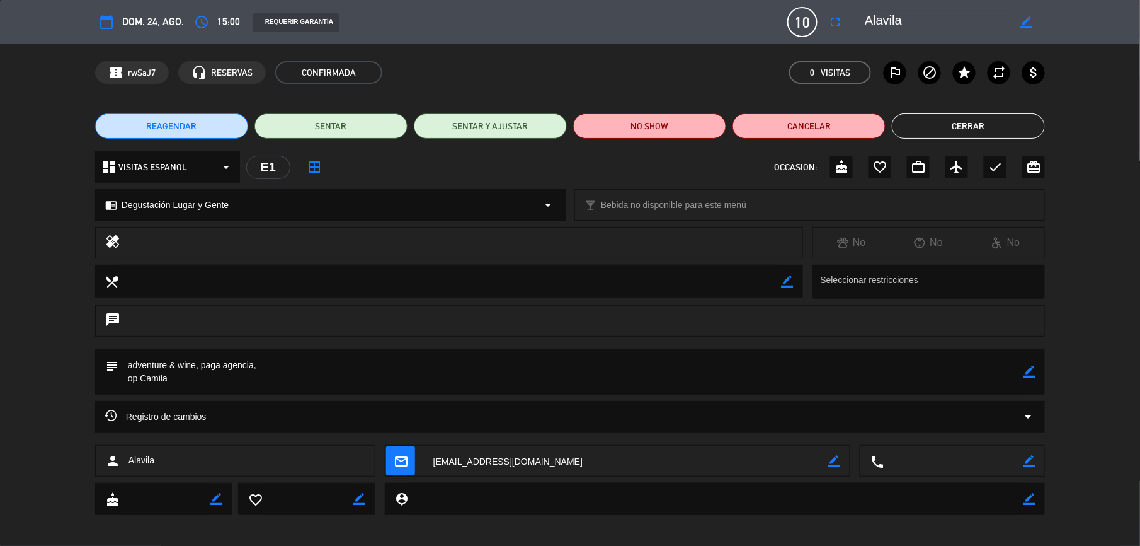
click at [974, 130] on button "Cerrar" at bounding box center [968, 125] width 153 height 25
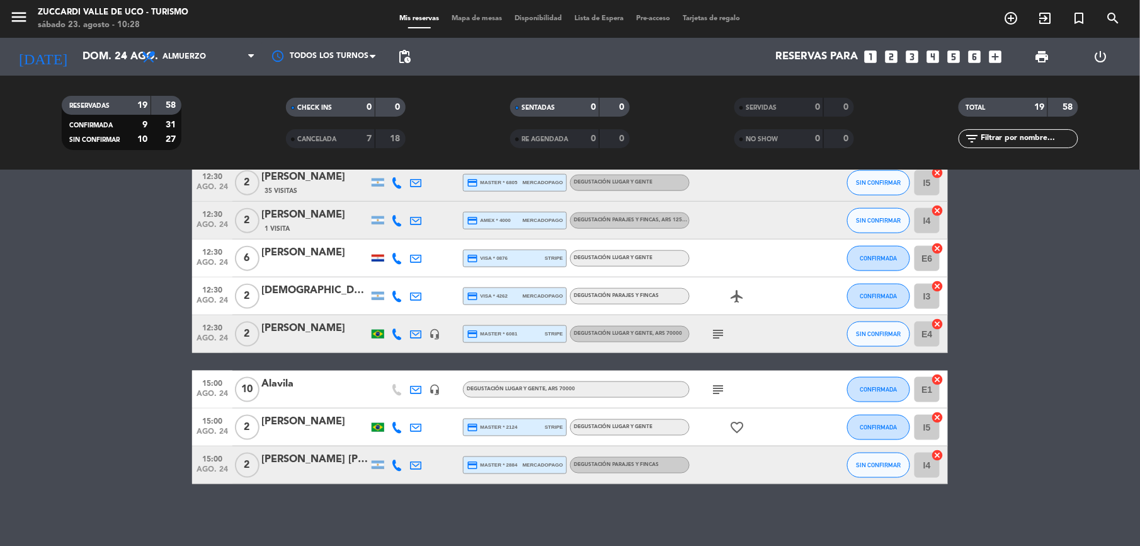
click at [725, 389] on span "subject" at bounding box center [718, 389] width 19 height 15
click at [720, 388] on icon "subject" at bounding box center [718, 389] width 15 height 15
click at [280, 424] on div "[PERSON_NAME]" at bounding box center [314, 421] width 107 height 16
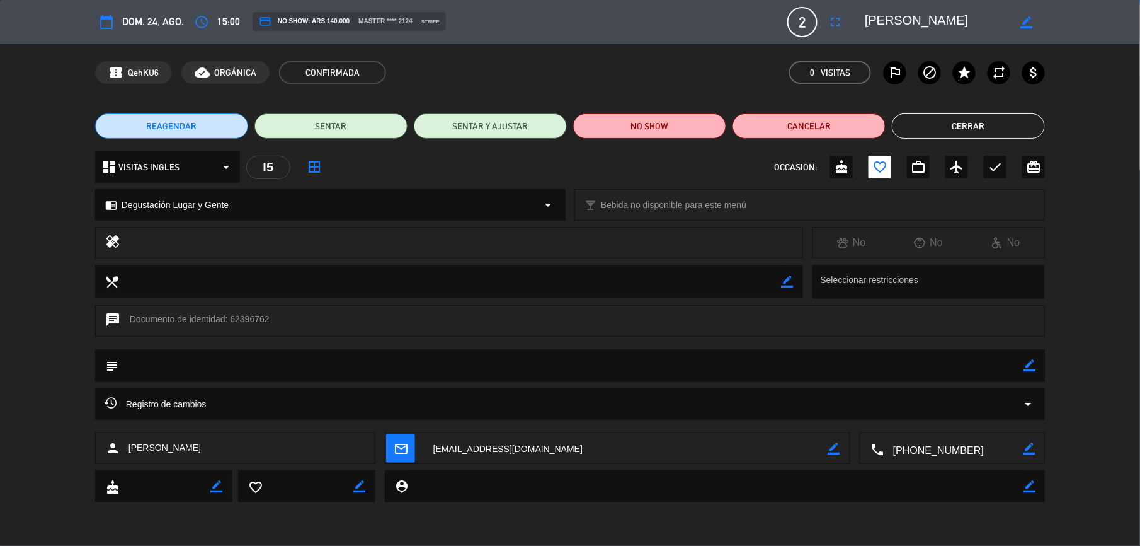
click at [940, 449] on textarea at bounding box center [953, 449] width 139 height 32
drag, startPoint x: 963, startPoint y: 18, endPoint x: 848, endPoint y: 13, distance: 115.4
click at [848, 13] on div "calendar_today dom. 24, ago. access_time 15:00 credit_card NO SHOW: ARS 140.000…" at bounding box center [570, 22] width 950 height 30
click at [920, 130] on button "Cerrar" at bounding box center [968, 125] width 153 height 25
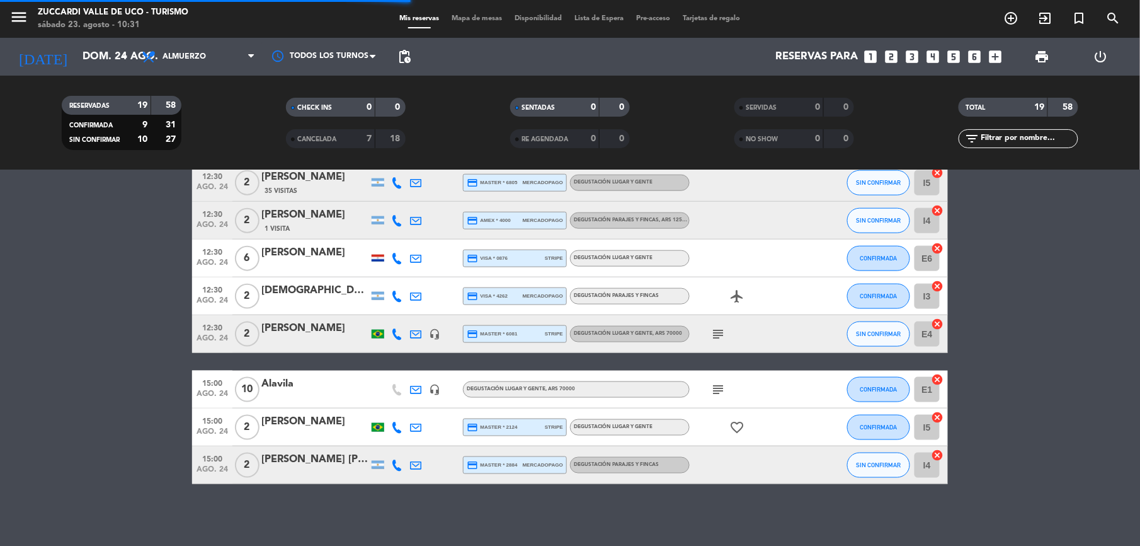
click at [295, 460] on div "[PERSON_NAME] [PERSON_NAME]" at bounding box center [314, 459] width 107 height 16
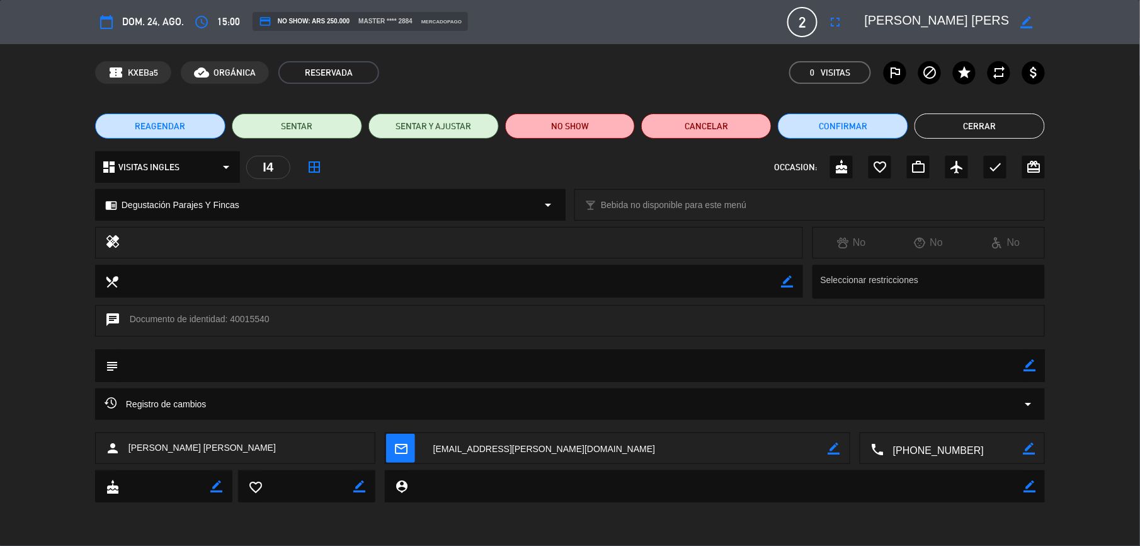
click at [932, 449] on textarea at bounding box center [953, 449] width 139 height 32
drag, startPoint x: 966, startPoint y: 16, endPoint x: 862, endPoint y: 9, distance: 104.2
click at [862, 9] on div "calendar_today dom. 24, ago. access_time 15:00 credit_card NO SHOW: ARS 250.000…" at bounding box center [570, 22] width 950 height 30
click at [1006, 129] on button "Cerrar" at bounding box center [980, 125] width 130 height 25
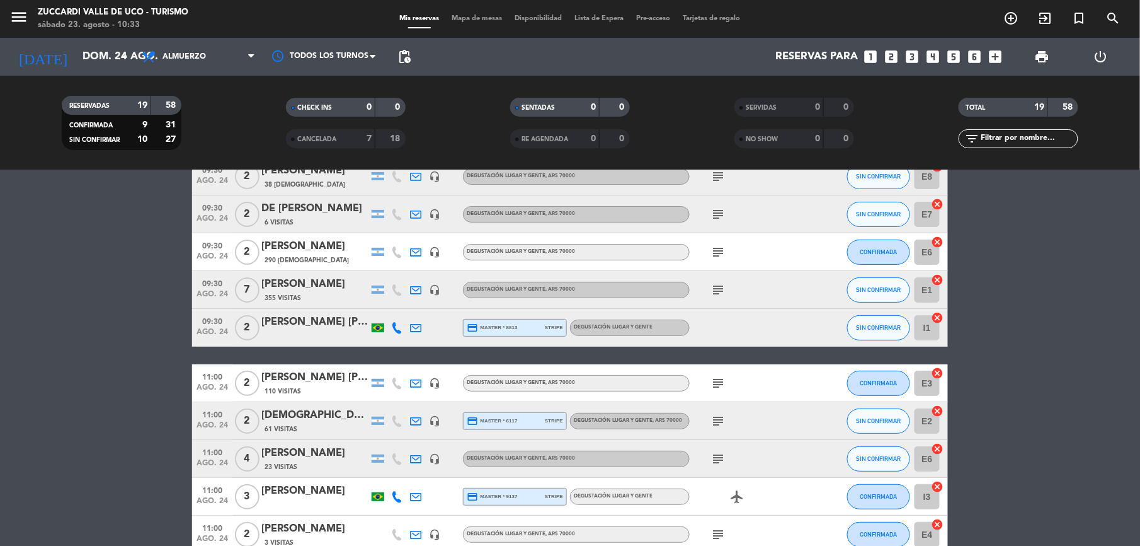
scroll to position [0, 0]
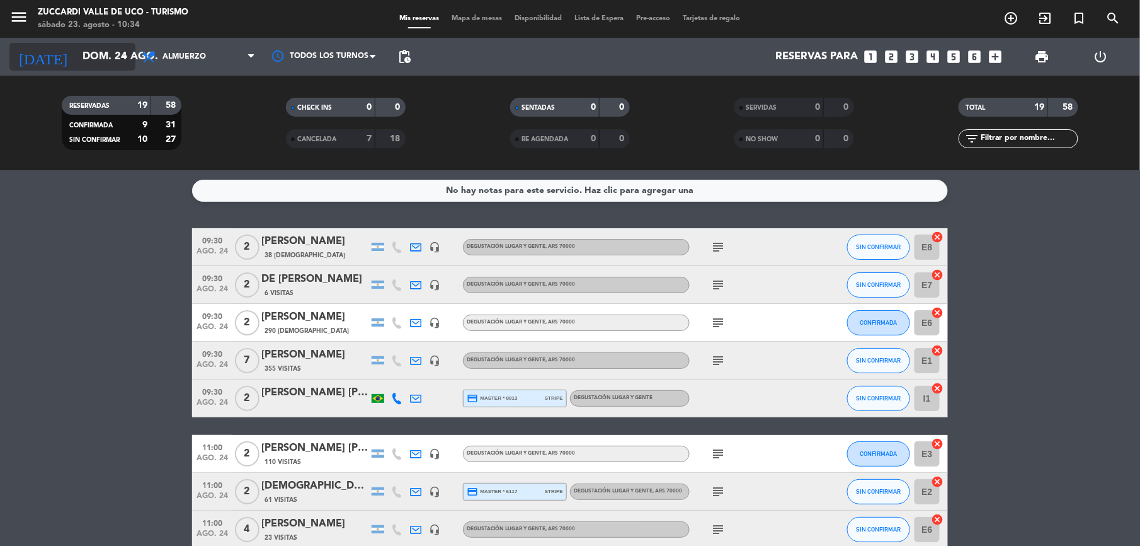
click at [95, 59] on input "dom. 24 ago." at bounding box center [143, 57] width 135 height 25
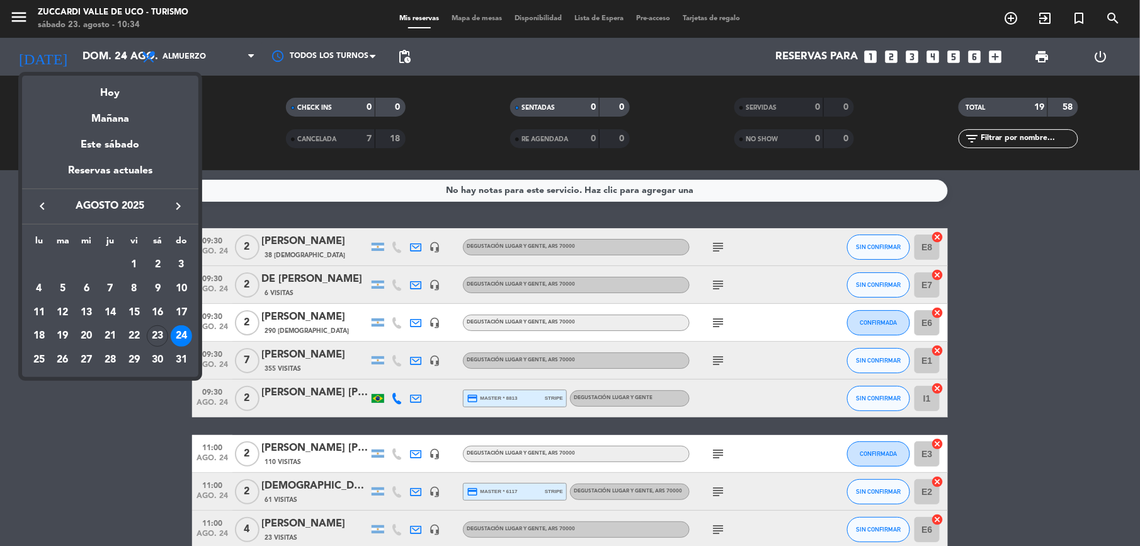
click at [1116, 20] on div at bounding box center [570, 273] width 1140 height 546
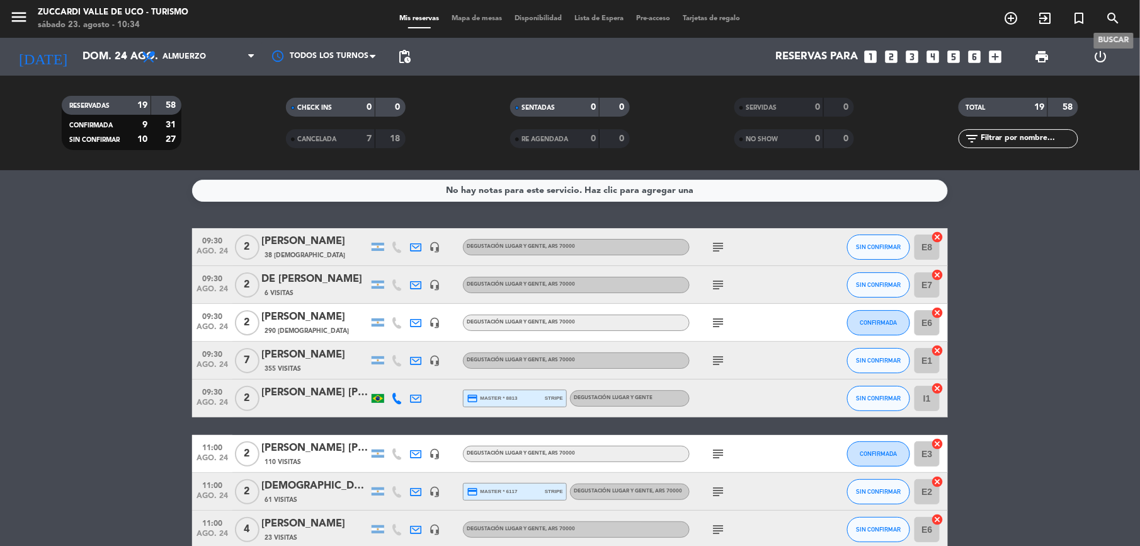
click at [1114, 18] on icon "search" at bounding box center [1113, 18] width 15 height 15
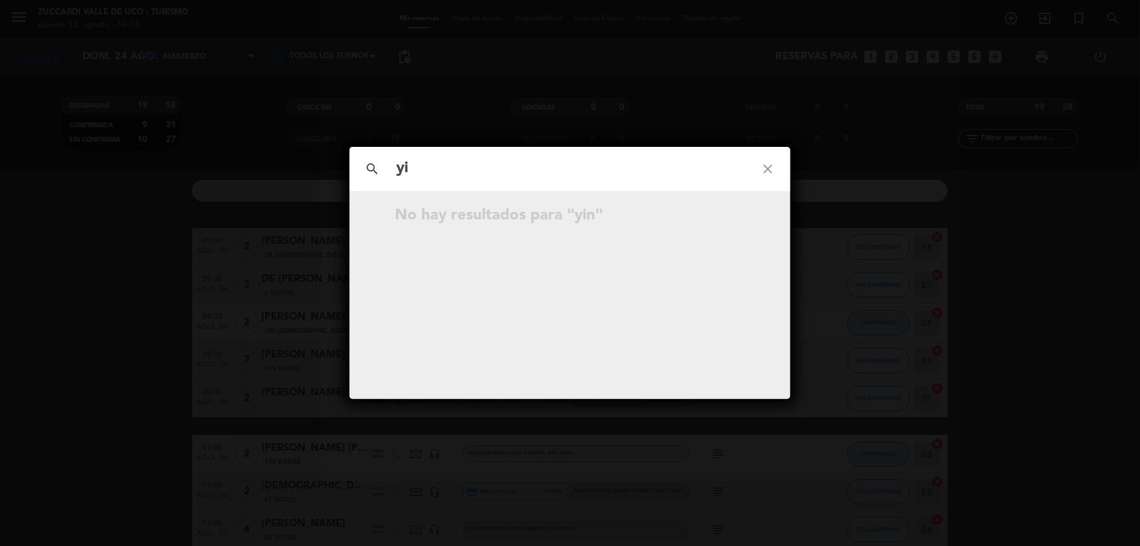
type input "y"
click at [769, 170] on icon "close" at bounding box center [767, 168] width 45 height 45
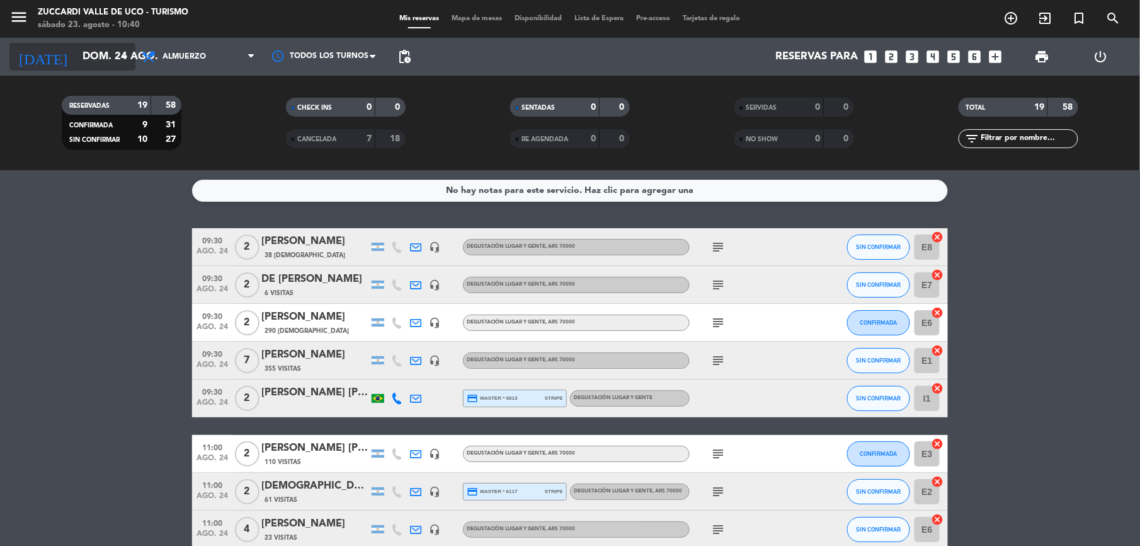
click at [111, 55] on input "dom. 24 ago." at bounding box center [143, 57] width 135 height 25
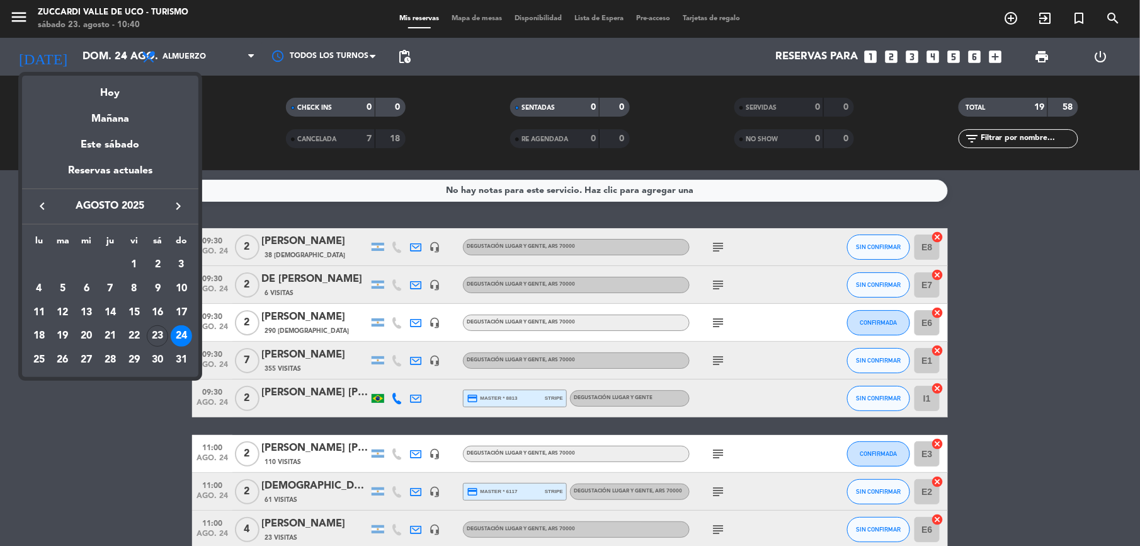
click at [180, 204] on icon "keyboard_arrow_right" at bounding box center [178, 205] width 15 height 15
click at [135, 338] on div "17" at bounding box center [133, 335] width 21 height 21
type input "vie. [DATE]"
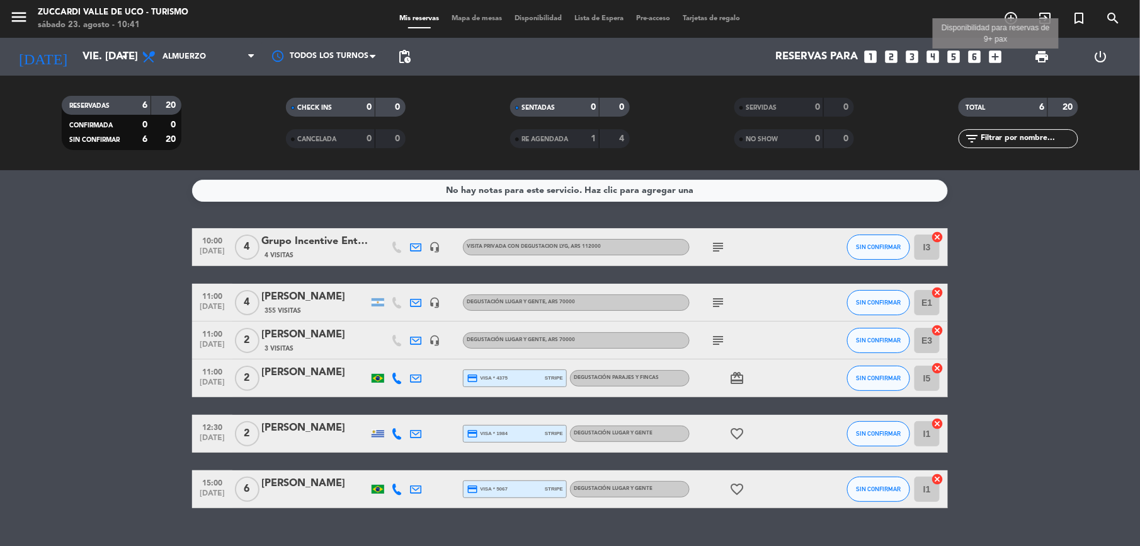
click at [997, 59] on icon "add_box" at bounding box center [995, 57] width 16 height 16
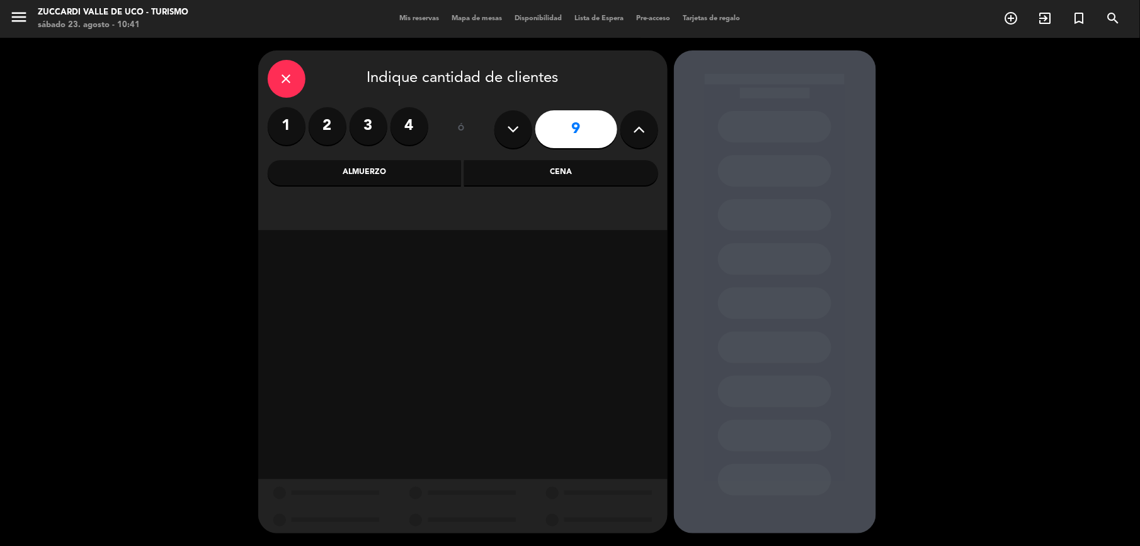
click at [644, 134] on icon at bounding box center [639, 129] width 12 height 19
type input "12"
click at [396, 184] on div "Almuerzo" at bounding box center [365, 172] width 194 height 25
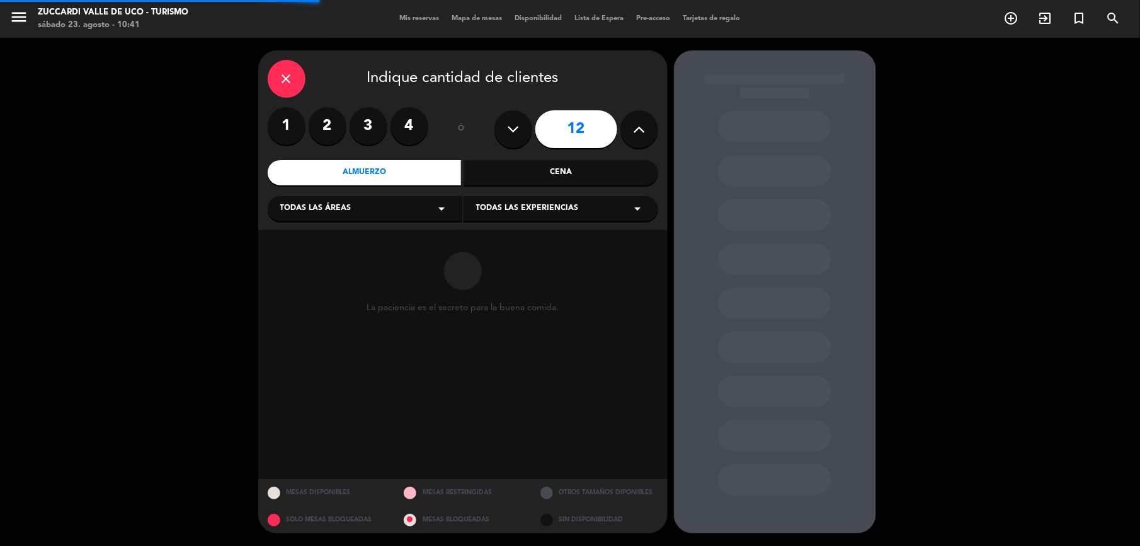
click at [550, 207] on span "Todas las experiencias" at bounding box center [527, 208] width 103 height 13
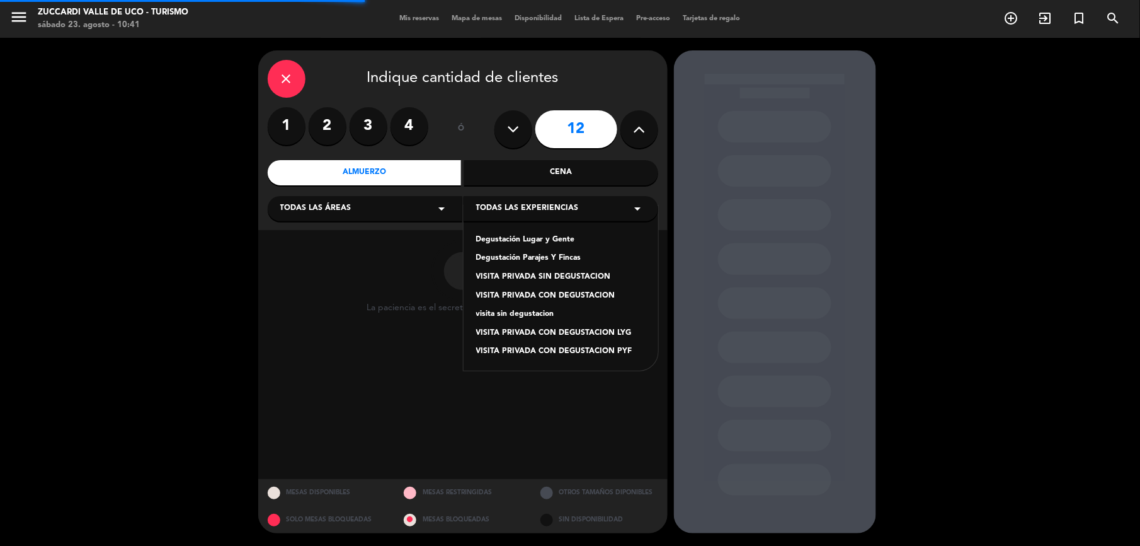
click at [573, 238] on div "Degustación Lugar y Gente" at bounding box center [560, 240] width 169 height 13
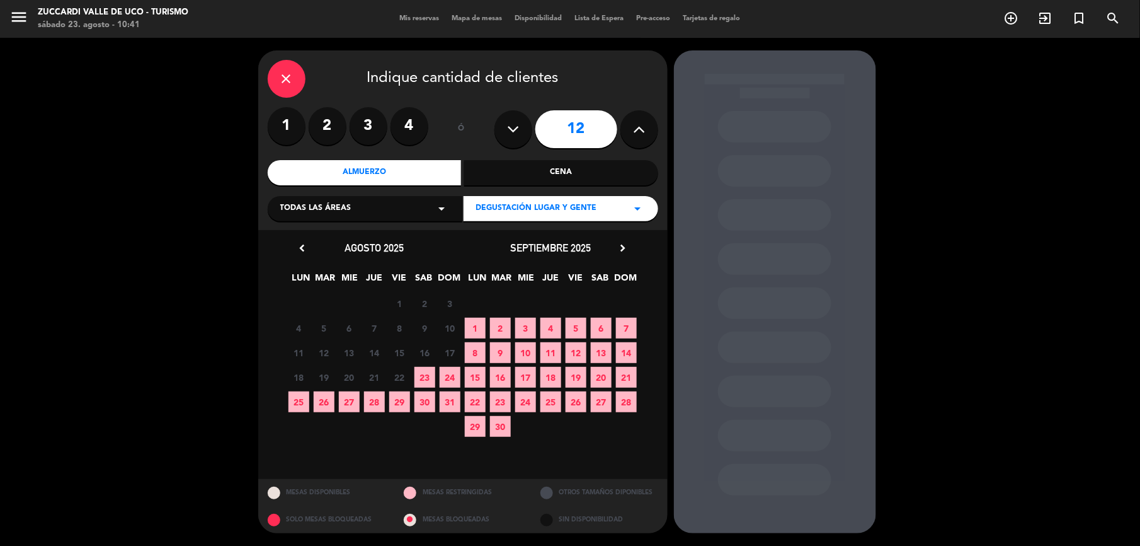
click at [628, 250] on icon "chevron_right" at bounding box center [623, 247] width 13 height 13
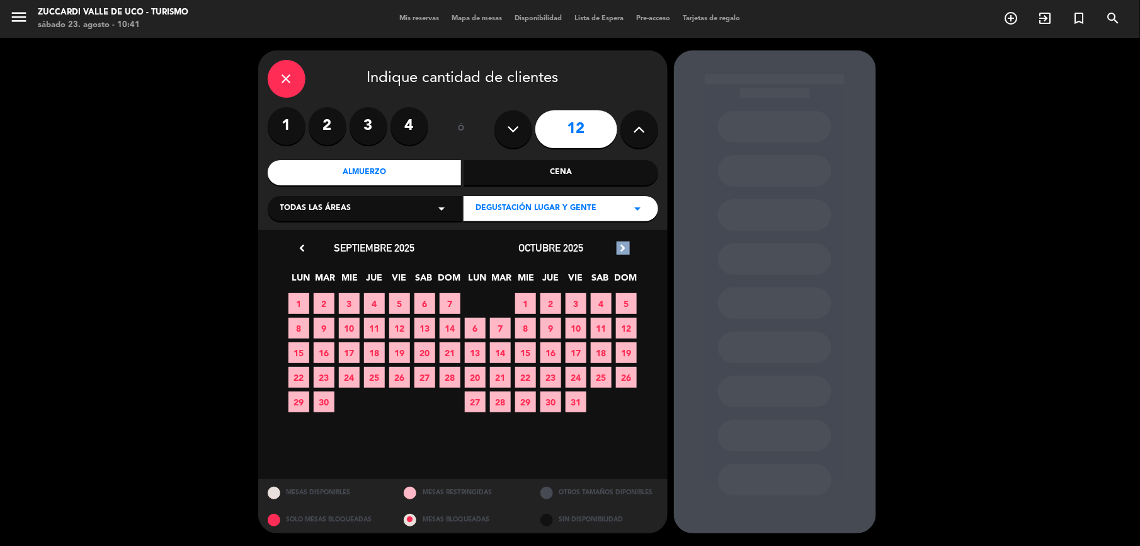
click at [628, 250] on icon "chevron_right" at bounding box center [623, 247] width 13 height 13
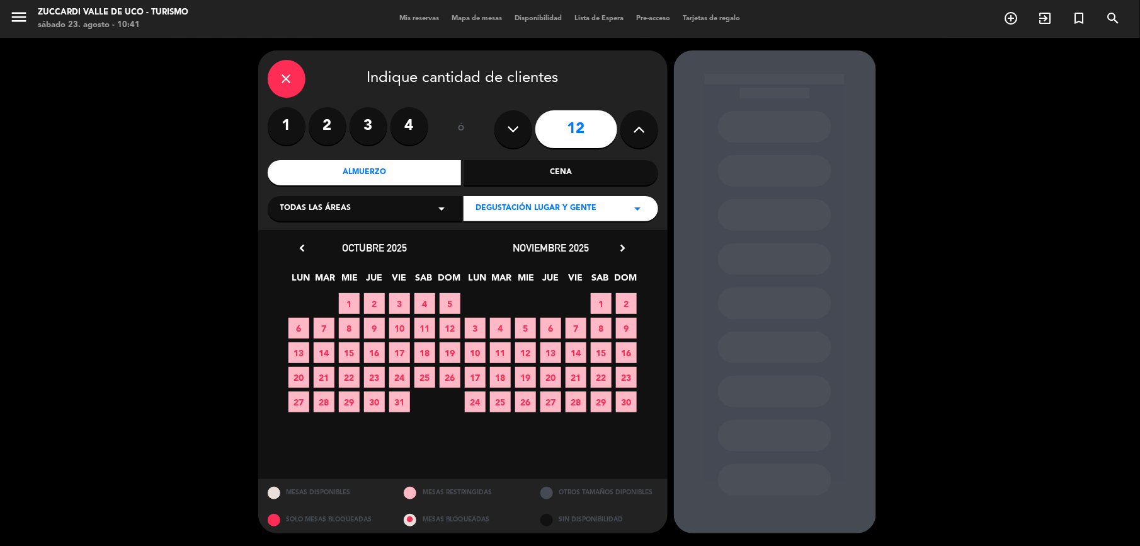
click at [404, 354] on span "17" at bounding box center [399, 352] width 21 height 21
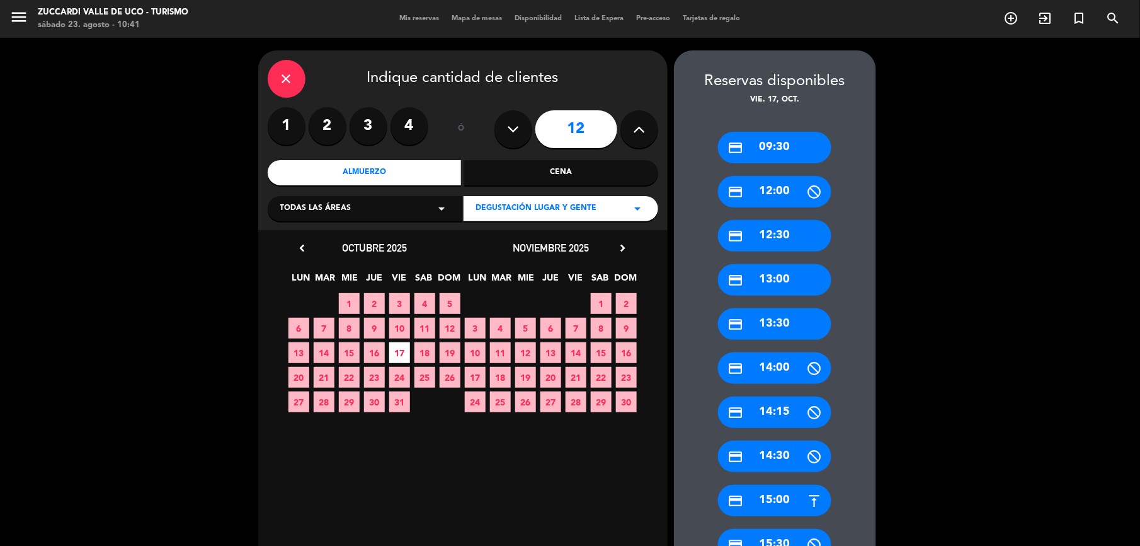
click at [780, 139] on div "credit_card 09:30" at bounding box center [774, 148] width 113 height 32
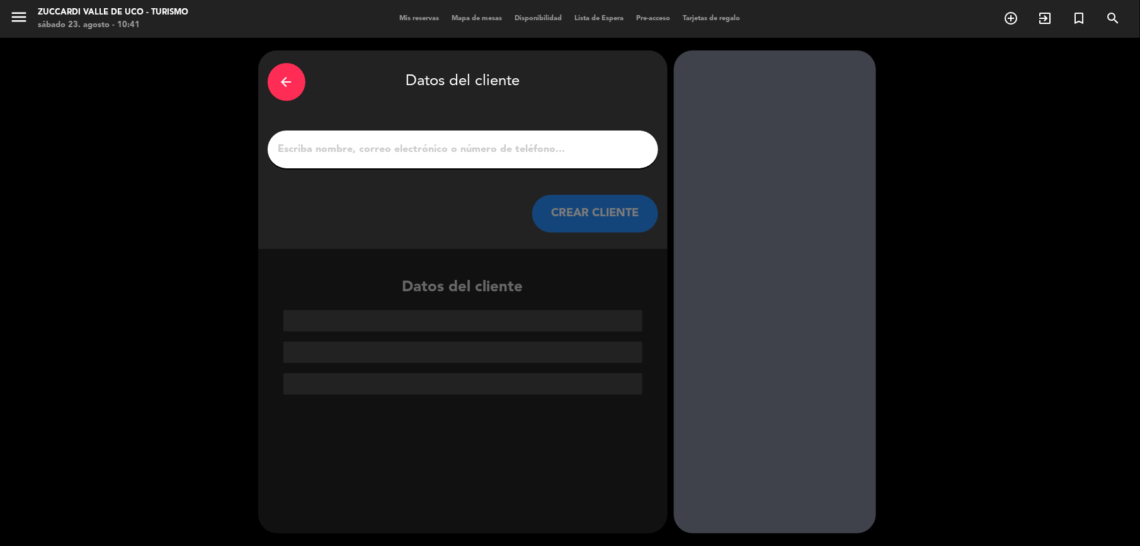
click at [459, 142] on input "1" at bounding box center [463, 150] width 372 height 18
paste input "[PERSON_NAME]"
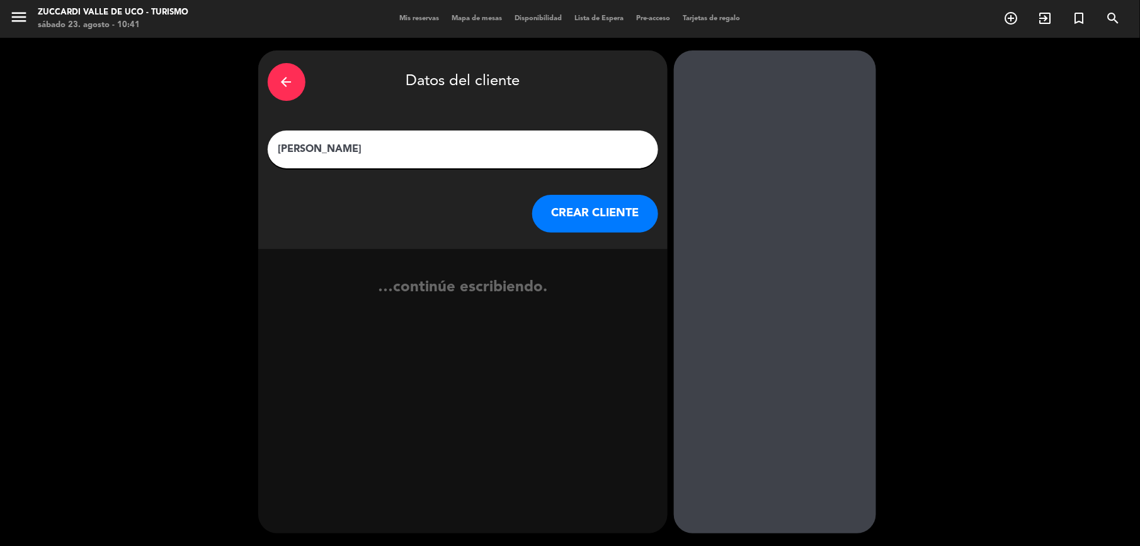
type input "[PERSON_NAME]"
click at [601, 214] on button "CREAR CLIENTE" at bounding box center [595, 214] width 126 height 38
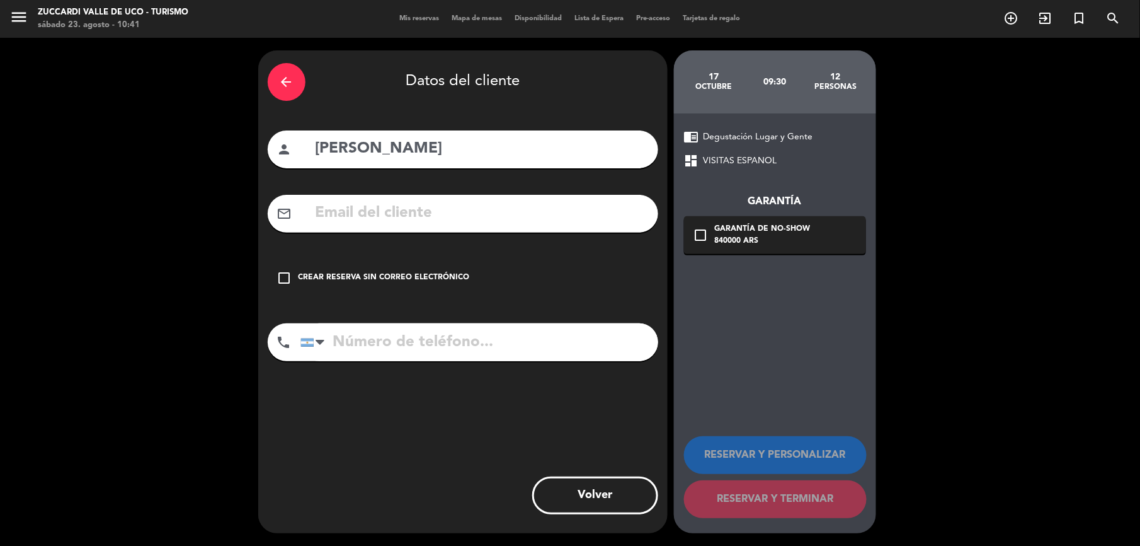
click at [507, 222] on input "text" at bounding box center [481, 213] width 335 height 26
paste input "[PERSON_NAME][EMAIL_ADDRESS][DOMAIN_NAME]"
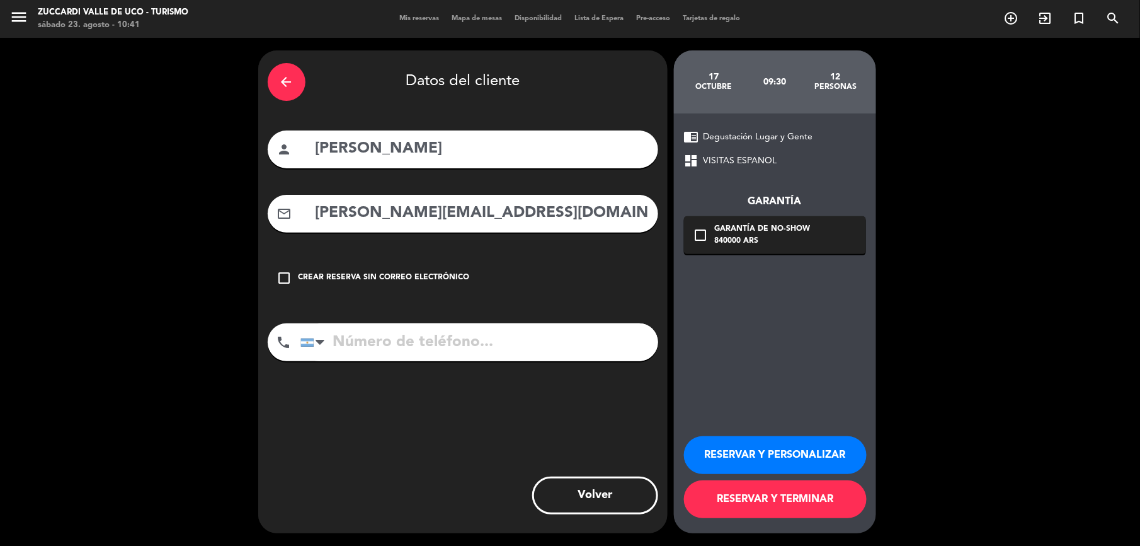
type input "[PERSON_NAME][EMAIL_ADDRESS][DOMAIN_NAME]"
click at [721, 242] on div "840000 ARS" at bounding box center [763, 241] width 96 height 13
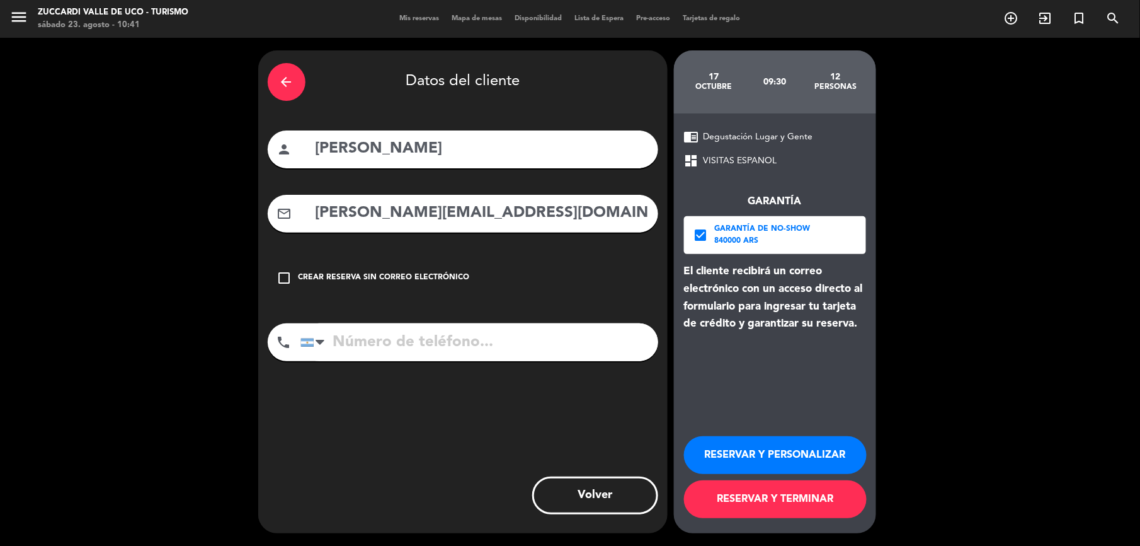
click at [558, 354] on input "tel" at bounding box center [480, 342] width 358 height 38
paste input "1137971928"
type input "1137971928"
click at [800, 455] on button "RESERVAR Y PERSONALIZAR" at bounding box center [775, 455] width 183 height 38
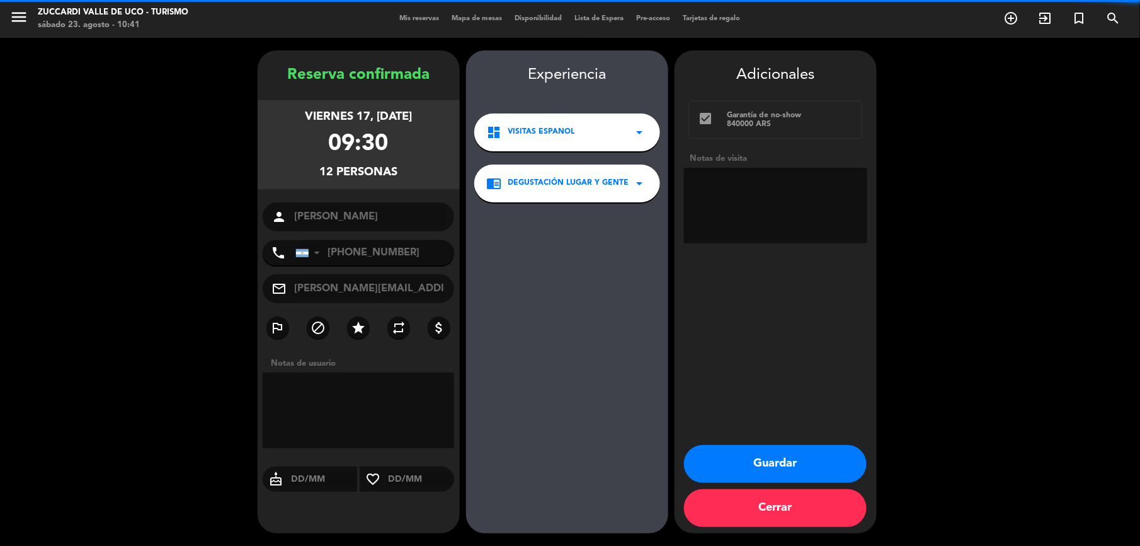
click at [806, 195] on textarea at bounding box center [775, 206] width 183 height 76
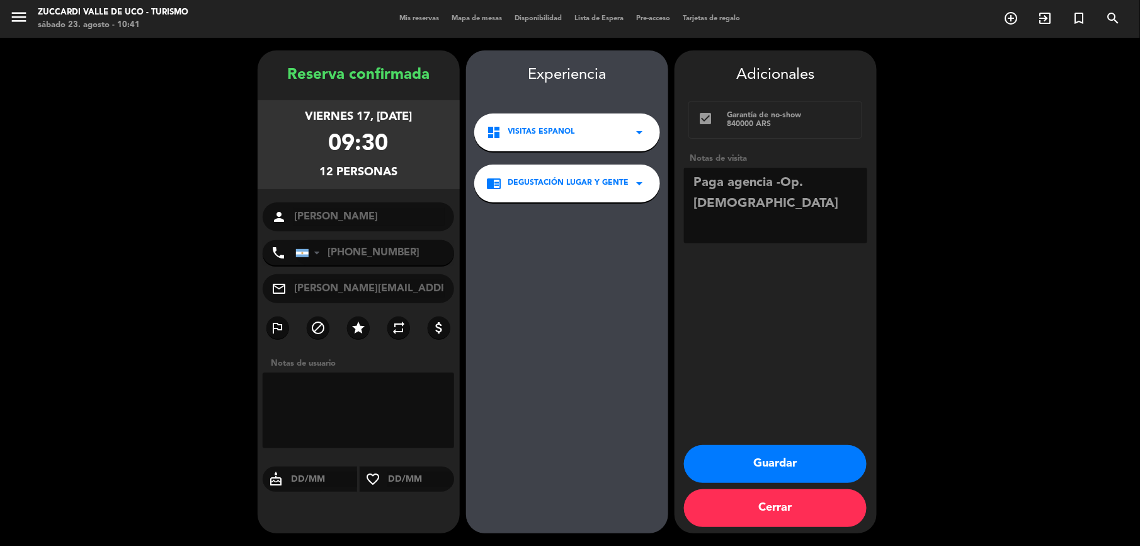
type textarea "Paga agencia -Op. [DEMOGRAPHIC_DATA]"
click at [812, 460] on button "Guardar" at bounding box center [775, 464] width 183 height 38
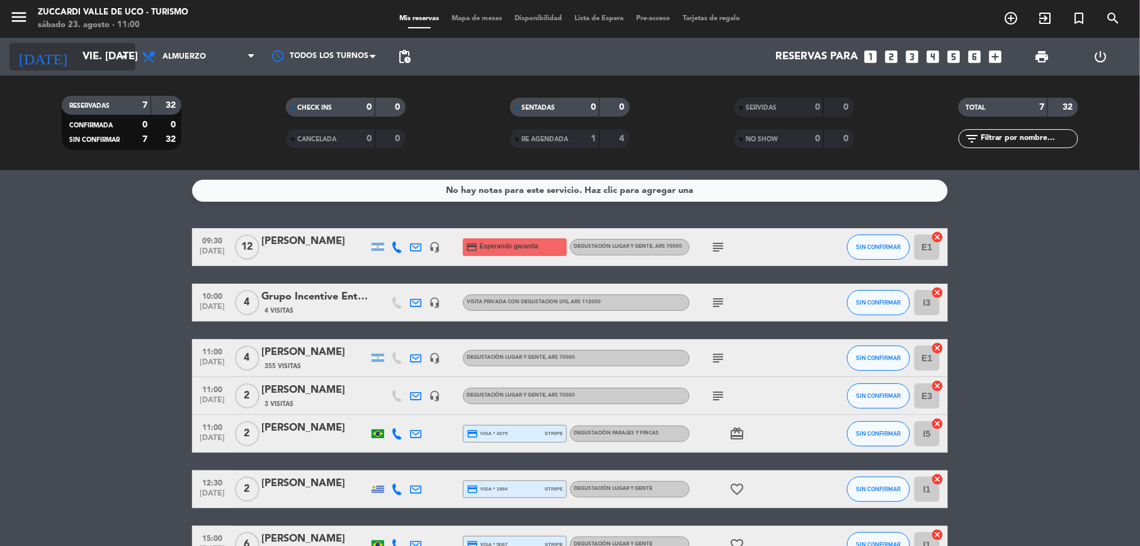
click at [107, 66] on input "vie. [DATE]" at bounding box center [143, 57] width 135 height 25
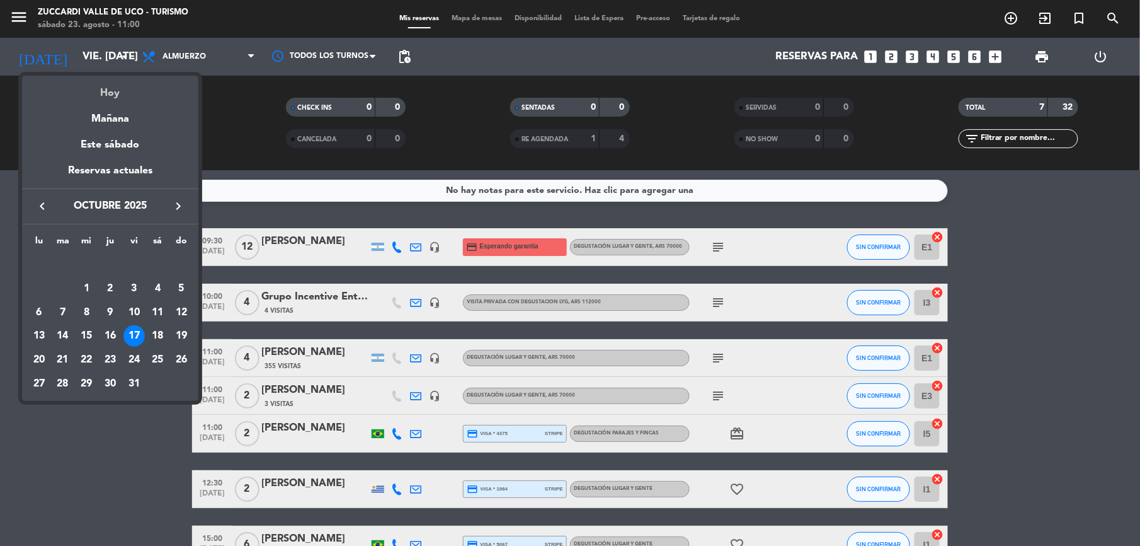
click at [107, 95] on div "Hoy" at bounding box center [110, 89] width 176 height 26
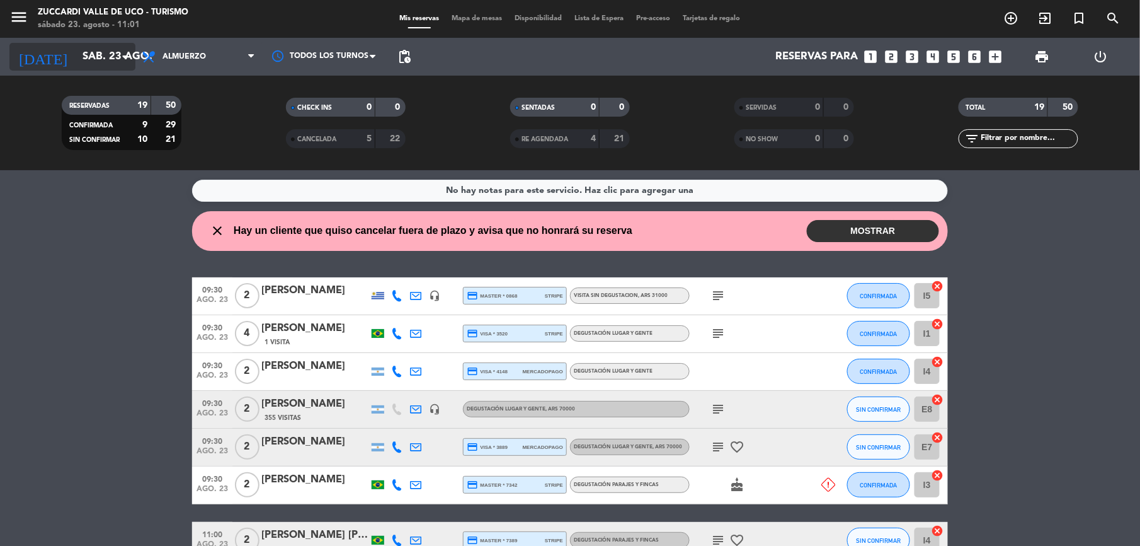
click at [112, 61] on input "sáb. 23 ago." at bounding box center [143, 57] width 135 height 25
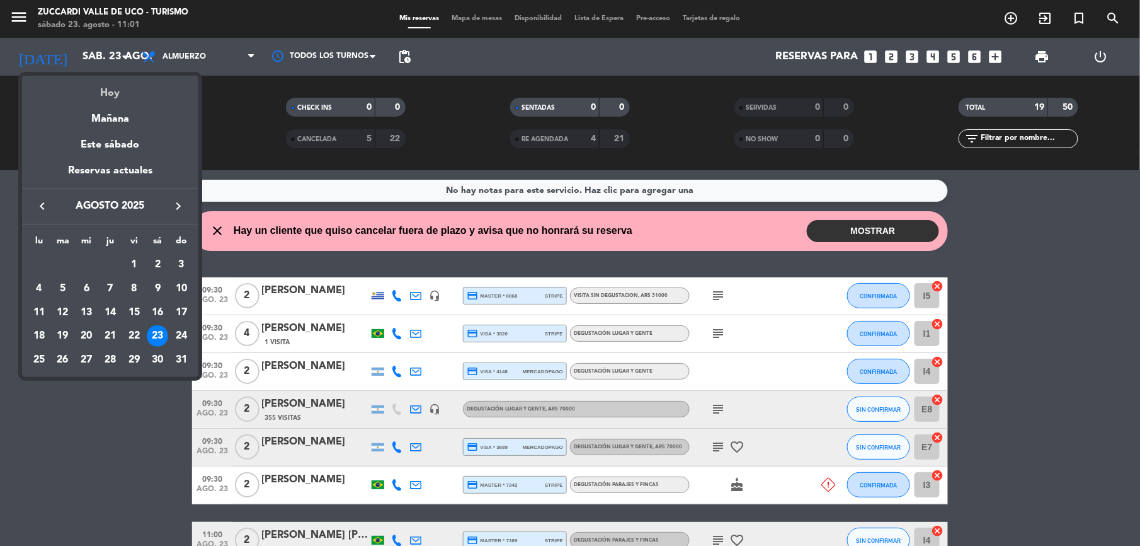
click at [112, 100] on div "Hoy" at bounding box center [110, 89] width 176 height 26
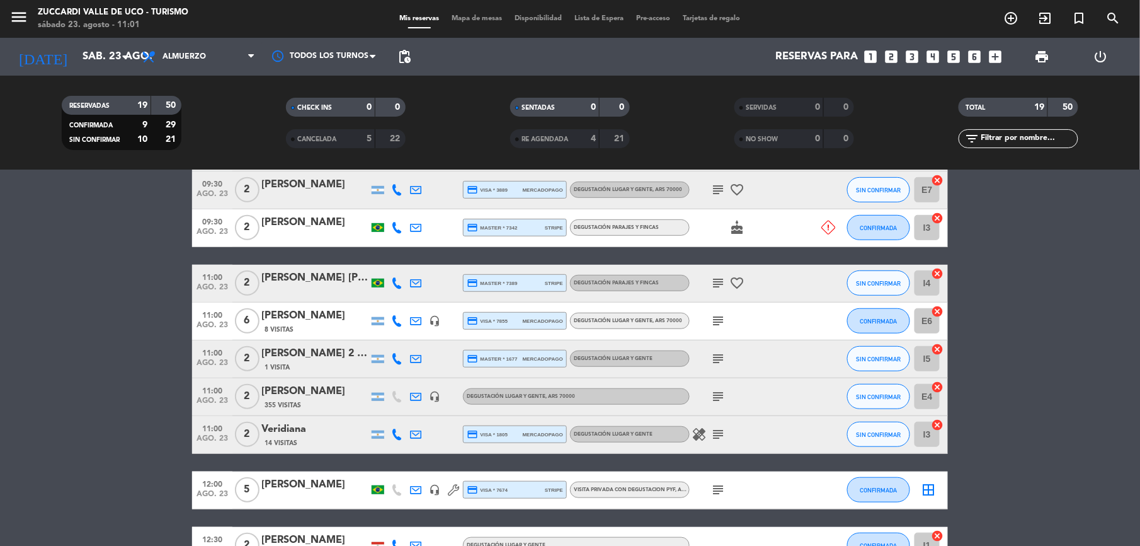
scroll to position [336, 0]
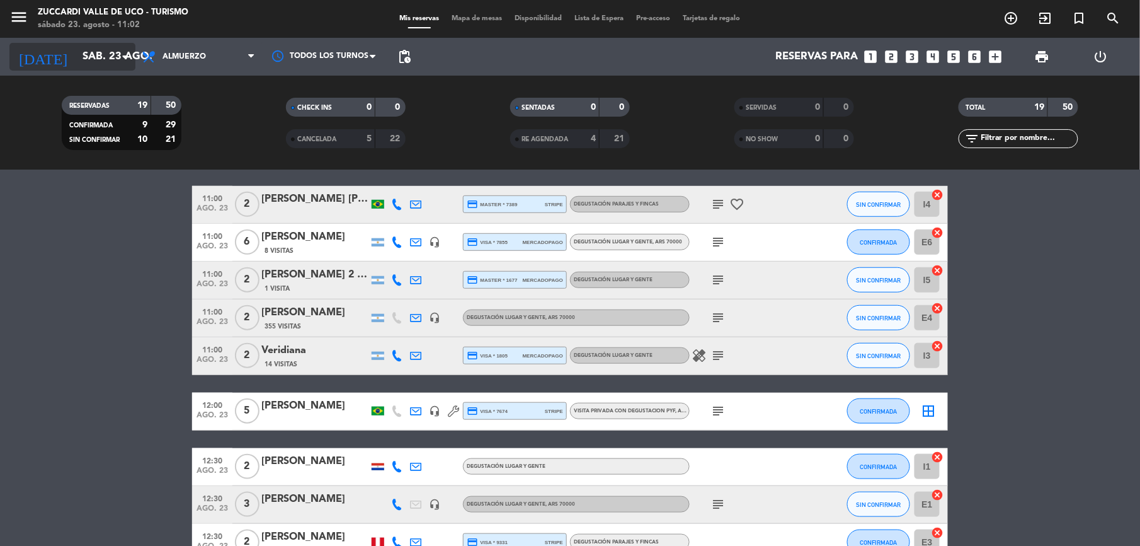
click at [110, 60] on input "sáb. 23 ago." at bounding box center [143, 57] width 135 height 25
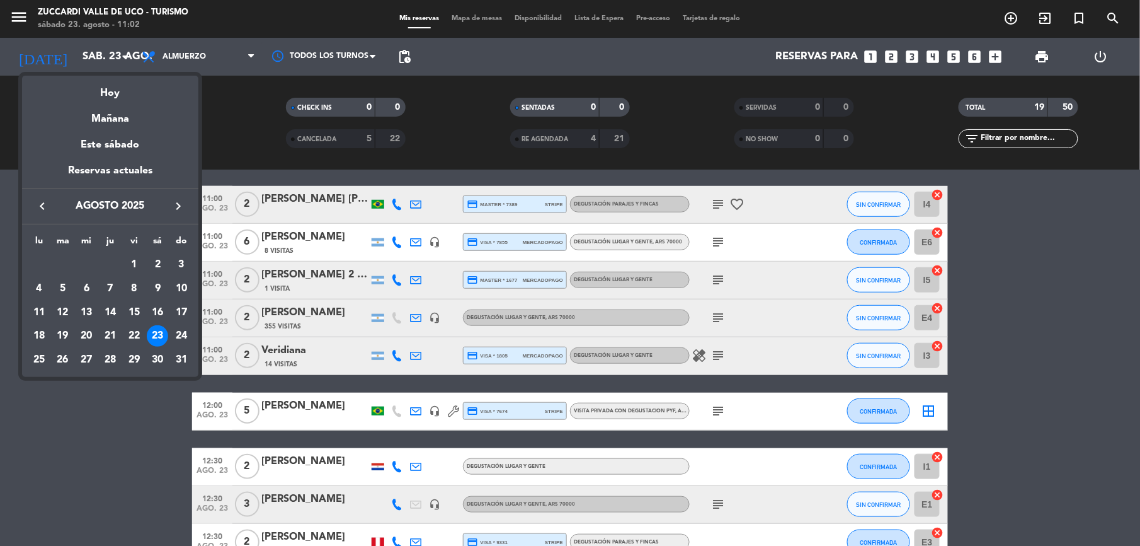
click at [142, 446] on div at bounding box center [570, 273] width 1140 height 546
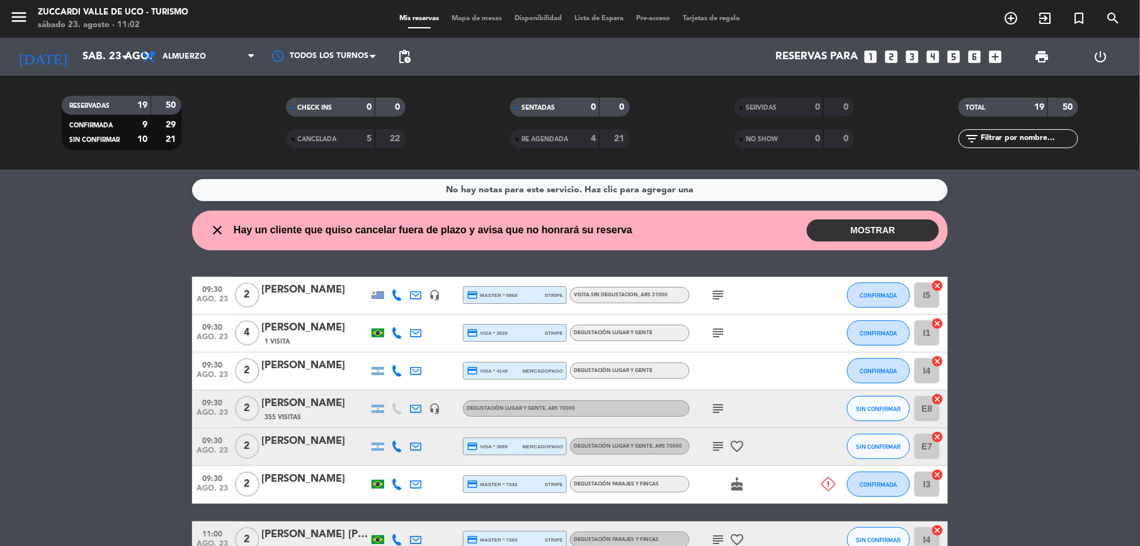
scroll to position [0, 0]
click at [846, 227] on button "MOSTRAR" at bounding box center [873, 231] width 132 height 22
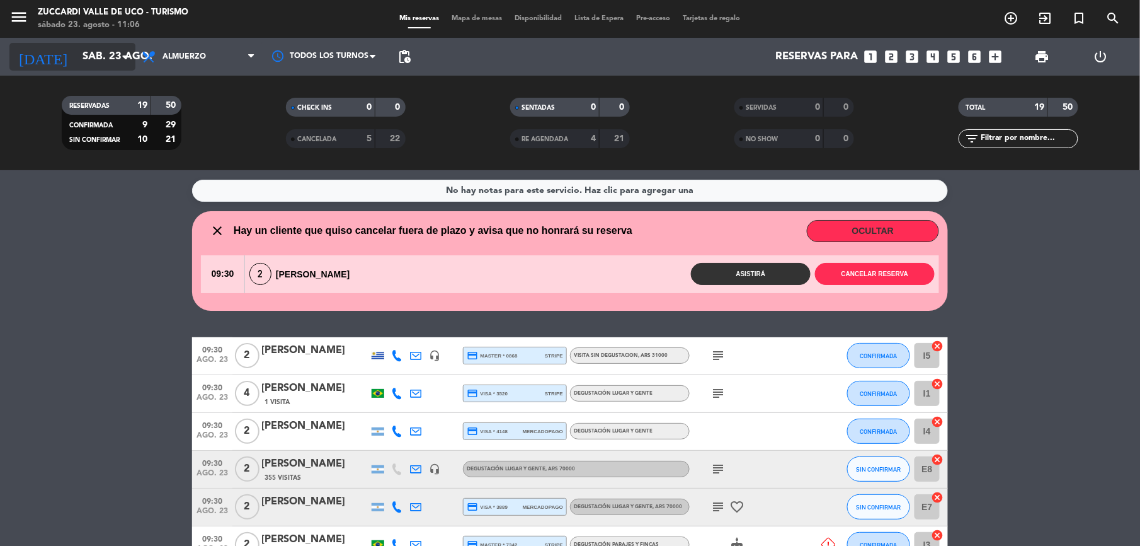
click at [115, 59] on input "sáb. 23 ago." at bounding box center [143, 57] width 135 height 25
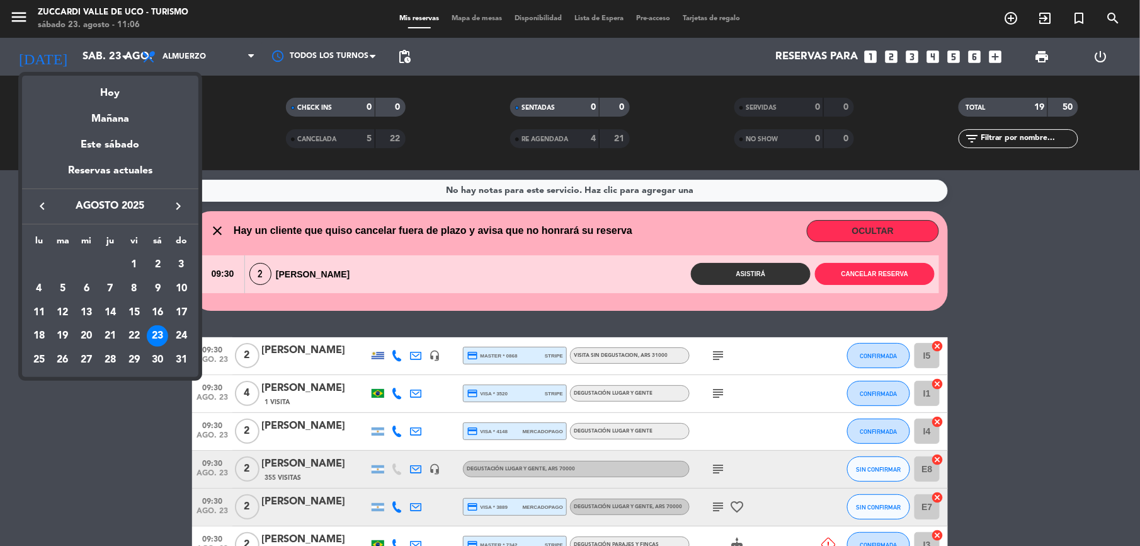
click at [180, 212] on icon "keyboard_arrow_right" at bounding box center [178, 205] width 15 height 15
click at [139, 338] on div "19" at bounding box center [133, 335] width 21 height 21
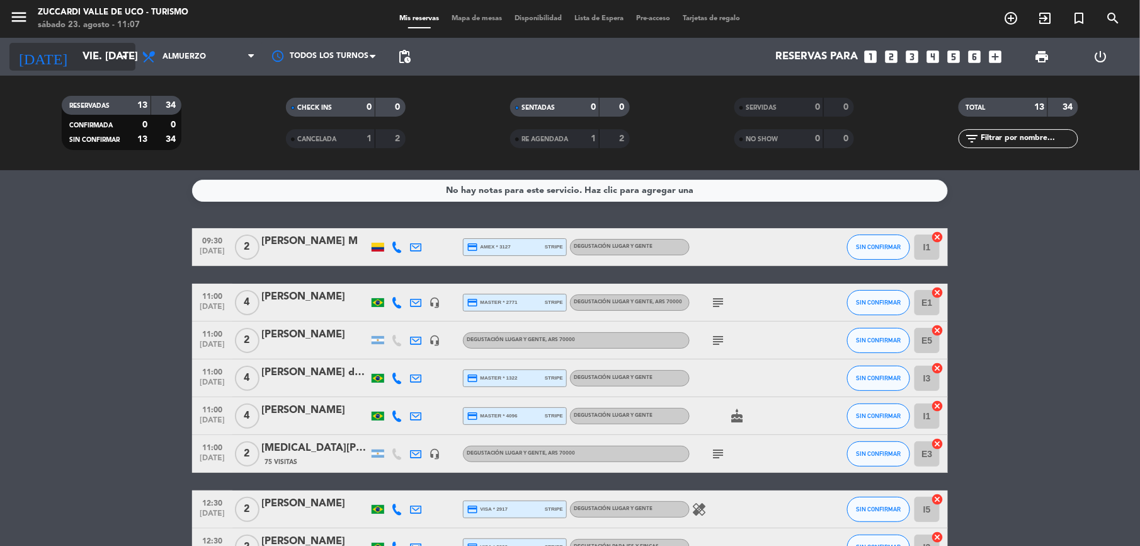
click at [99, 59] on input "vie. [DATE]" at bounding box center [143, 57] width 135 height 25
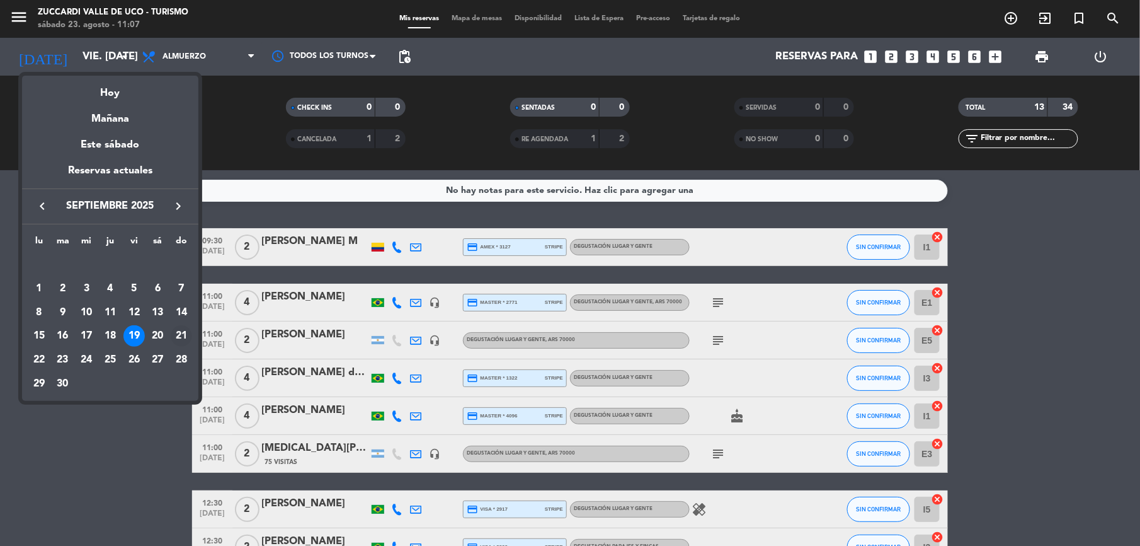
click at [185, 336] on div "21" at bounding box center [181, 335] width 21 height 21
type input "dom. [DATE]"
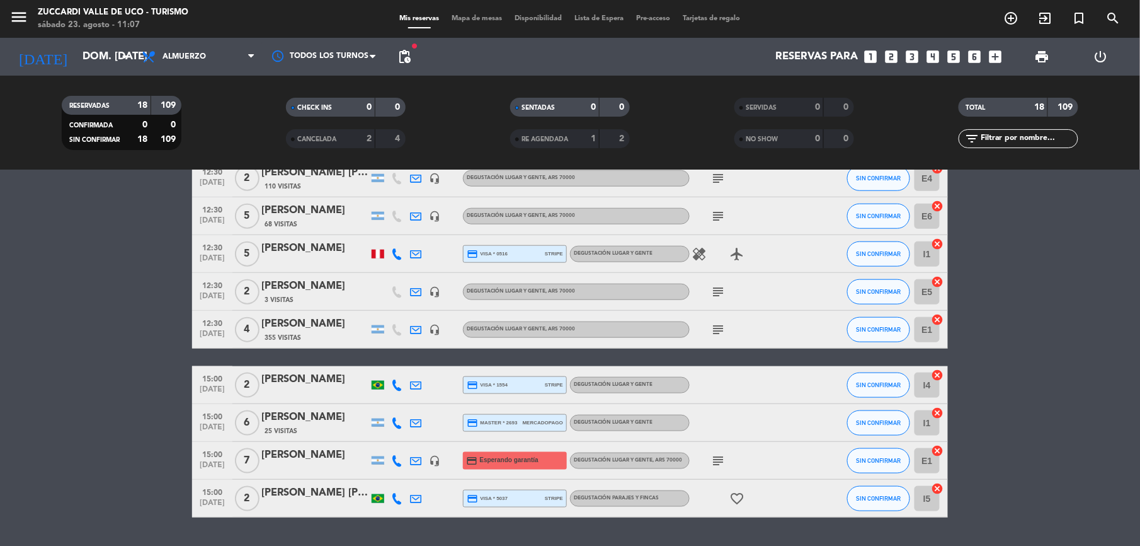
scroll to position [478, 0]
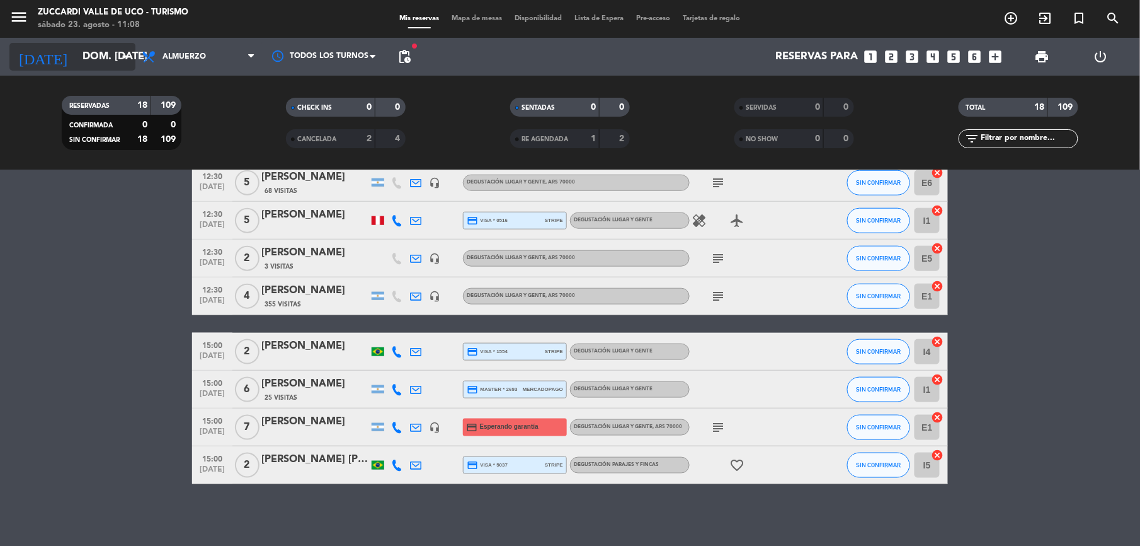
click at [79, 63] on input "dom. [DATE]" at bounding box center [143, 57] width 135 height 25
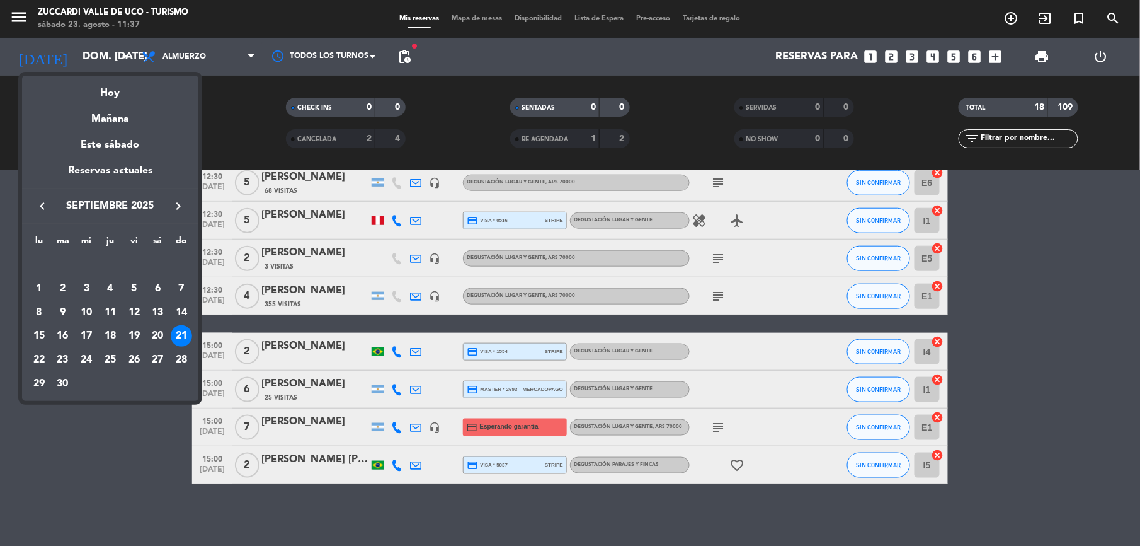
click at [130, 482] on div at bounding box center [570, 273] width 1140 height 546
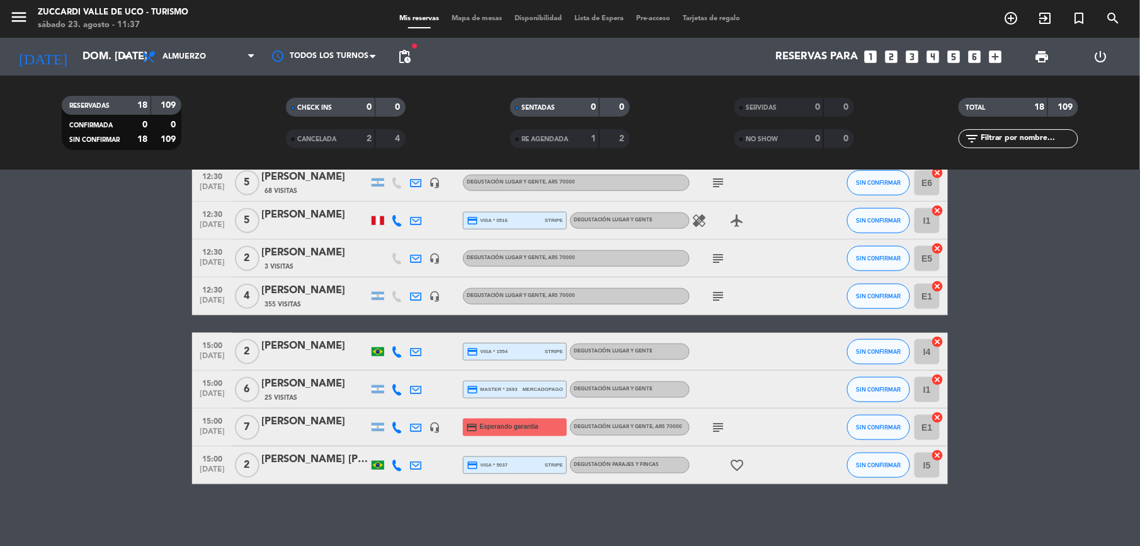
click at [285, 291] on div "[PERSON_NAME]" at bounding box center [314, 290] width 107 height 16
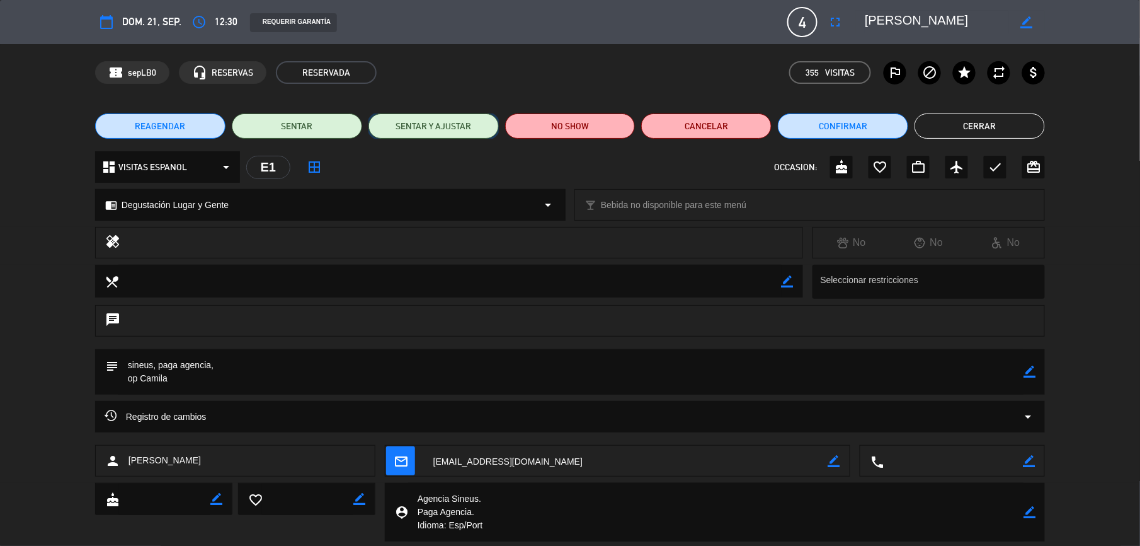
drag, startPoint x: 456, startPoint y: 127, endPoint x: 612, endPoint y: 83, distance: 162.4
click at [612, 83] on div "calendar_today dom. 21, sep. access_time 12:30 REQUERIR GARANTÍA 4 [PERSON_NAME…" at bounding box center [570, 273] width 1140 height 546
click at [184, 117] on button "REAGENDAR" at bounding box center [160, 125] width 130 height 25
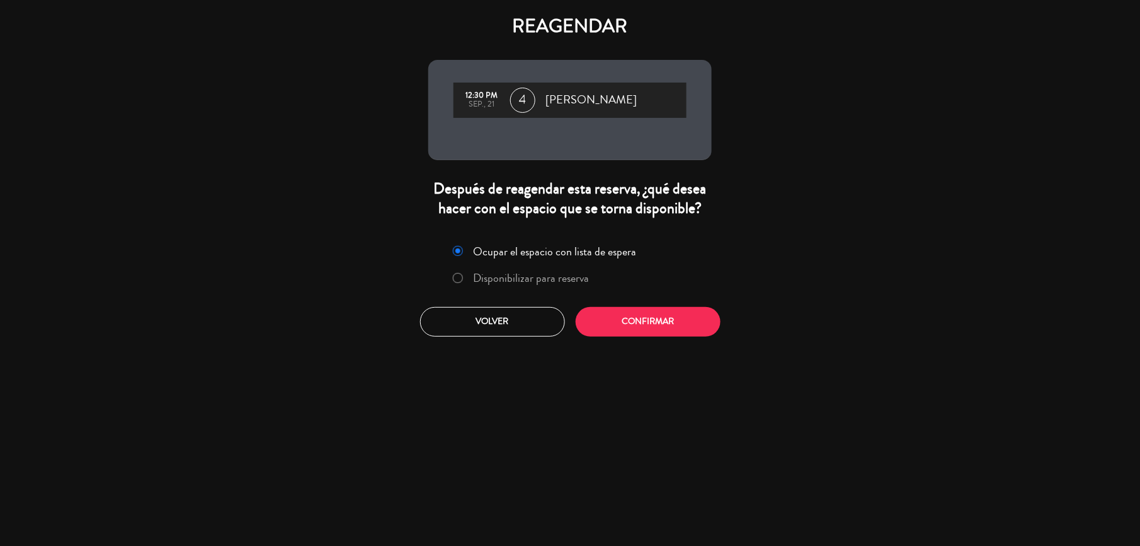
drag, startPoint x: 537, startPoint y: 273, endPoint x: 570, endPoint y: 290, distance: 37.2
click at [544, 273] on label "Disponibilizar para reserva" at bounding box center [532, 277] width 116 height 11
click at [596, 311] on button "Confirmar" at bounding box center [648, 322] width 145 height 30
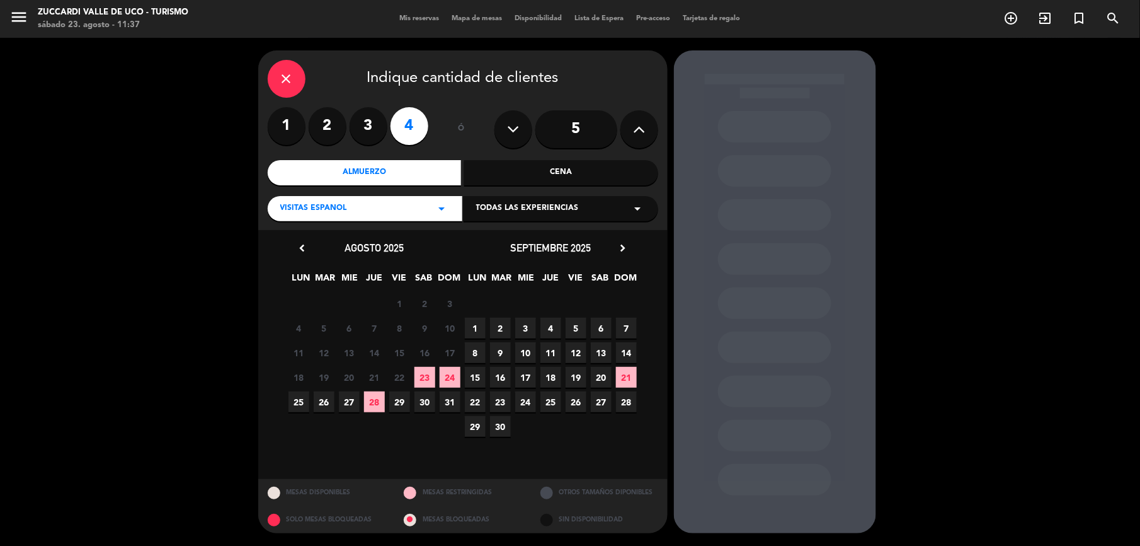
click at [629, 215] on div "Todas las experiencias arrow_drop_down" at bounding box center [561, 208] width 195 height 25
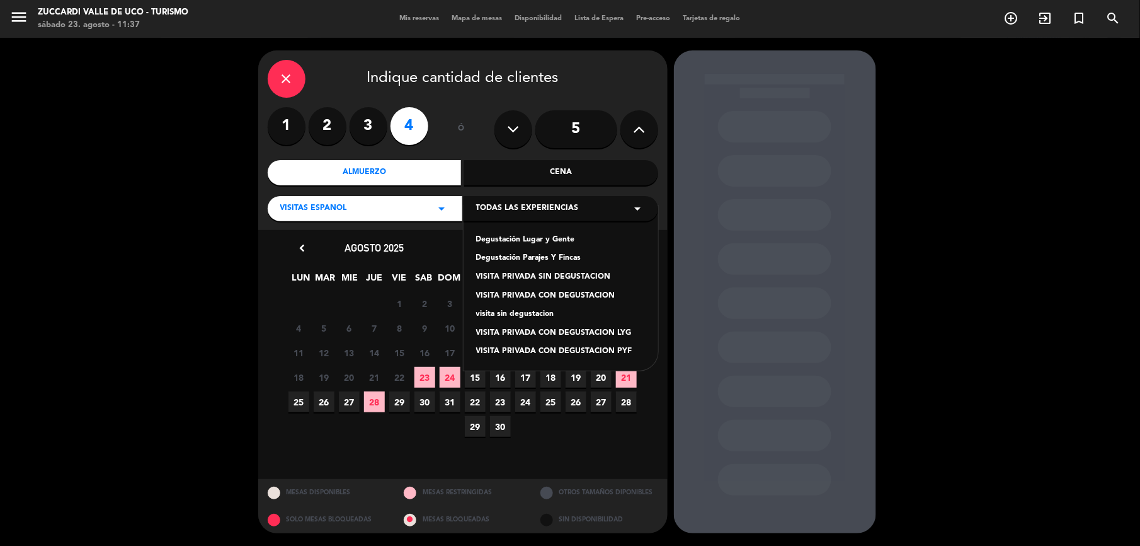
click at [571, 241] on div "Degustación Lugar y Gente" at bounding box center [560, 240] width 169 height 13
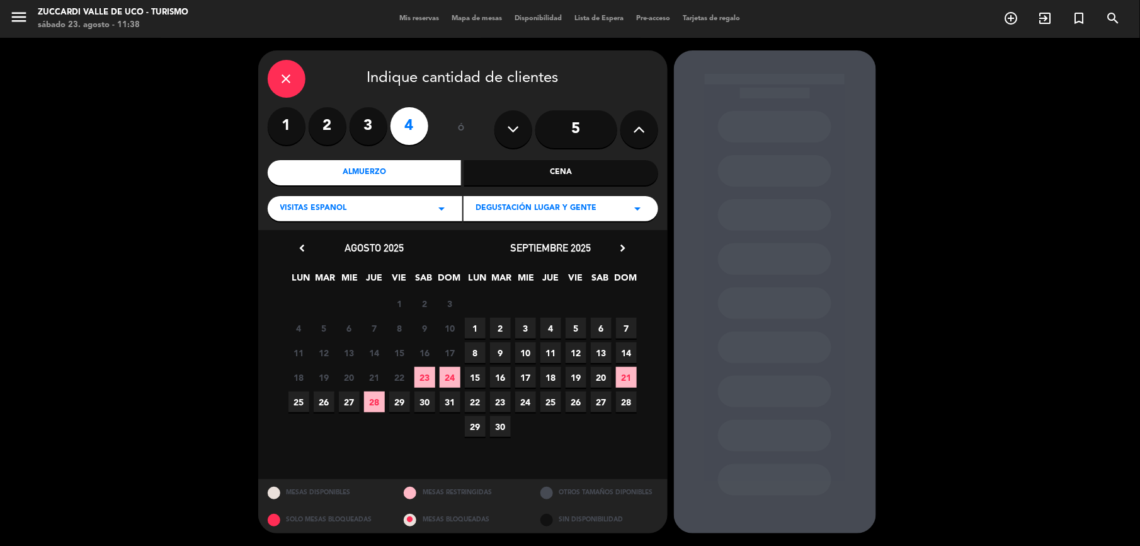
click at [568, 371] on span "19" at bounding box center [576, 377] width 21 height 21
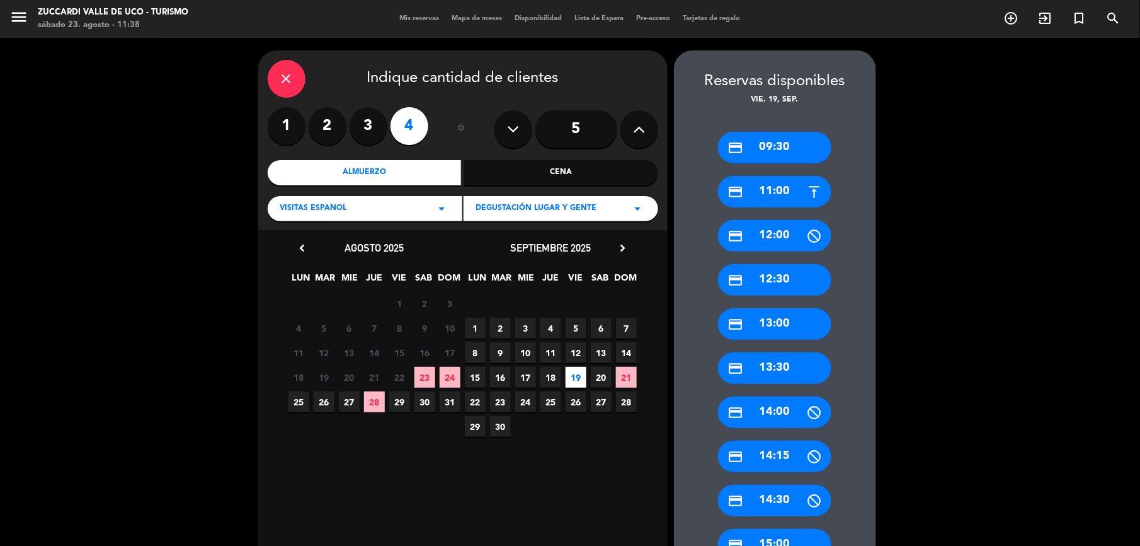
click at [771, 152] on div "credit_card 09:30" at bounding box center [774, 148] width 113 height 32
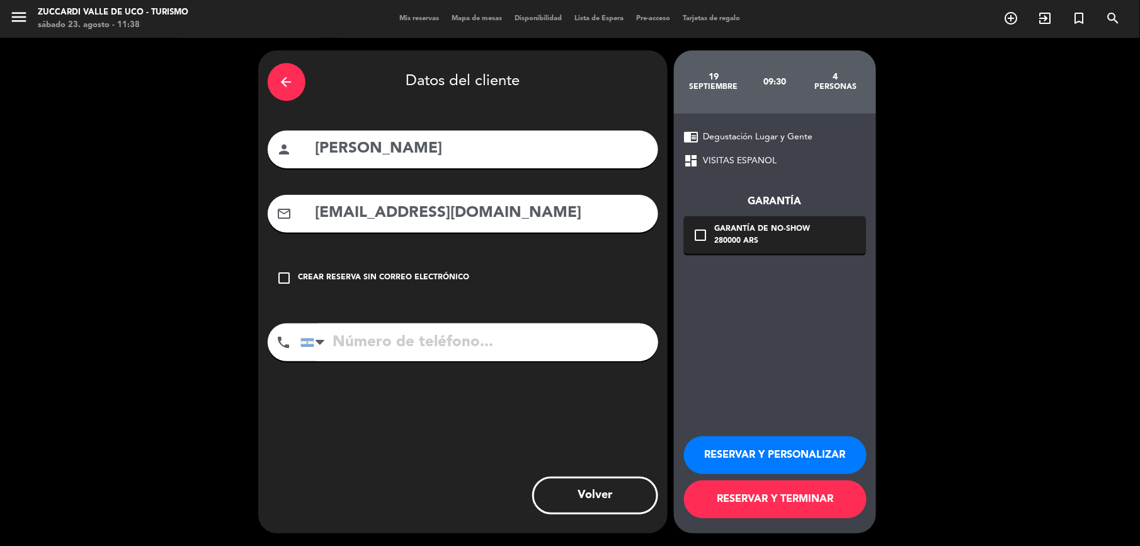
click at [741, 454] on button "RESERVAR Y PERSONALIZAR" at bounding box center [775, 455] width 183 height 38
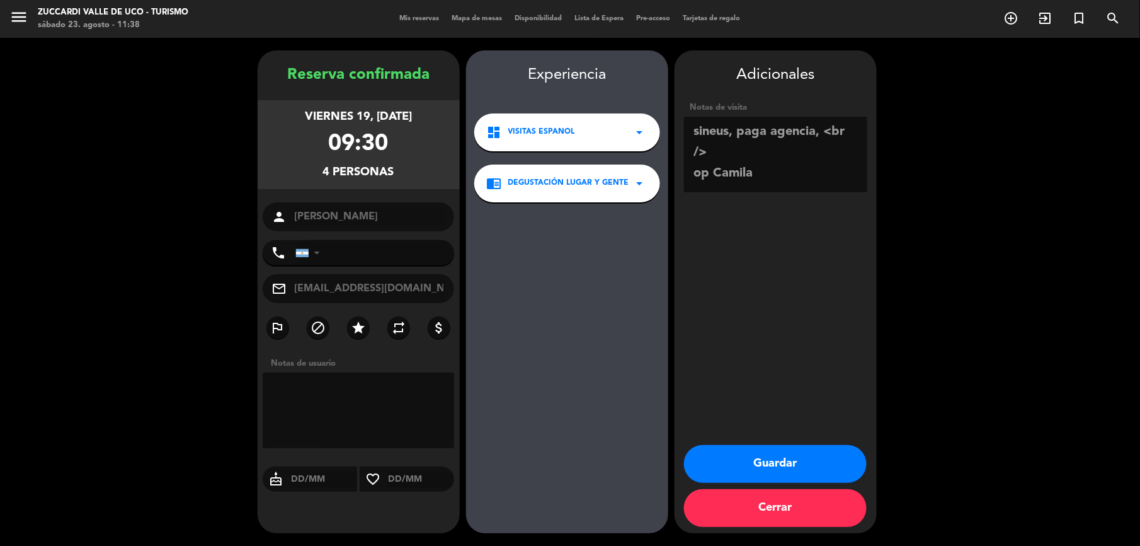
drag, startPoint x: 711, startPoint y: 158, endPoint x: 675, endPoint y: 152, distance: 35.6
click at [675, 152] on div "Adicionales Notas de visita" at bounding box center [776, 130] width 202 height 134
drag, startPoint x: 839, startPoint y: 146, endPoint x: 662, endPoint y: 176, distance: 180.2
click at [691, 157] on textarea at bounding box center [775, 155] width 183 height 76
click at [767, 150] on textarea at bounding box center [775, 155] width 183 height 76
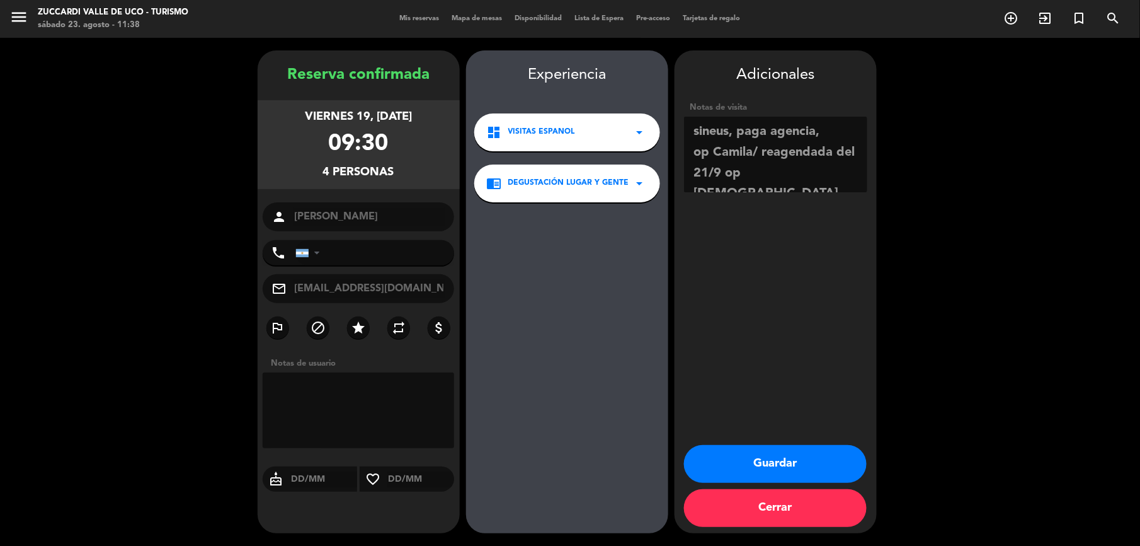
type textarea "sineus, paga agencia, op Camila/ reagendada del 21/9 op [DEMOGRAPHIC_DATA]"
click at [814, 457] on button "Guardar" at bounding box center [775, 464] width 183 height 38
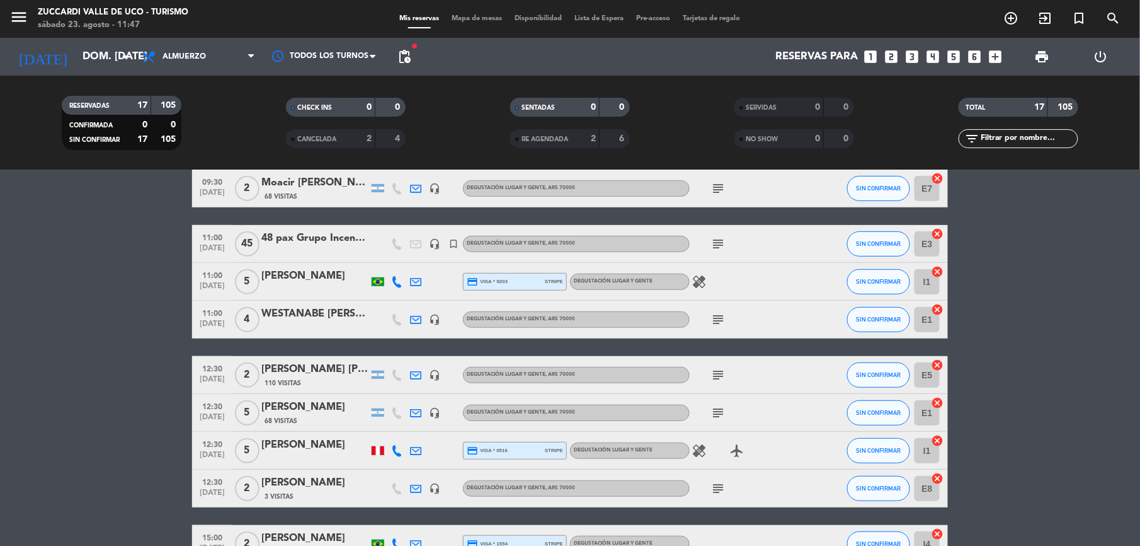
scroll to position [252, 0]
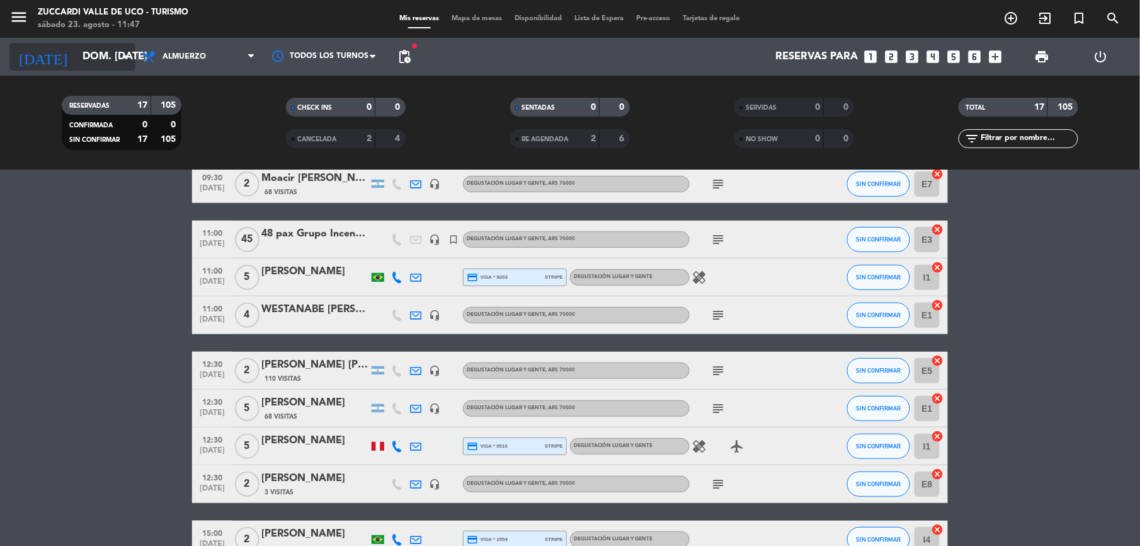
click at [97, 68] on input "dom. [DATE]" at bounding box center [143, 57] width 135 height 25
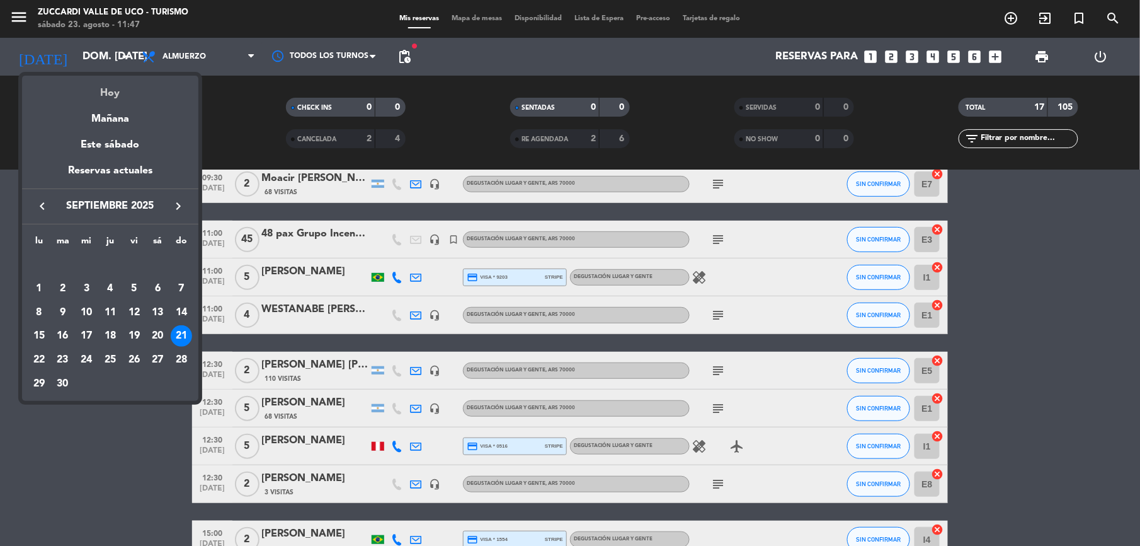
click at [107, 89] on div "Hoy" at bounding box center [110, 89] width 176 height 26
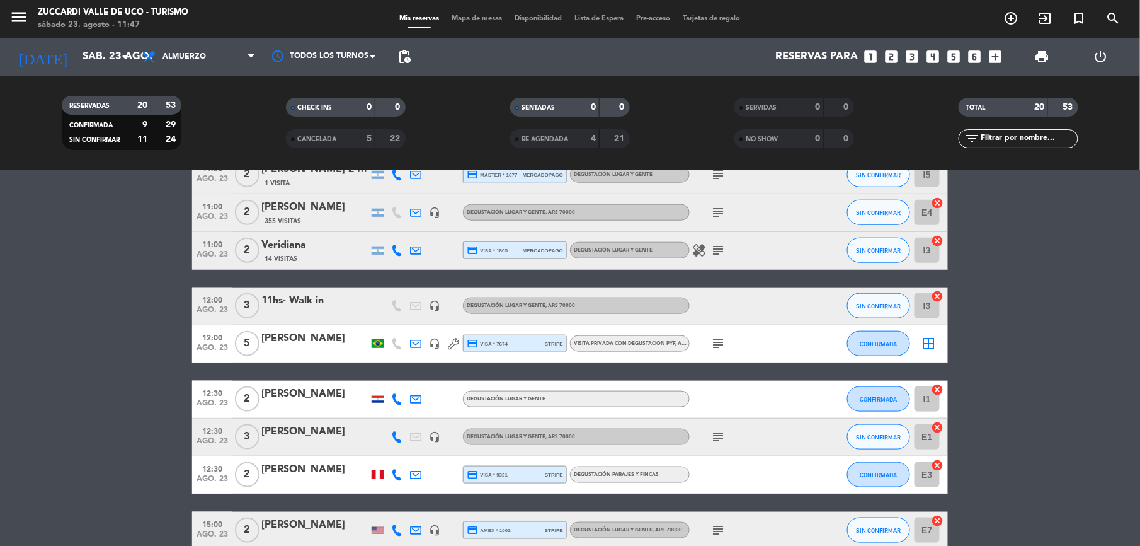
scroll to position [588, 0]
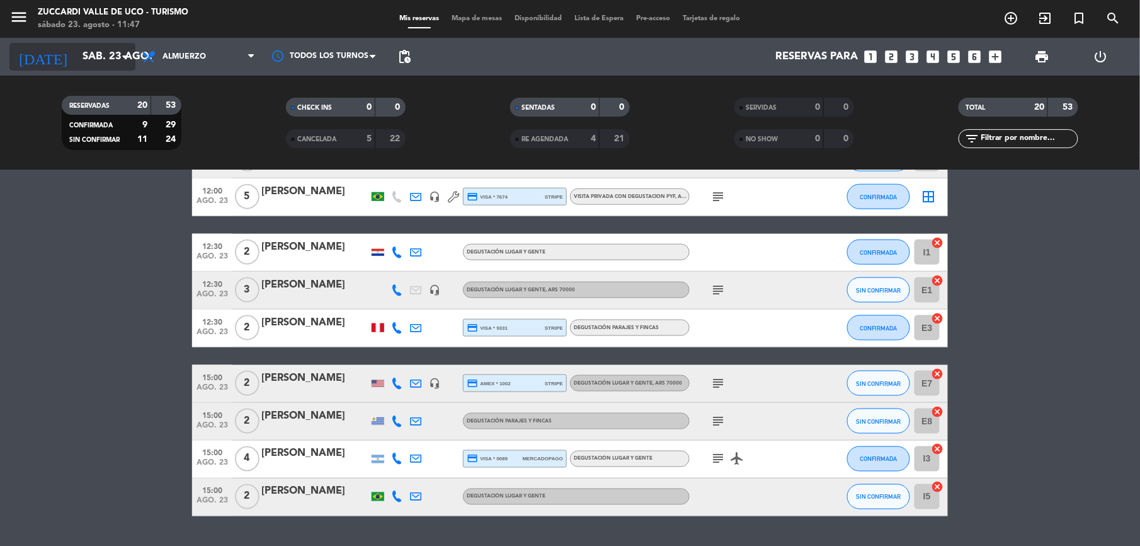
click at [76, 57] on input "sáb. 23 ago." at bounding box center [143, 57] width 135 height 25
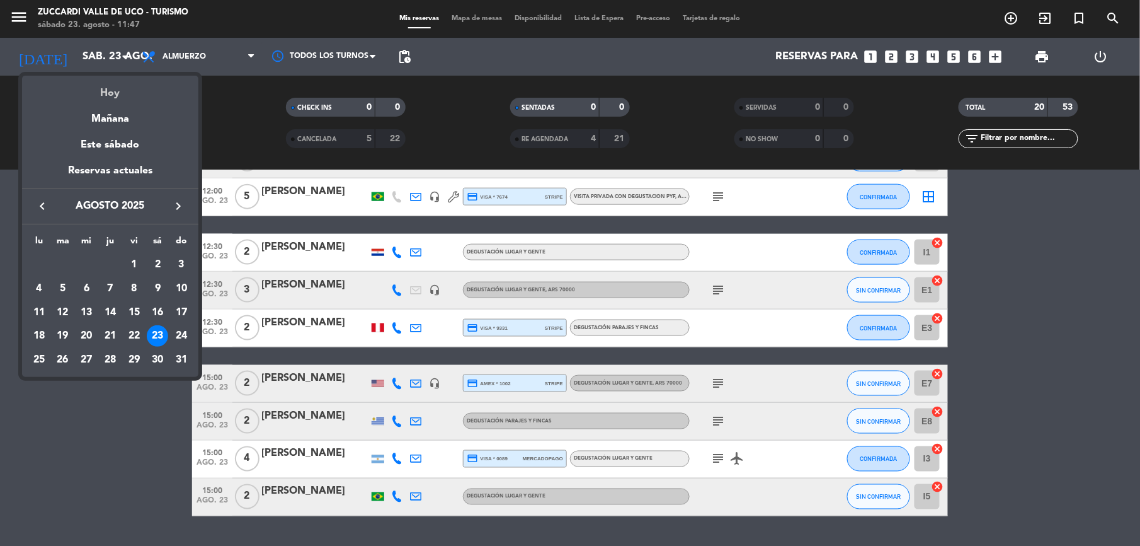
click at [104, 88] on div "Hoy" at bounding box center [110, 89] width 176 height 26
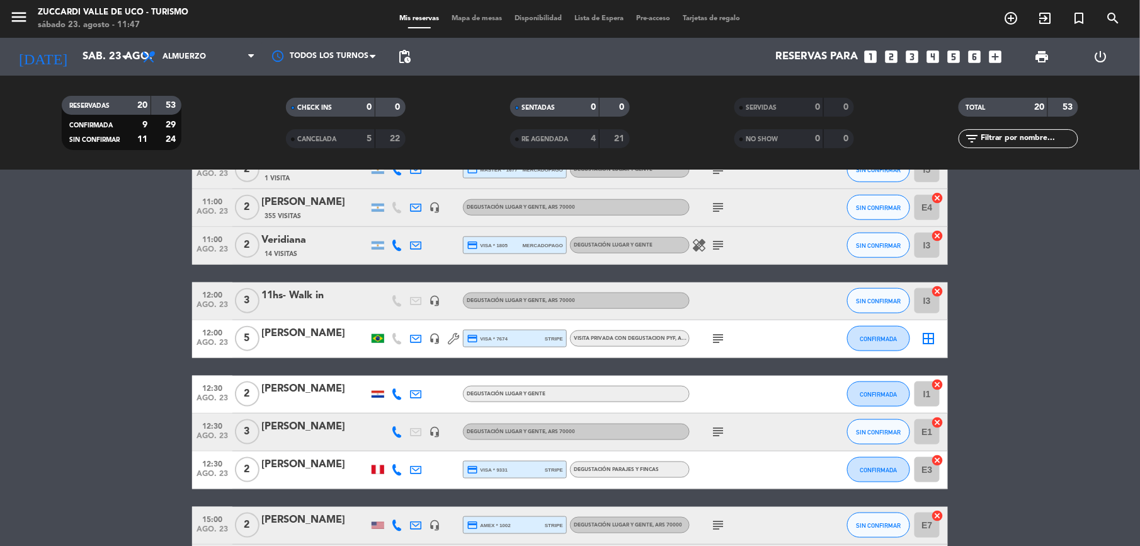
scroll to position [420, 0]
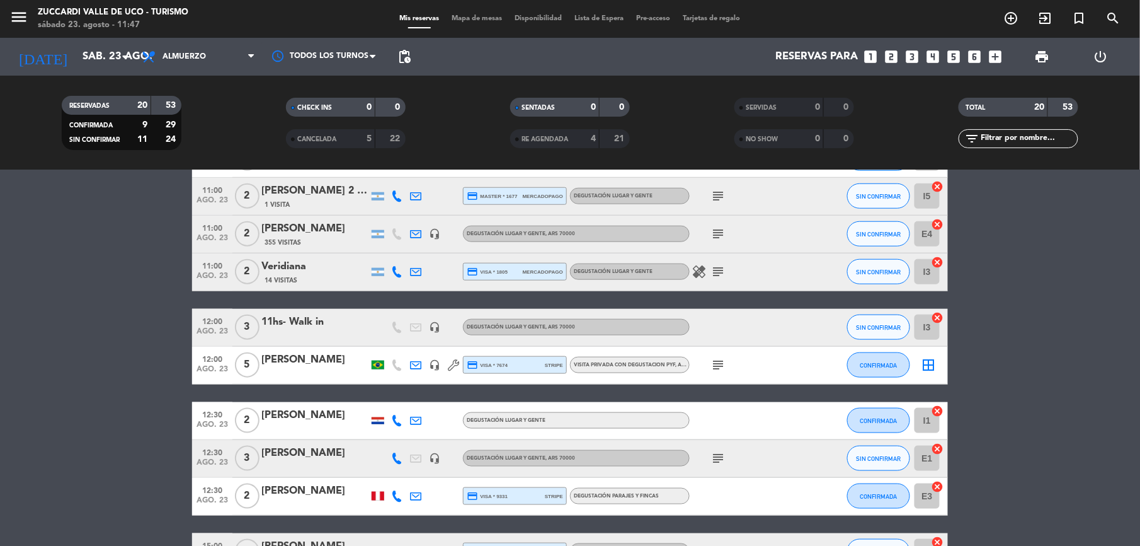
click at [306, 368] on div "[PERSON_NAME]" at bounding box center [314, 360] width 107 height 16
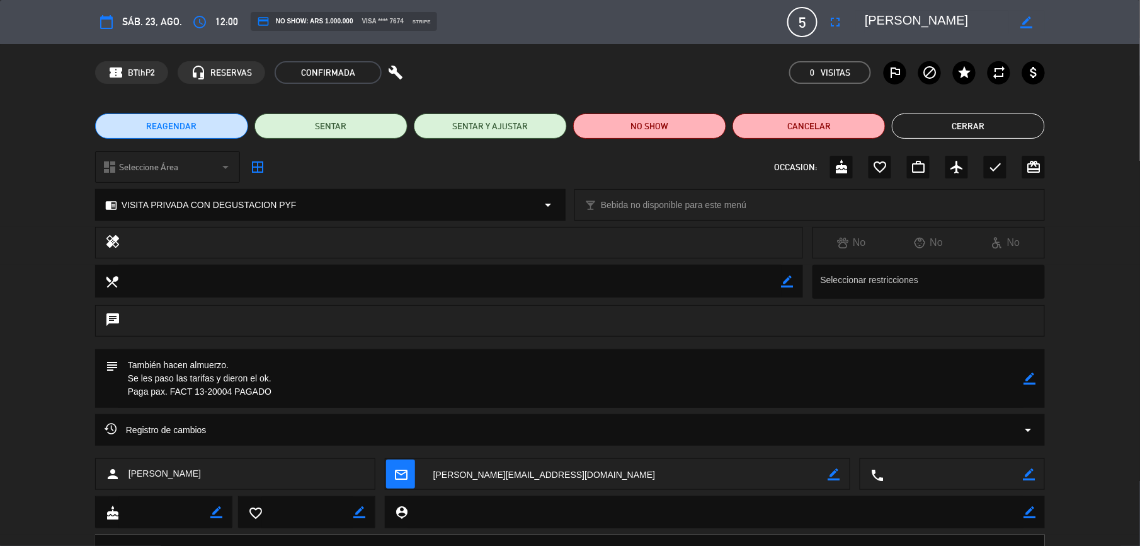
drag, startPoint x: 815, startPoint y: -13, endPoint x: 767, endPoint y: -17, distance: 47.5
click at [767, 0] on html "close × Zuccardi [PERSON_NAME] de Uco - Turismo × chrome_reader_mode Listado de…" at bounding box center [570, 273] width 1140 height 546
click at [961, 124] on button "Cerrar" at bounding box center [968, 125] width 153 height 25
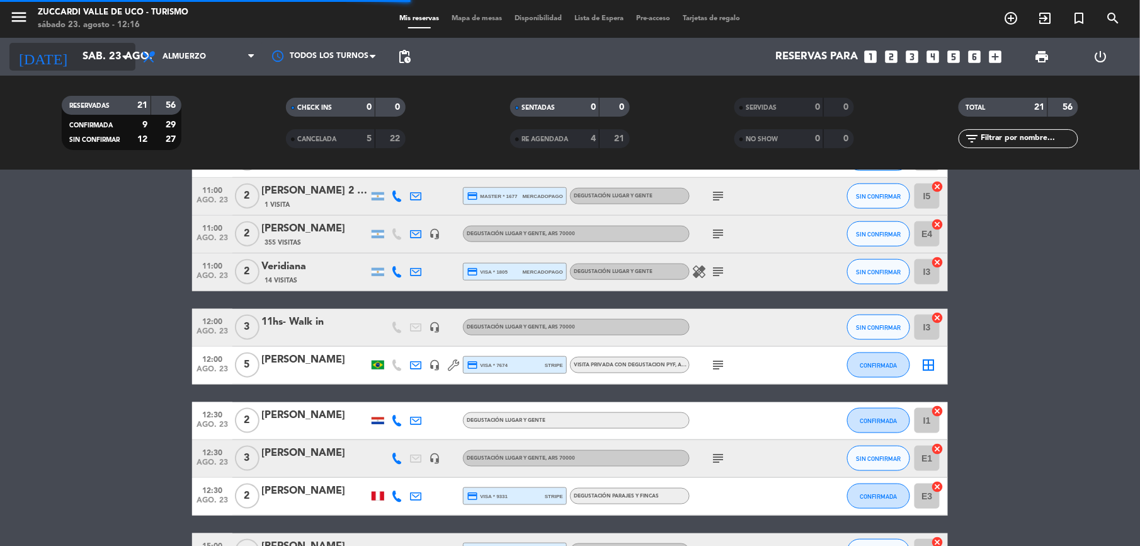
click at [100, 67] on input "sáb. 23 ago." at bounding box center [143, 57] width 135 height 25
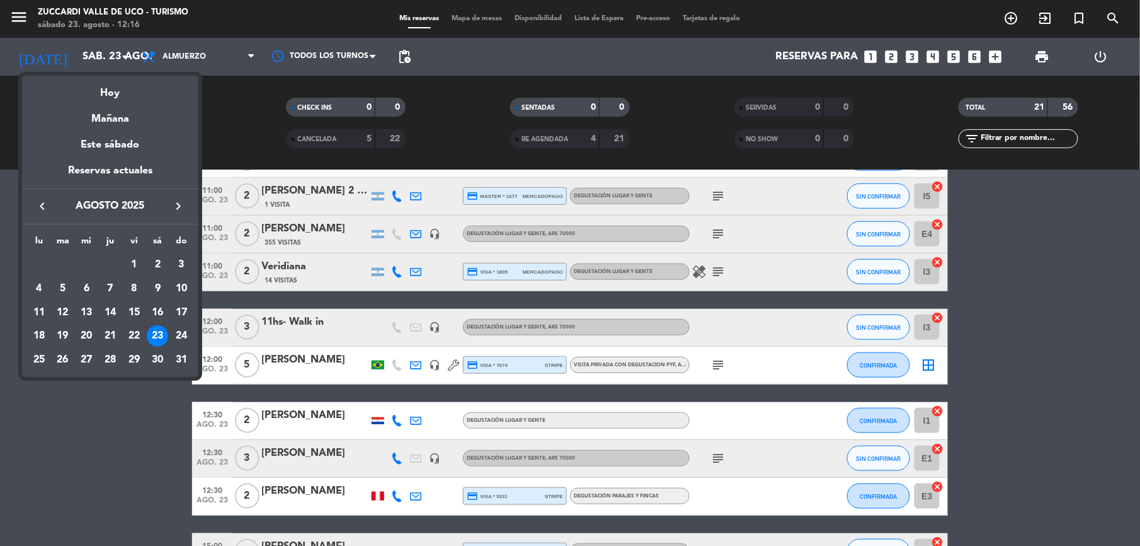
click at [25, 5] on div at bounding box center [570, 273] width 1140 height 546
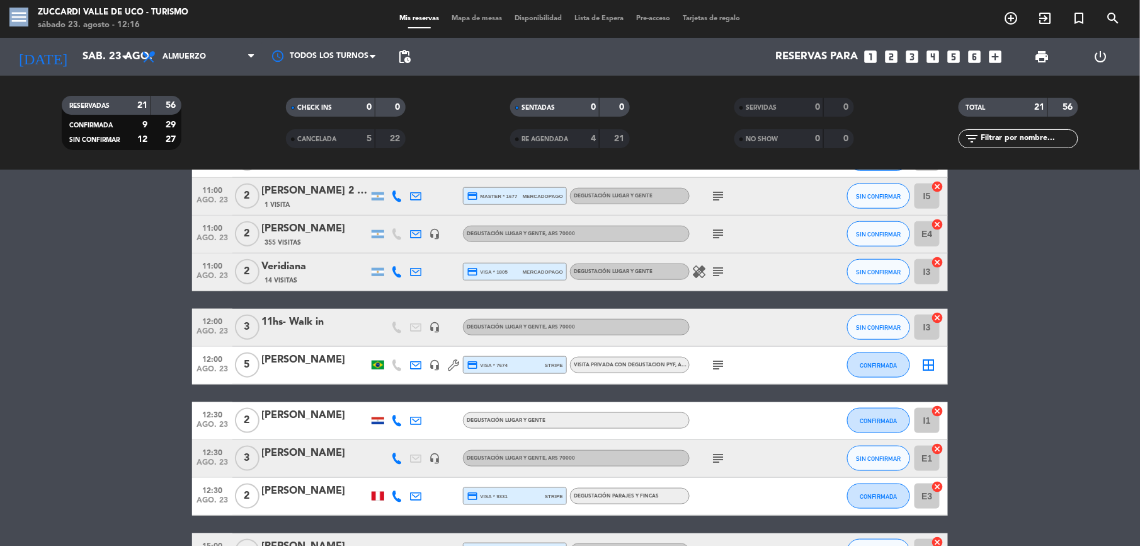
click at [23, 5] on span "menu" at bounding box center [23, 19] width 28 height 30
click at [21, 13] on icon "menu" at bounding box center [18, 17] width 19 height 19
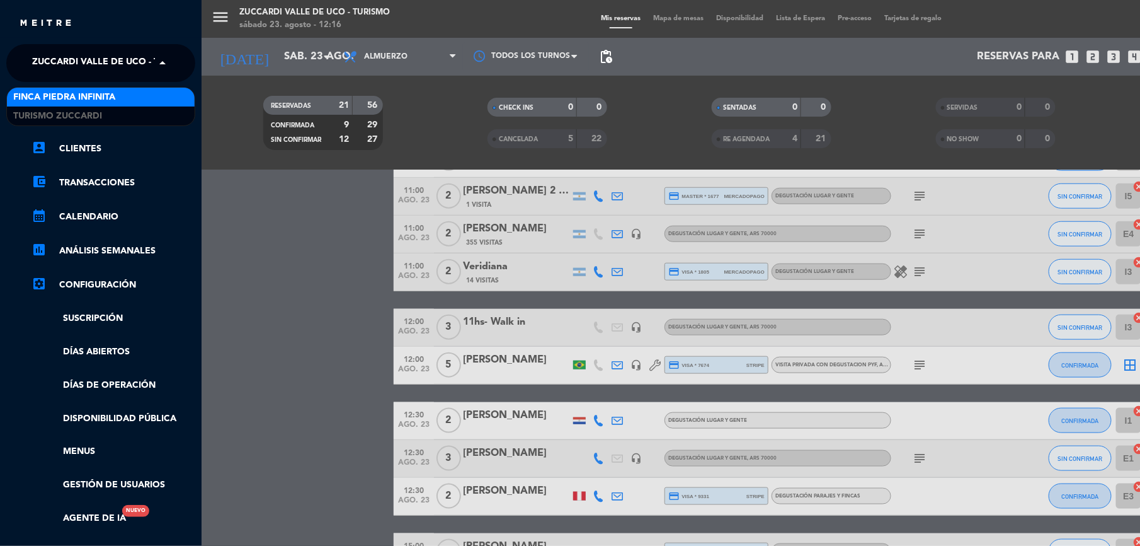
click at [161, 67] on span at bounding box center [165, 63] width 21 height 26
click at [169, 99] on div "Finca Piedra Infinita" at bounding box center [101, 97] width 188 height 19
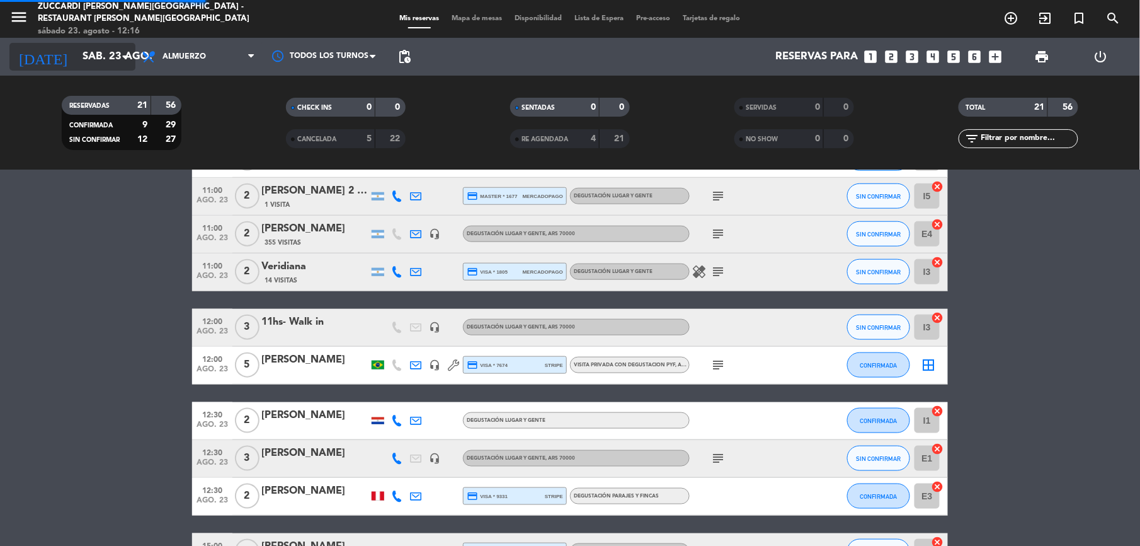
click at [92, 62] on input "sáb. 23 ago." at bounding box center [143, 57] width 135 height 25
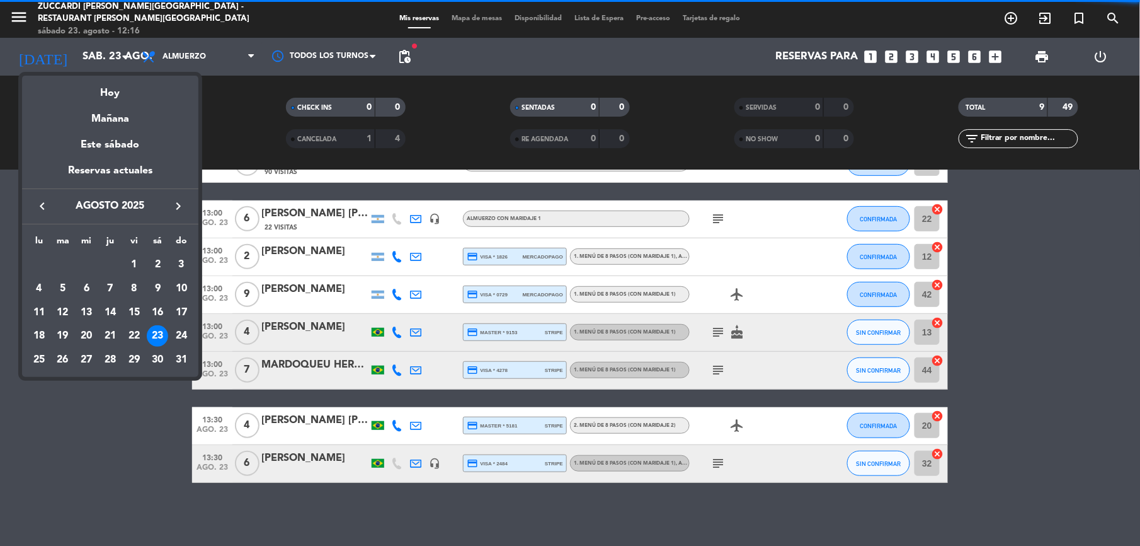
scroll to position [233, 0]
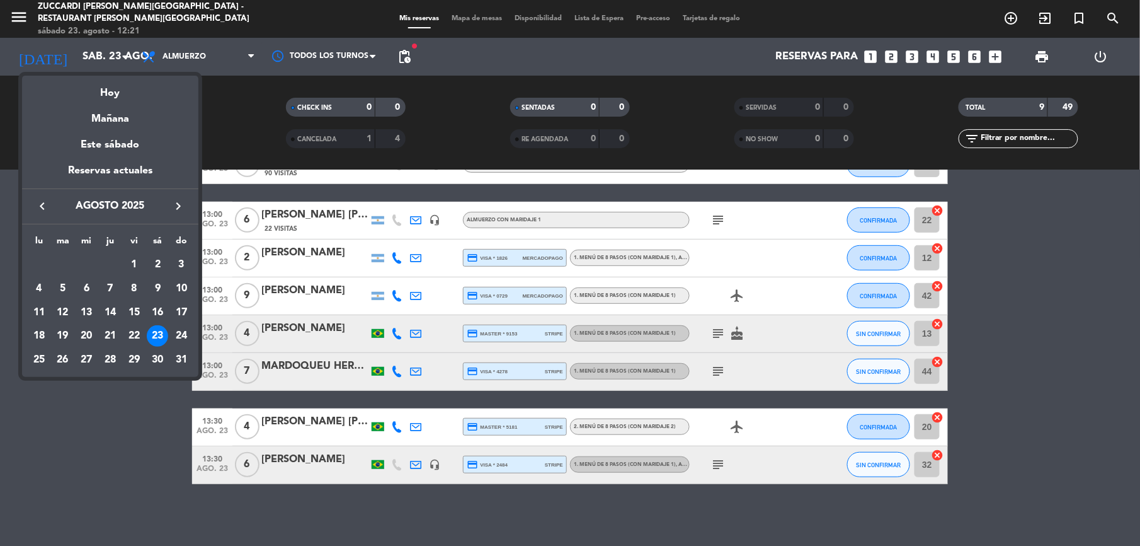
click at [173, 205] on icon "keyboard_arrow_right" at bounding box center [178, 205] width 15 height 15
click at [182, 285] on div "7" at bounding box center [181, 288] width 21 height 21
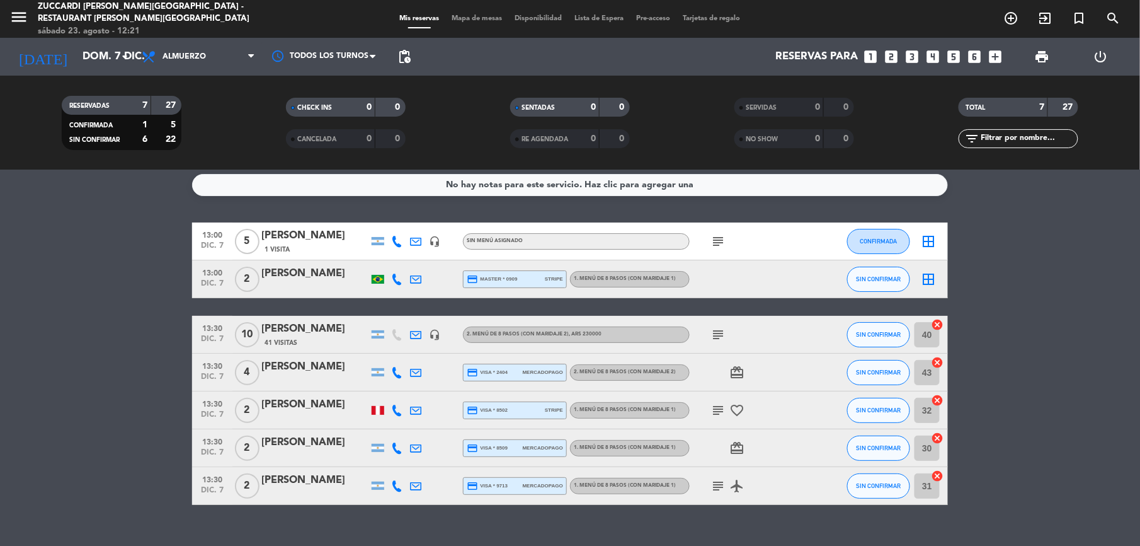
scroll to position [0, 0]
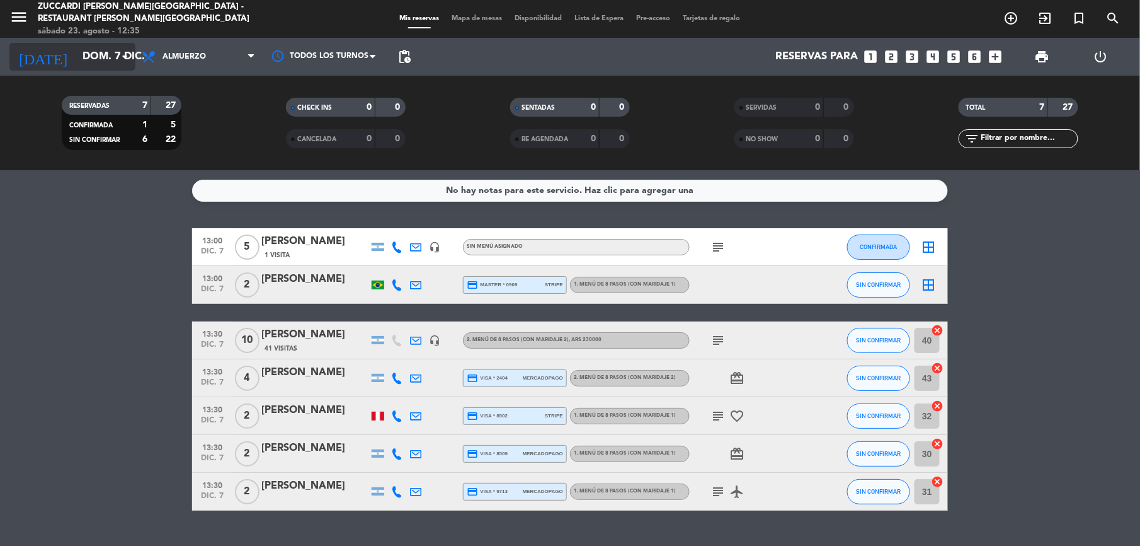
click at [102, 49] on input "dom. 7 dic." at bounding box center [143, 57] width 135 height 25
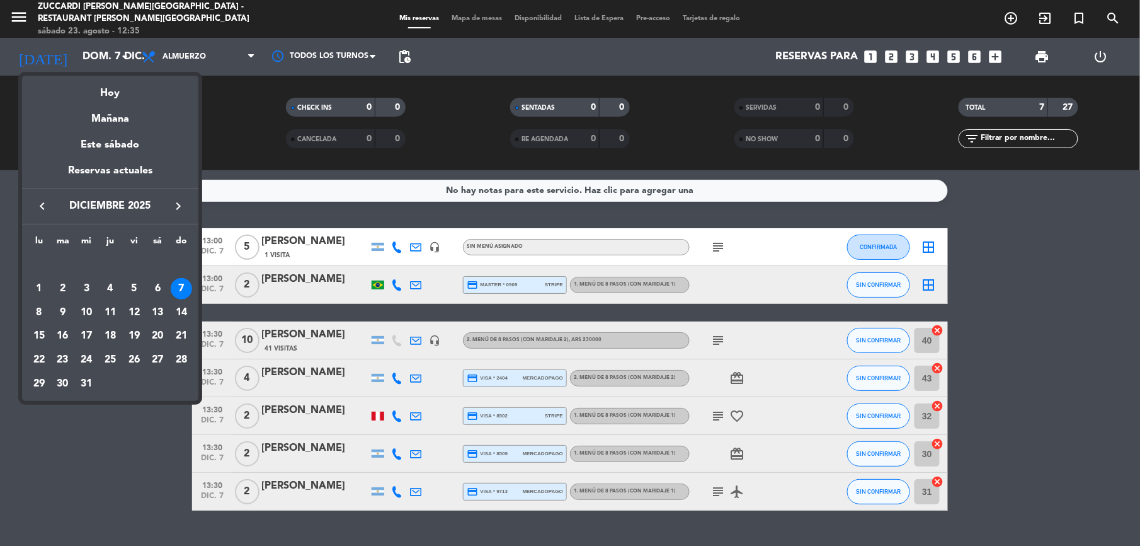
click at [46, 204] on icon "keyboard_arrow_left" at bounding box center [42, 205] width 15 height 15
click at [110, 285] on div "4" at bounding box center [110, 288] width 21 height 21
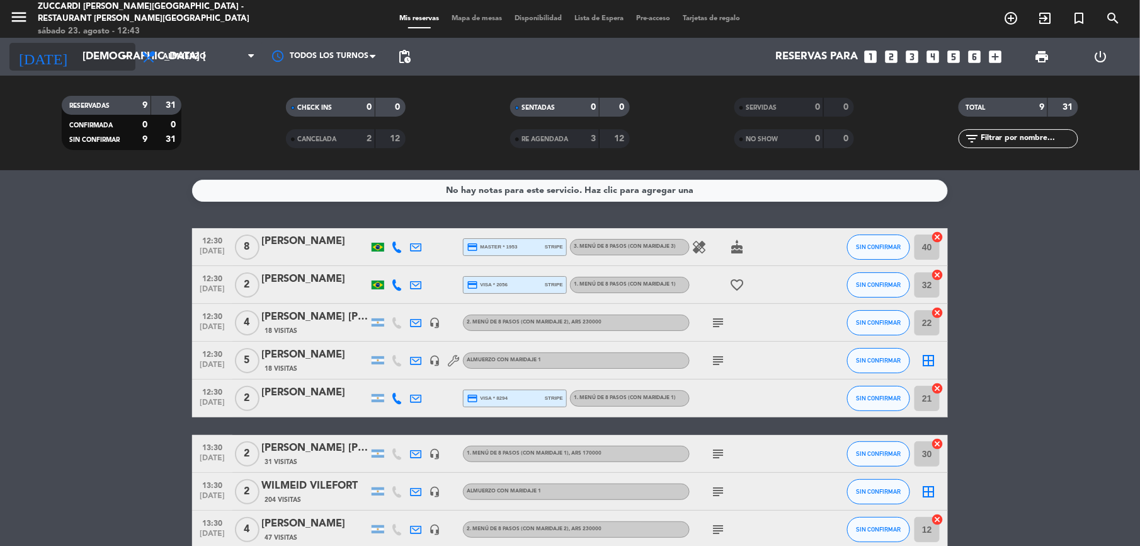
click at [87, 60] on input "[DEMOGRAPHIC_DATA] [DATE]" at bounding box center [143, 57] width 135 height 25
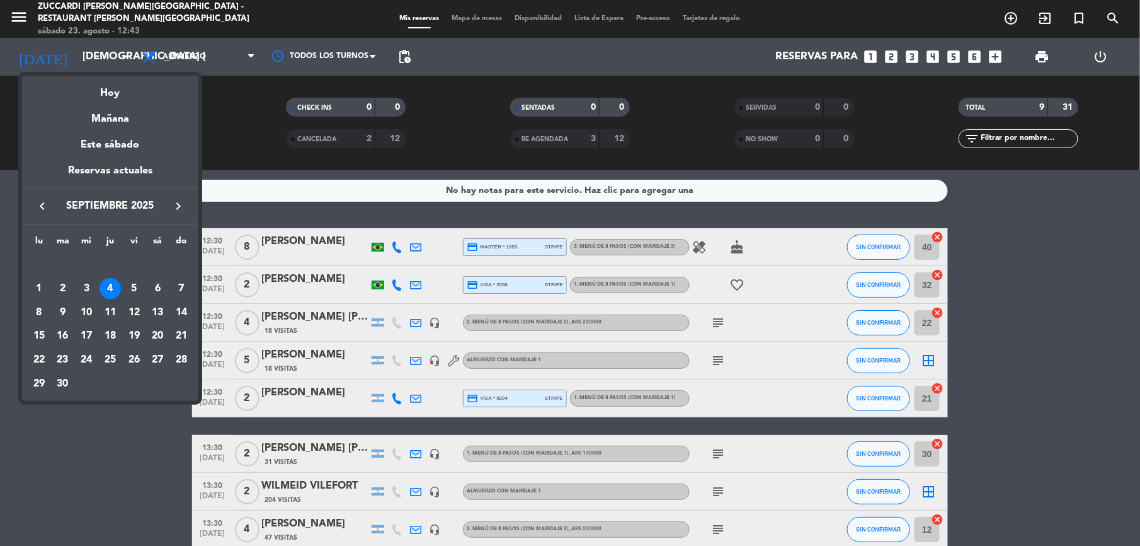
click at [43, 207] on icon "keyboard_arrow_left" at bounding box center [42, 205] width 15 height 15
click at [43, 365] on div "25" at bounding box center [38, 359] width 21 height 21
type input "lun. 25 ago."
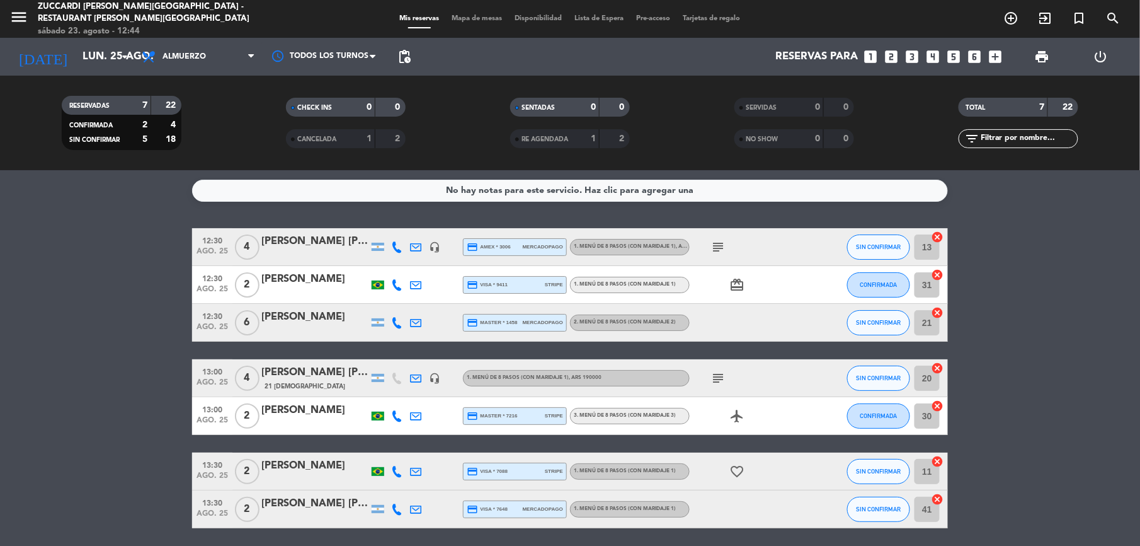
click at [302, 244] on div "[PERSON_NAME] [PERSON_NAME]" at bounding box center [314, 241] width 107 height 16
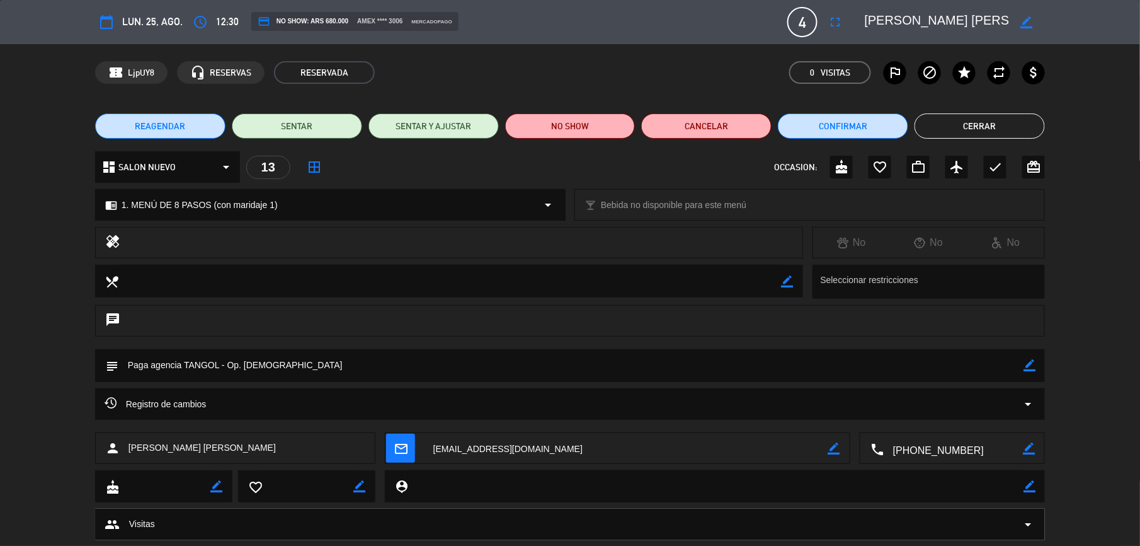
drag, startPoint x: 1006, startPoint y: 20, endPoint x: 867, endPoint y: 26, distance: 139.4
click at [867, 26] on textarea at bounding box center [937, 22] width 144 height 23
